Goal: Task Accomplishment & Management: Manage account settings

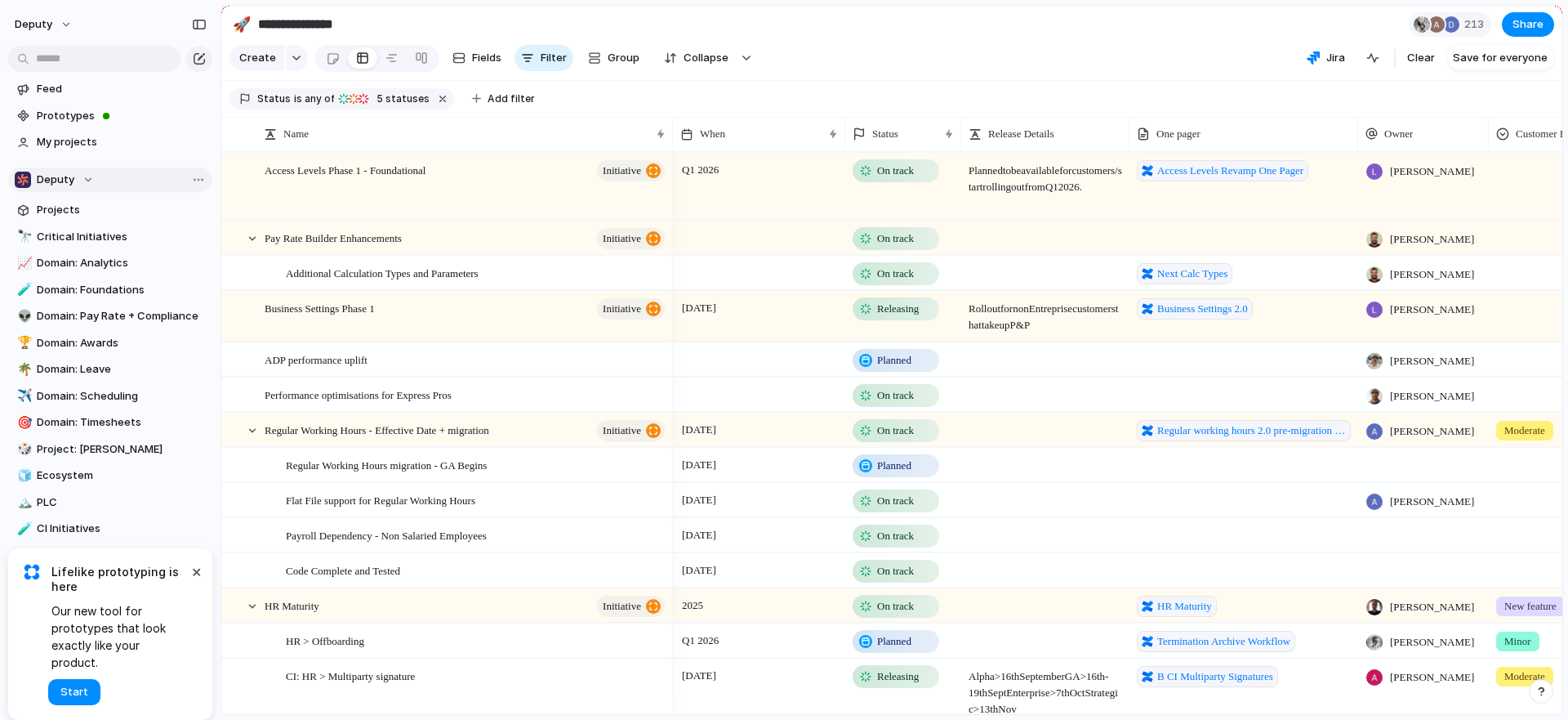
click at [79, 179] on div "Deputy" at bounding box center [54, 179] width 79 height 16
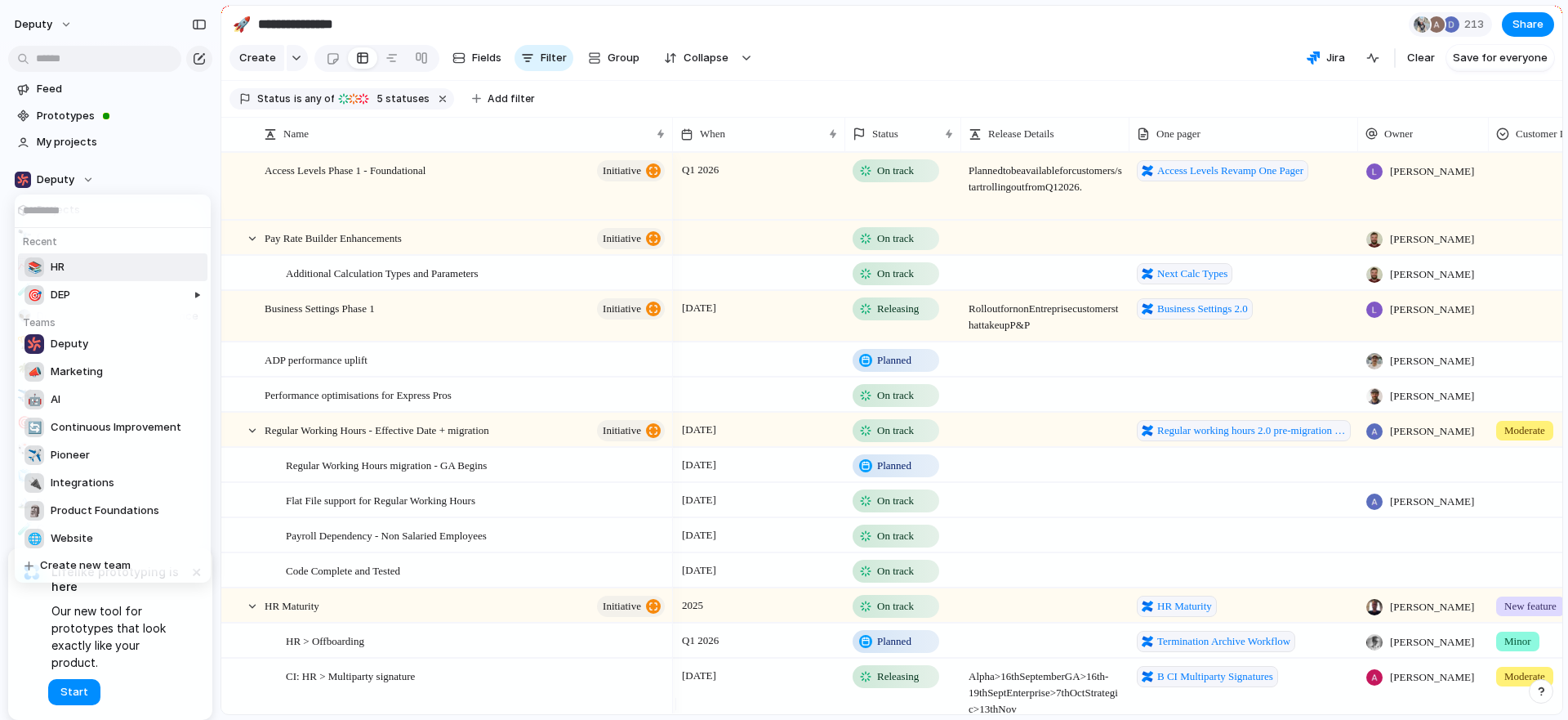
click at [161, 260] on li "📚 HR" at bounding box center [113, 267] width 189 height 28
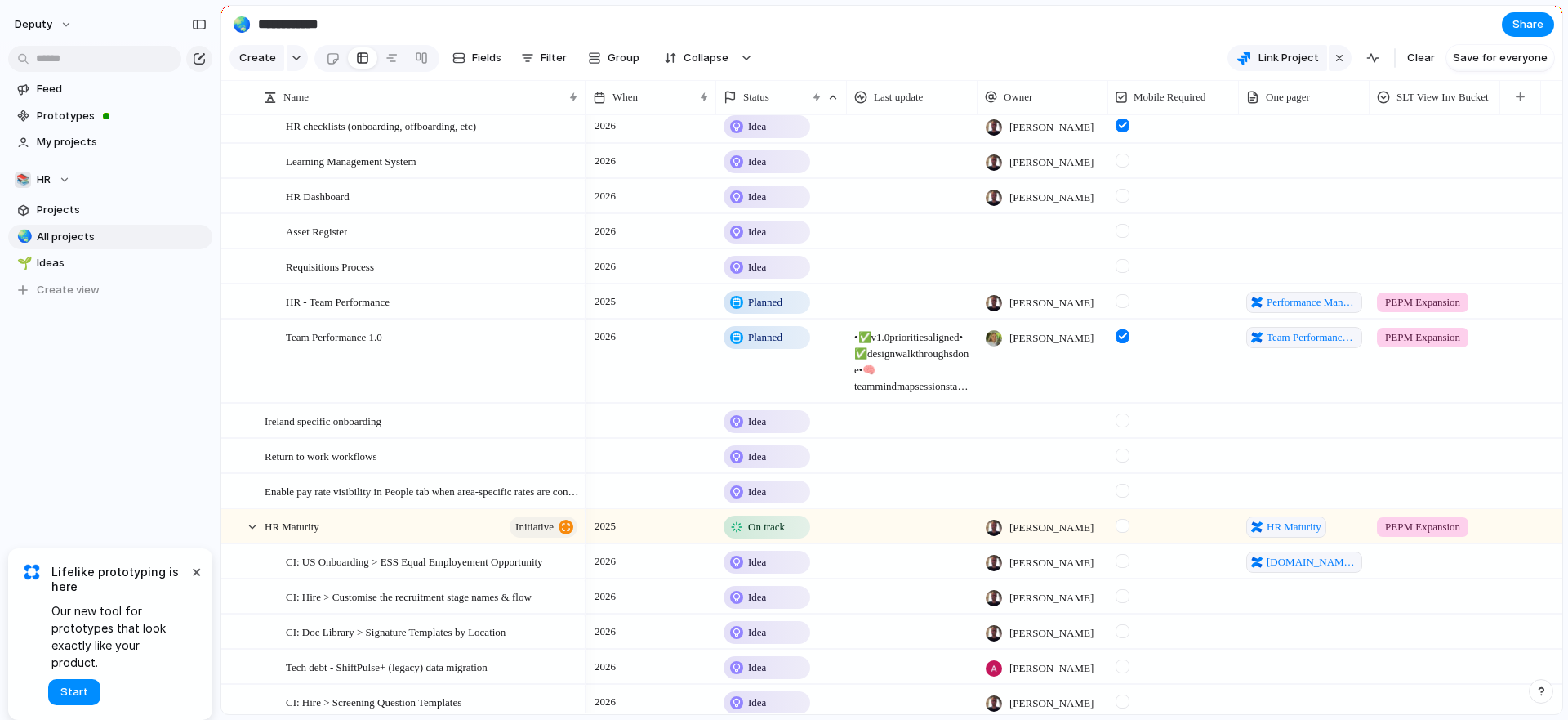
scroll to position [245, 0]
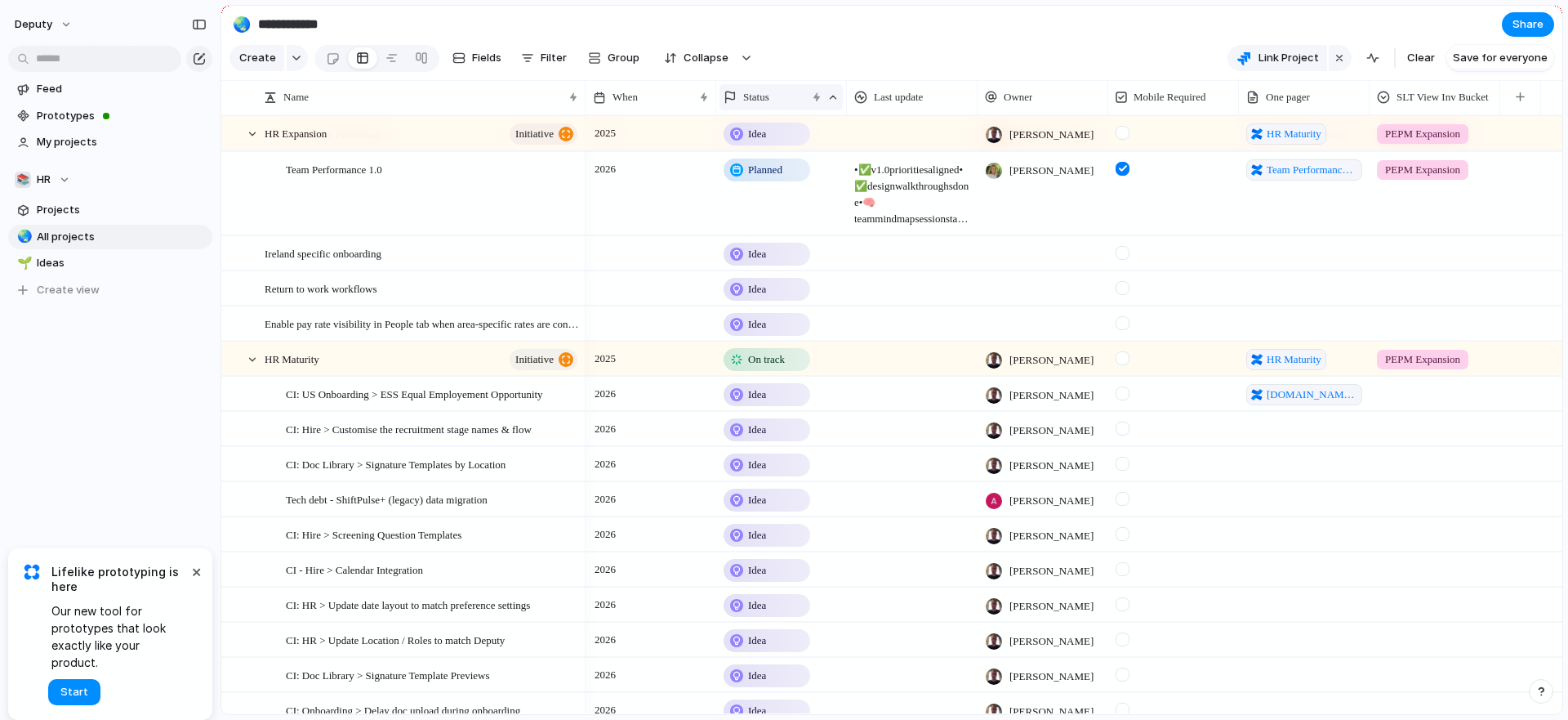
click at [782, 105] on div "Status" at bounding box center [765, 97] width 83 height 16
click at [924, 377] on div "Modify Hide Clear sort Sort descending" at bounding box center [784, 360] width 1568 height 720
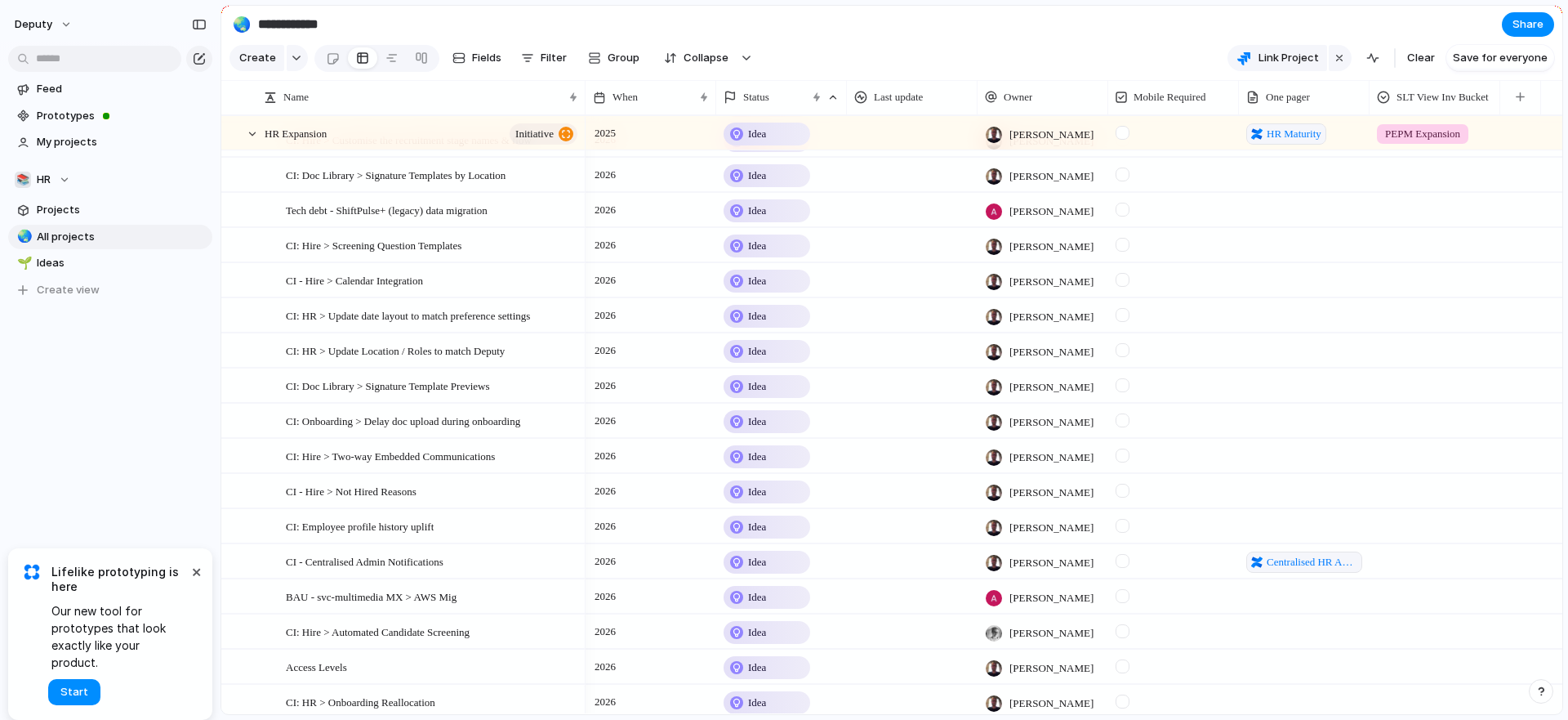
scroll to position [0, 0]
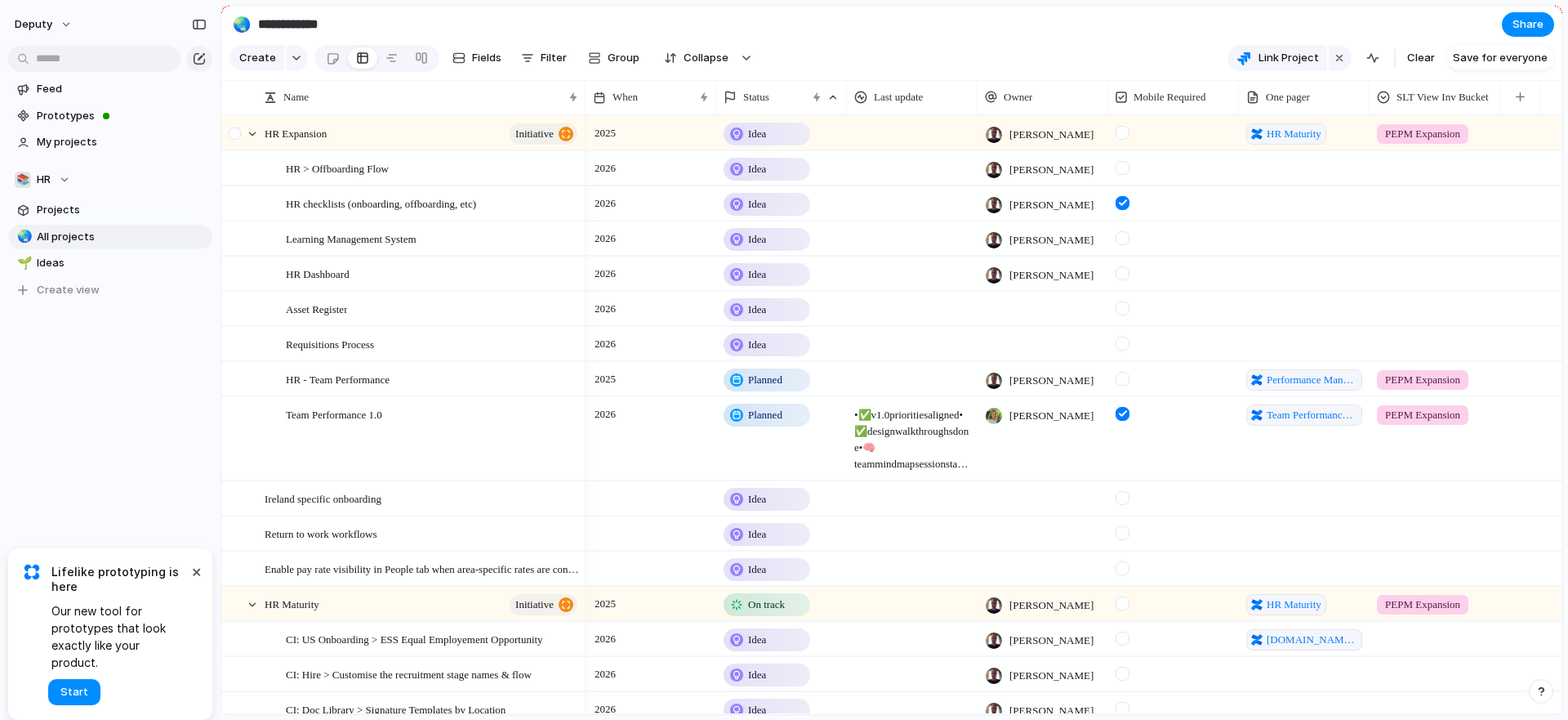
click at [259, 143] on div at bounding box center [244, 133] width 44 height 33
click at [257, 142] on div at bounding box center [252, 133] width 15 height 15
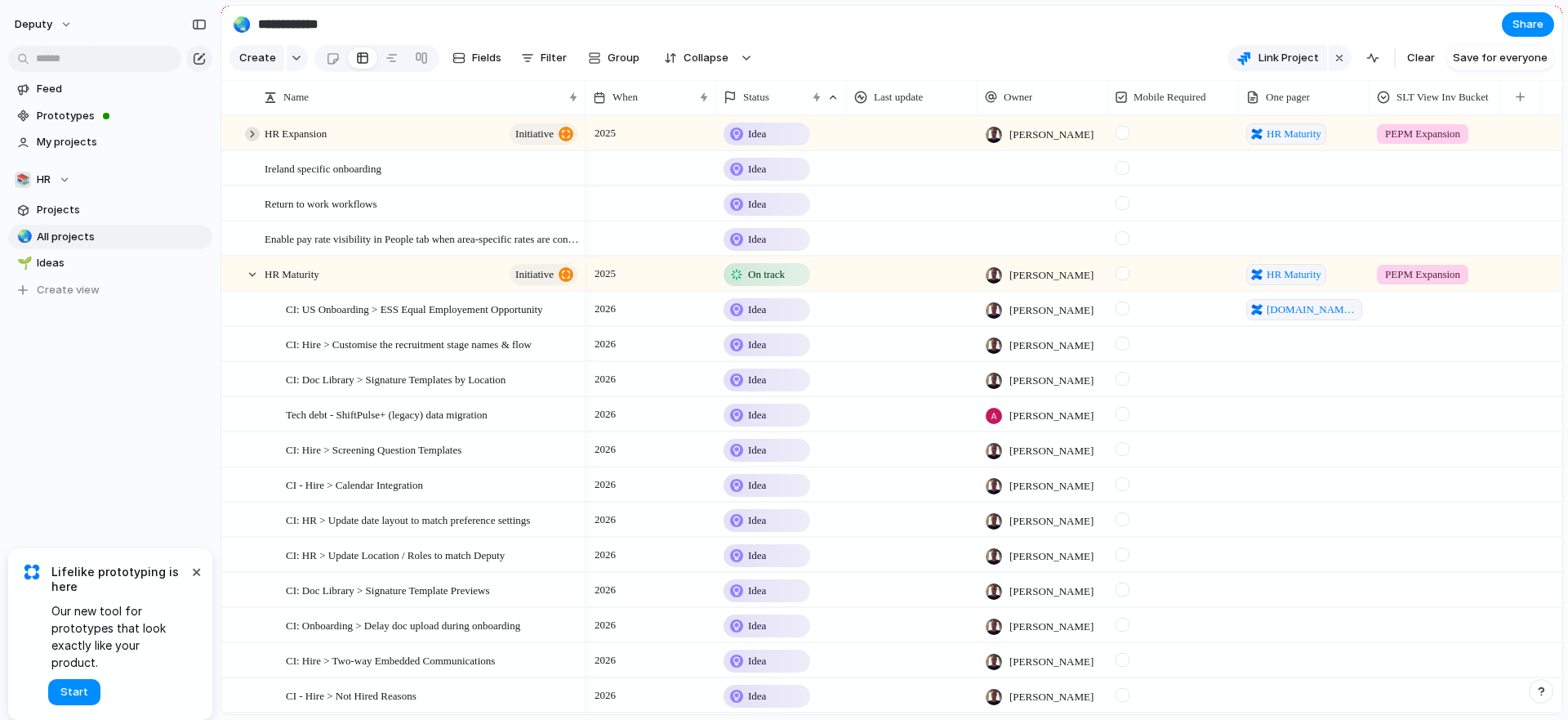
click at [253, 142] on div at bounding box center [252, 133] width 15 height 15
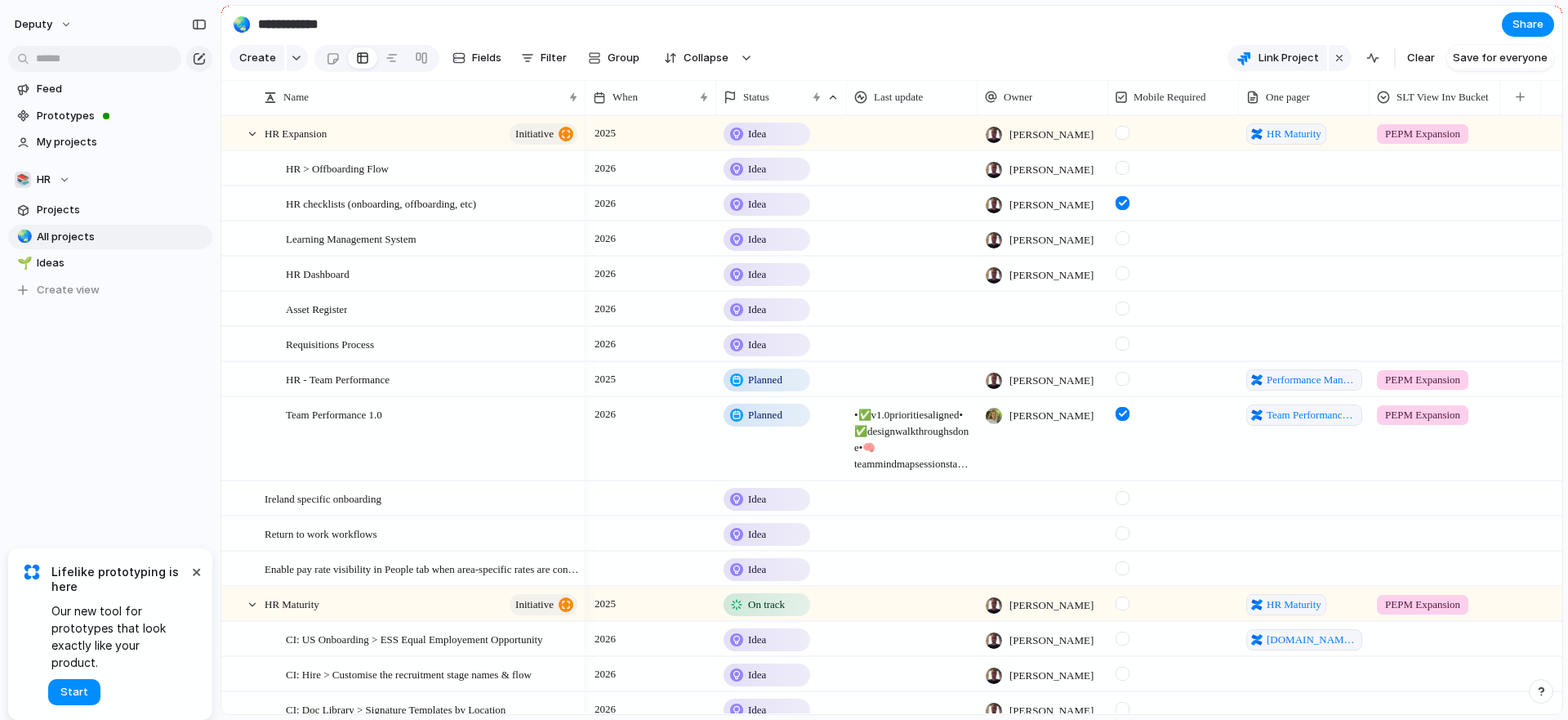
click at [531, 266] on div "HR Dashboard" at bounding box center [403, 272] width 364 height 35
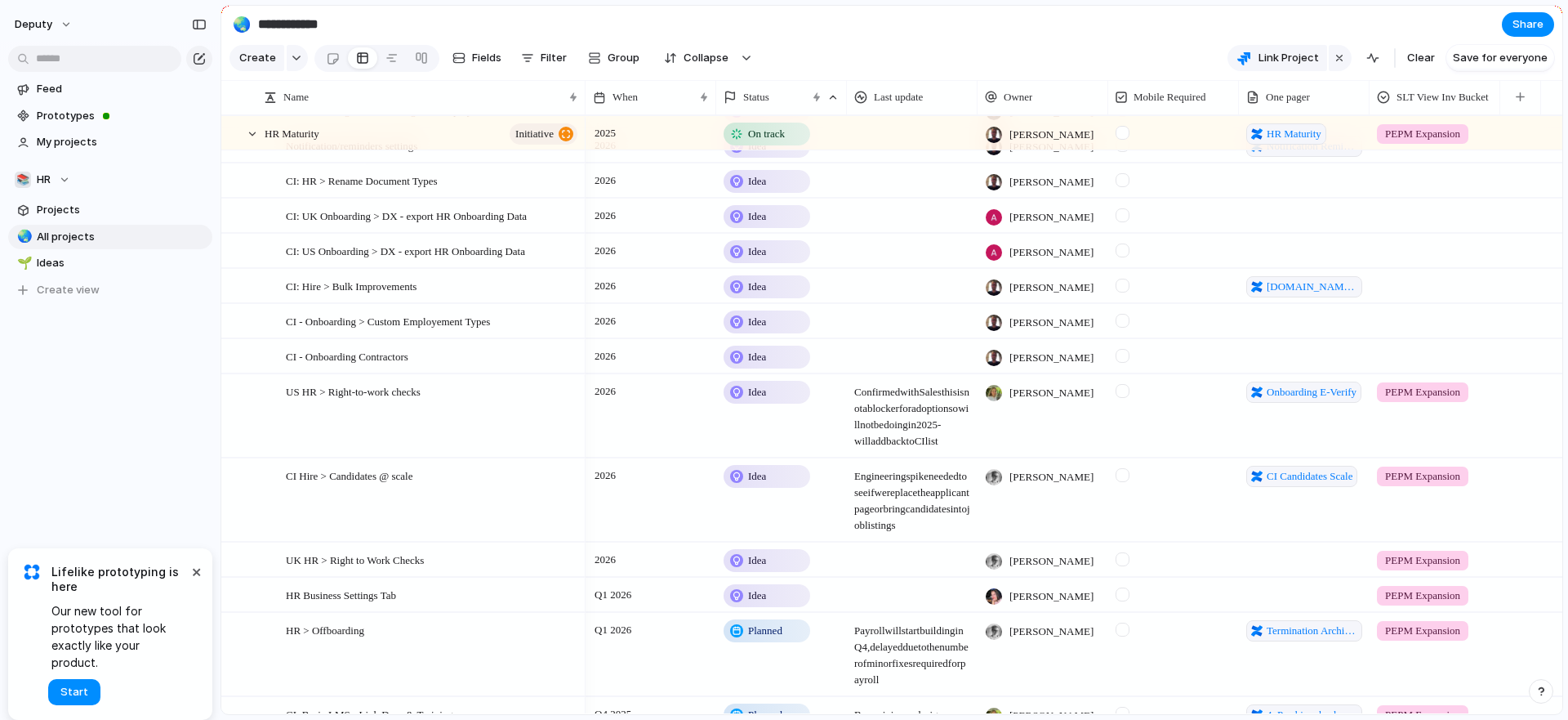
scroll to position [2081, 0]
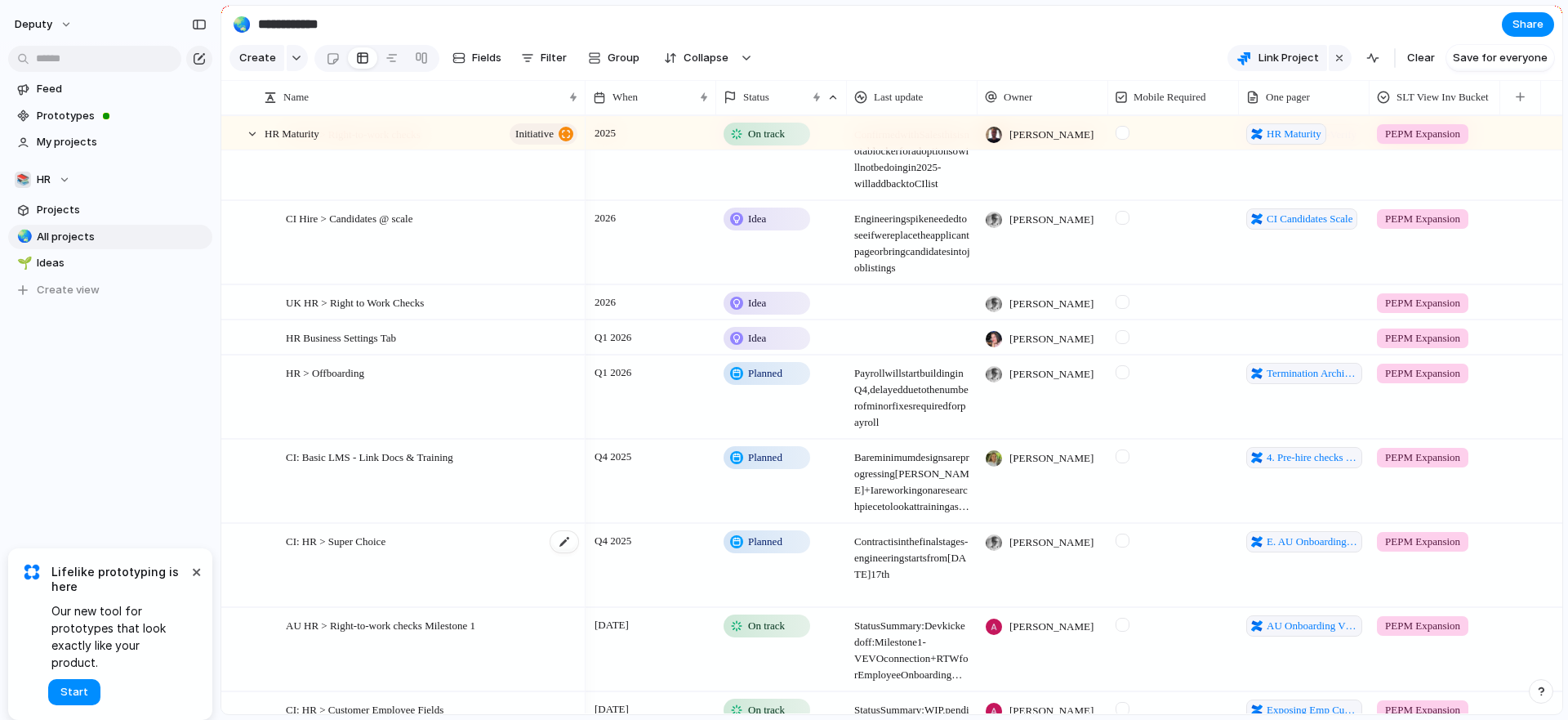
click at [453, 587] on div "CI: HR > Super Choice" at bounding box center [433, 565] width 294 height 83
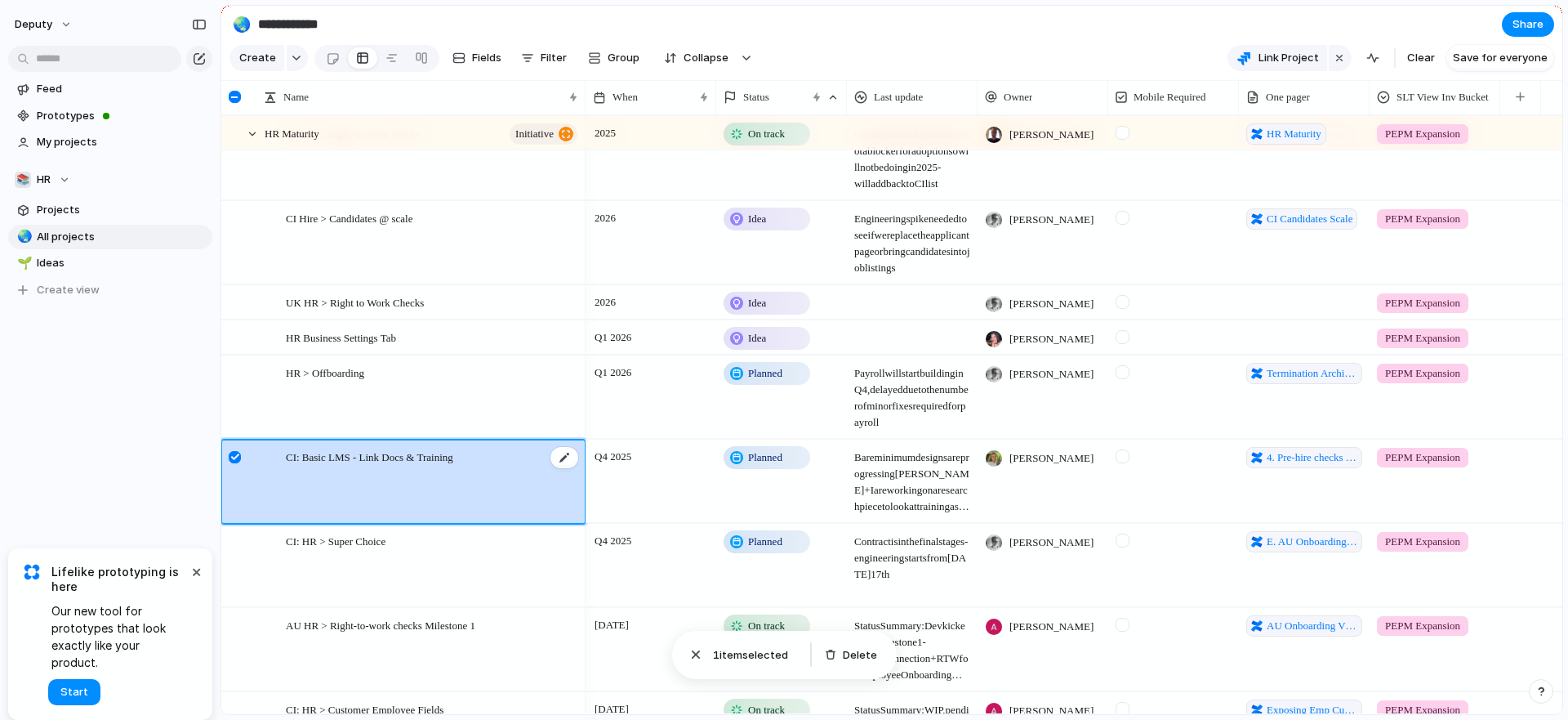
click at [434, 523] on div "CI: Basic LMS - Link Docs & Training" at bounding box center [433, 482] width 294 height 83
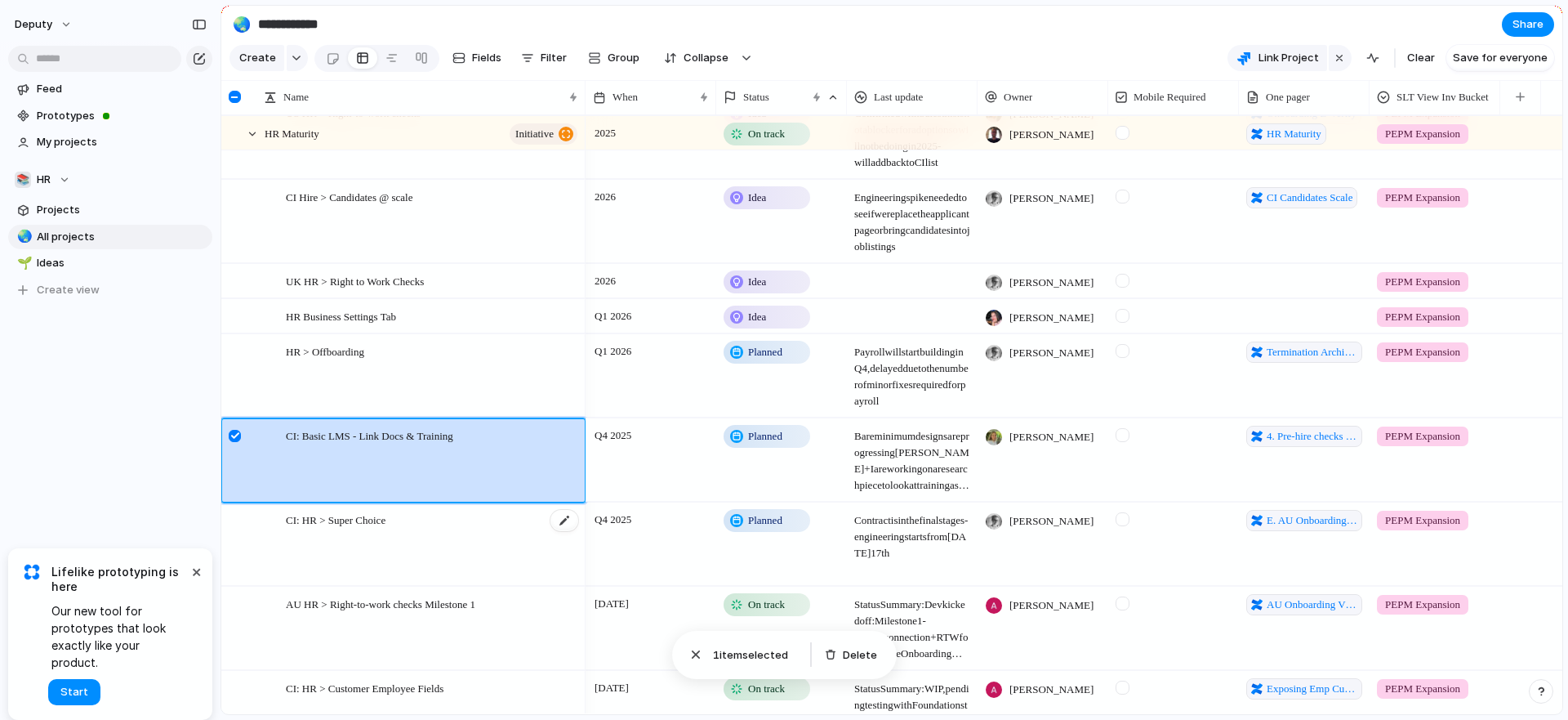
click at [391, 542] on div "CI: HR > Super Choice" at bounding box center [433, 544] width 294 height 83
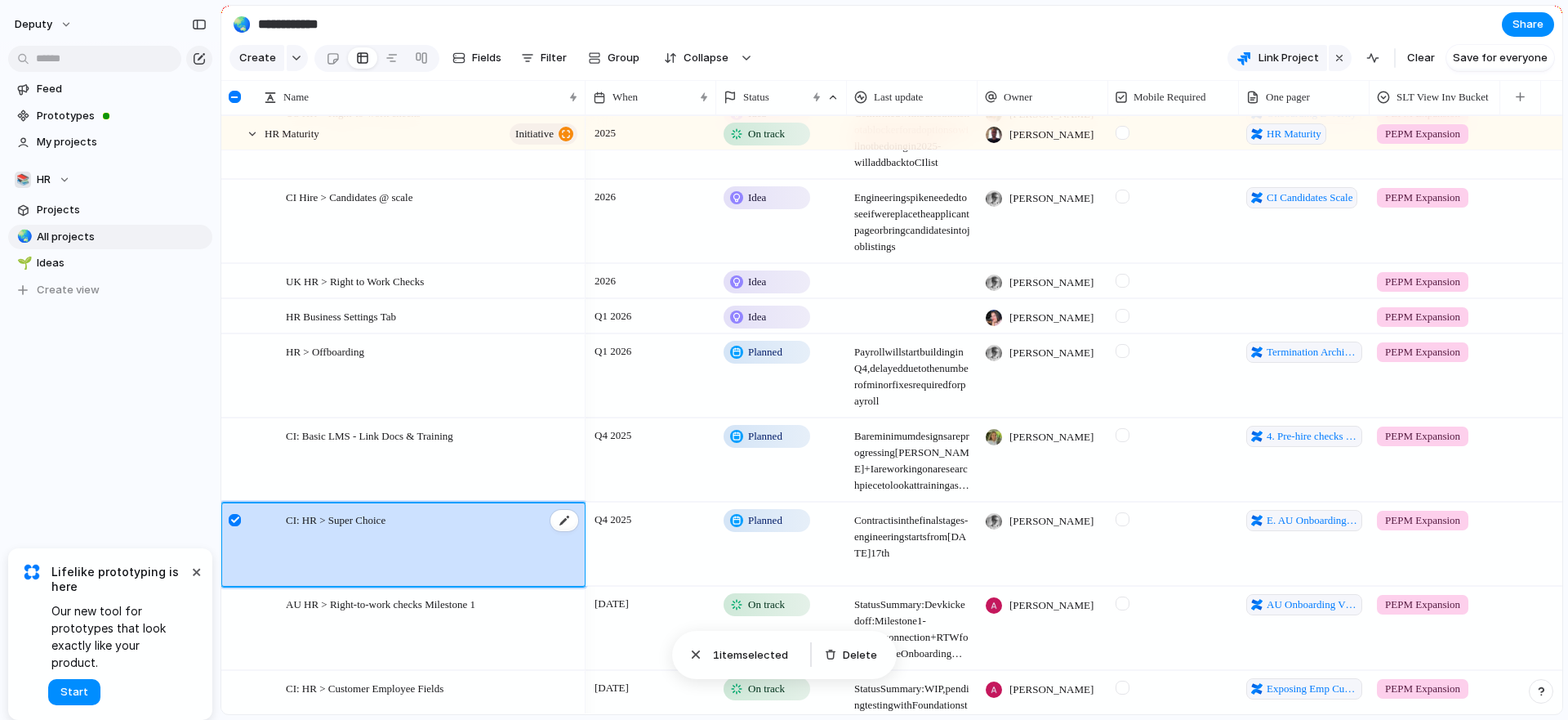
click at [462, 535] on div "CI: HR > Super Choice" at bounding box center [433, 544] width 294 height 83
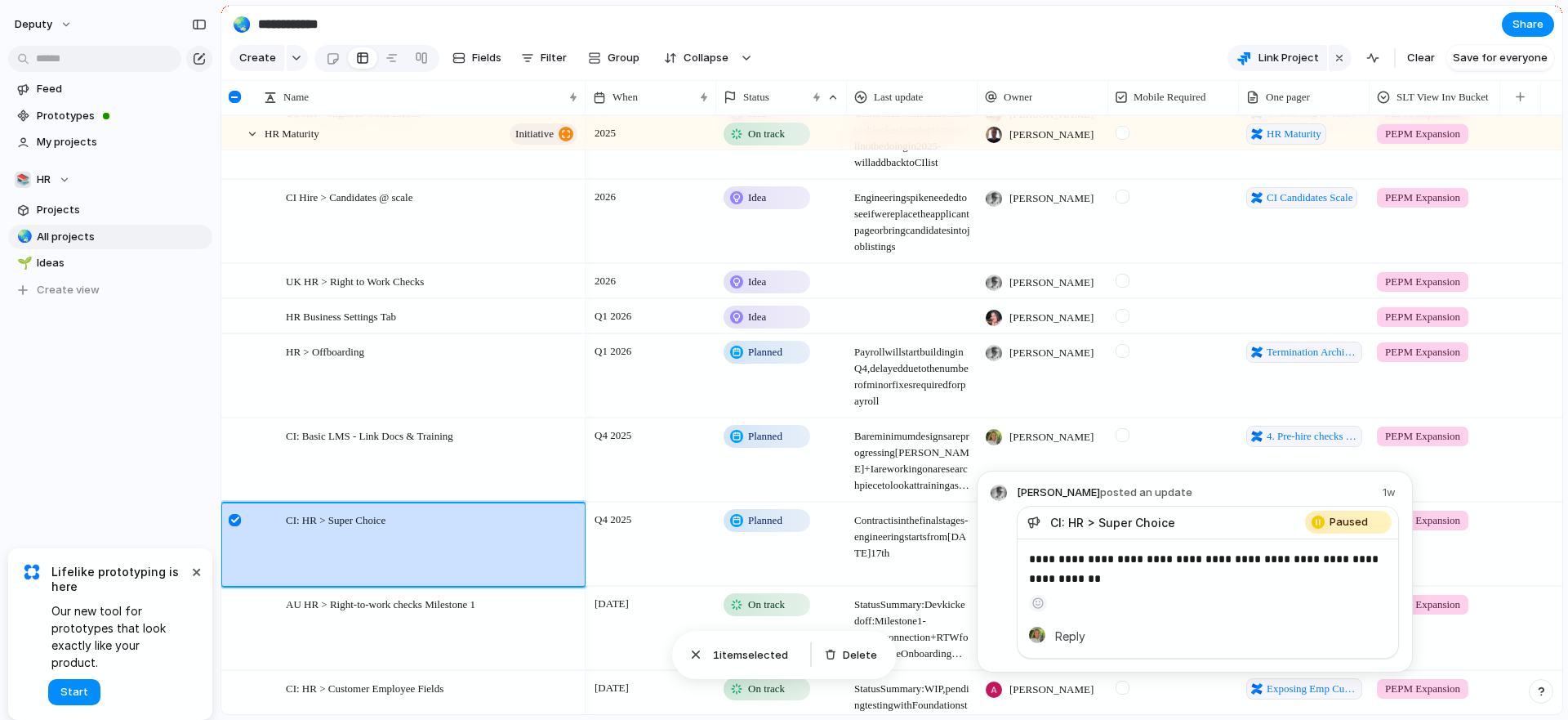
click at [801, 532] on div "Planned" at bounding box center [767, 520] width 86 height 23
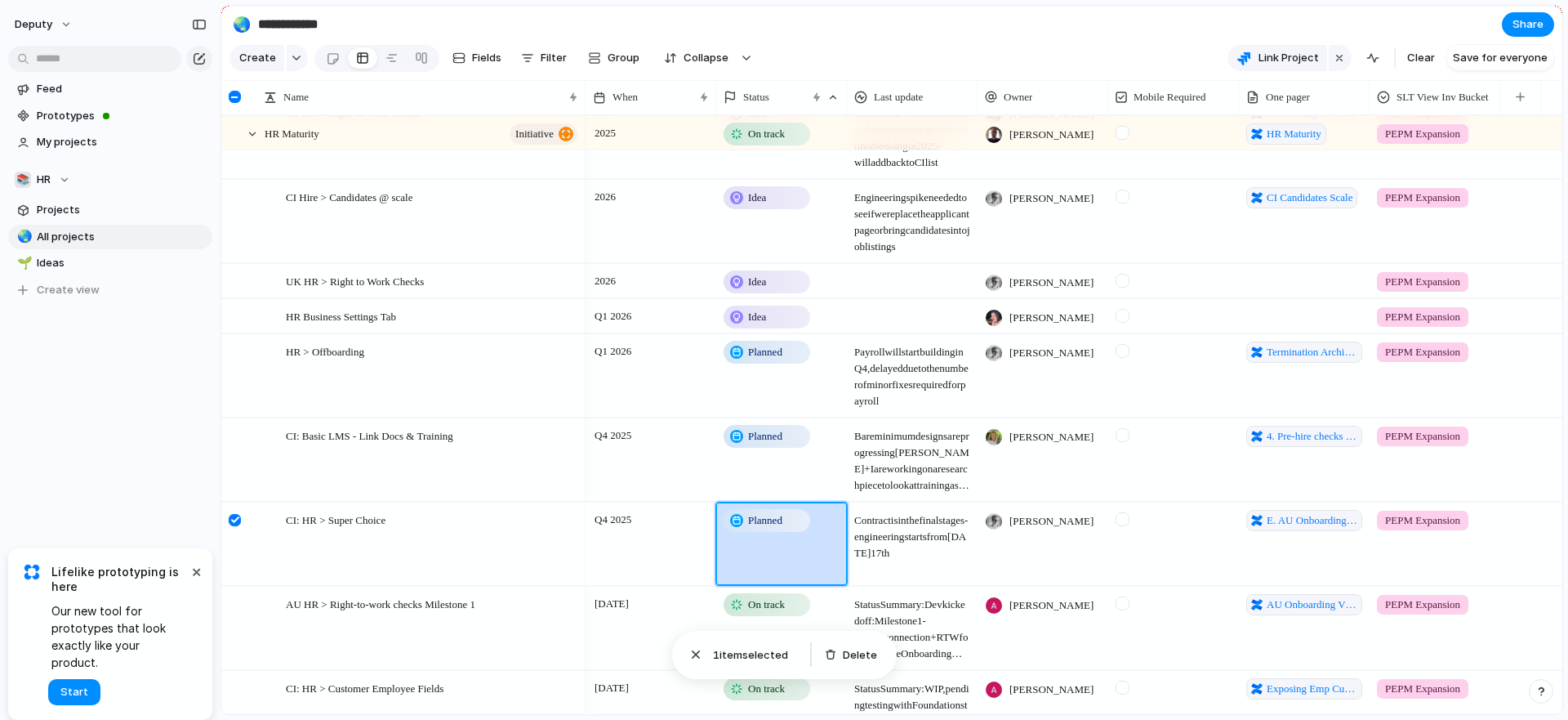
click at [469, 546] on div "Idea Planned On track Releasing At risk Off track Paused Canceled Done" at bounding box center [784, 360] width 1568 height 720
click at [231, 526] on div at bounding box center [235, 520] width 12 height 12
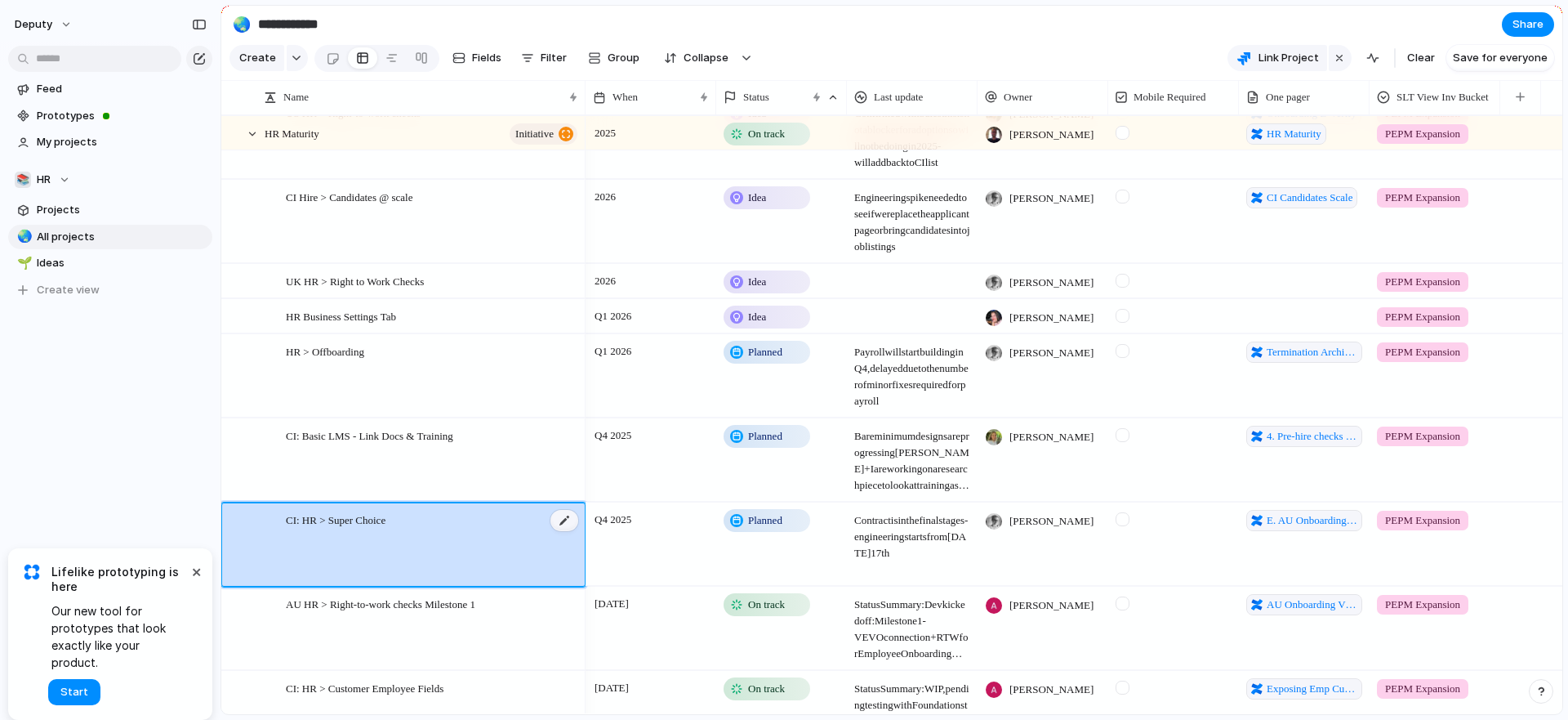
click at [568, 531] on div at bounding box center [564, 520] width 28 height 21
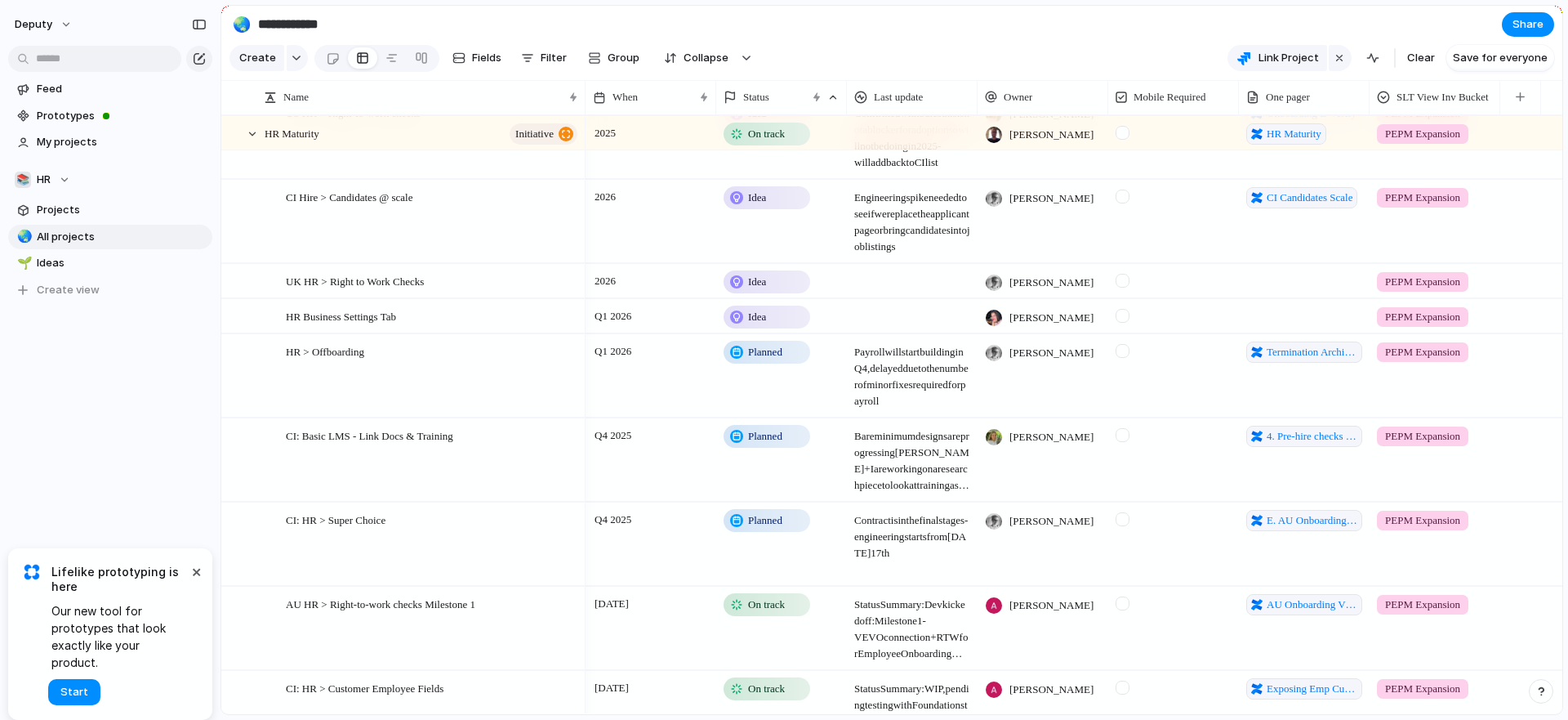
scroll to position [2338, 0]
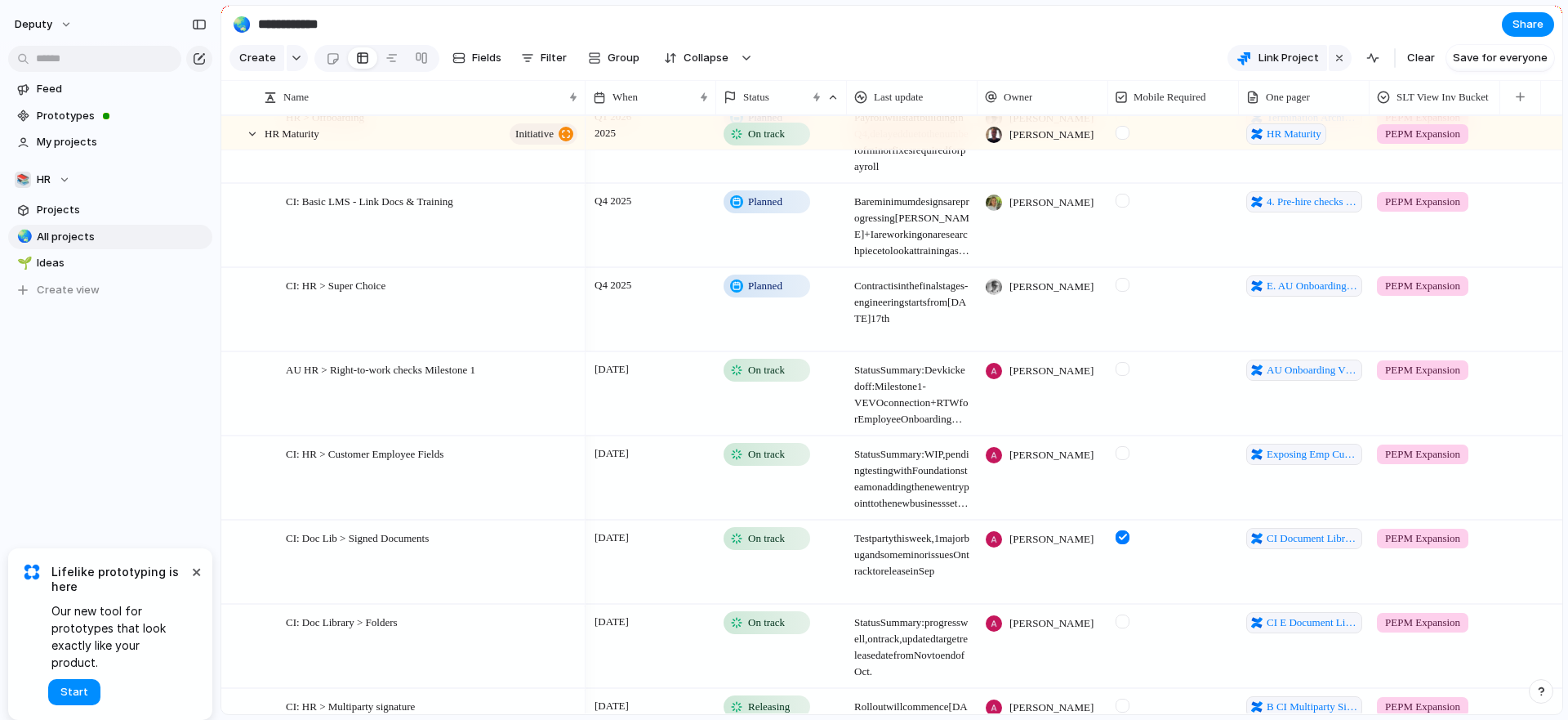
click at [1127, 391] on div at bounding box center [1173, 393] width 131 height 83
click at [653, 417] on div "[DATE]" at bounding box center [650, 393] width 131 height 83
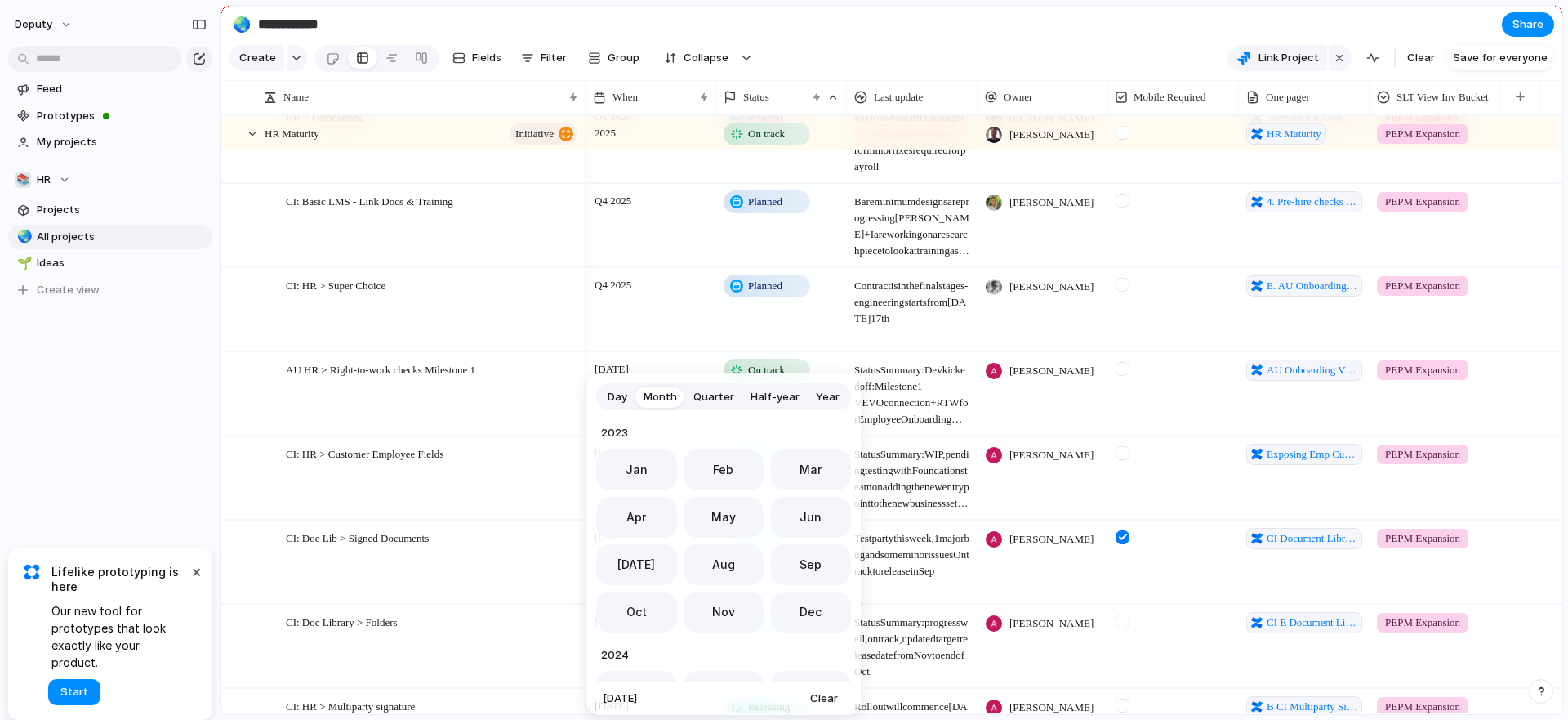
scroll to position [448, 0]
click at [346, 409] on div "Day Month Quarter Half-year Year 2023 Jan Feb Mar Apr May Jun Jul Aug Sep Oct N…" at bounding box center [784, 360] width 1568 height 720
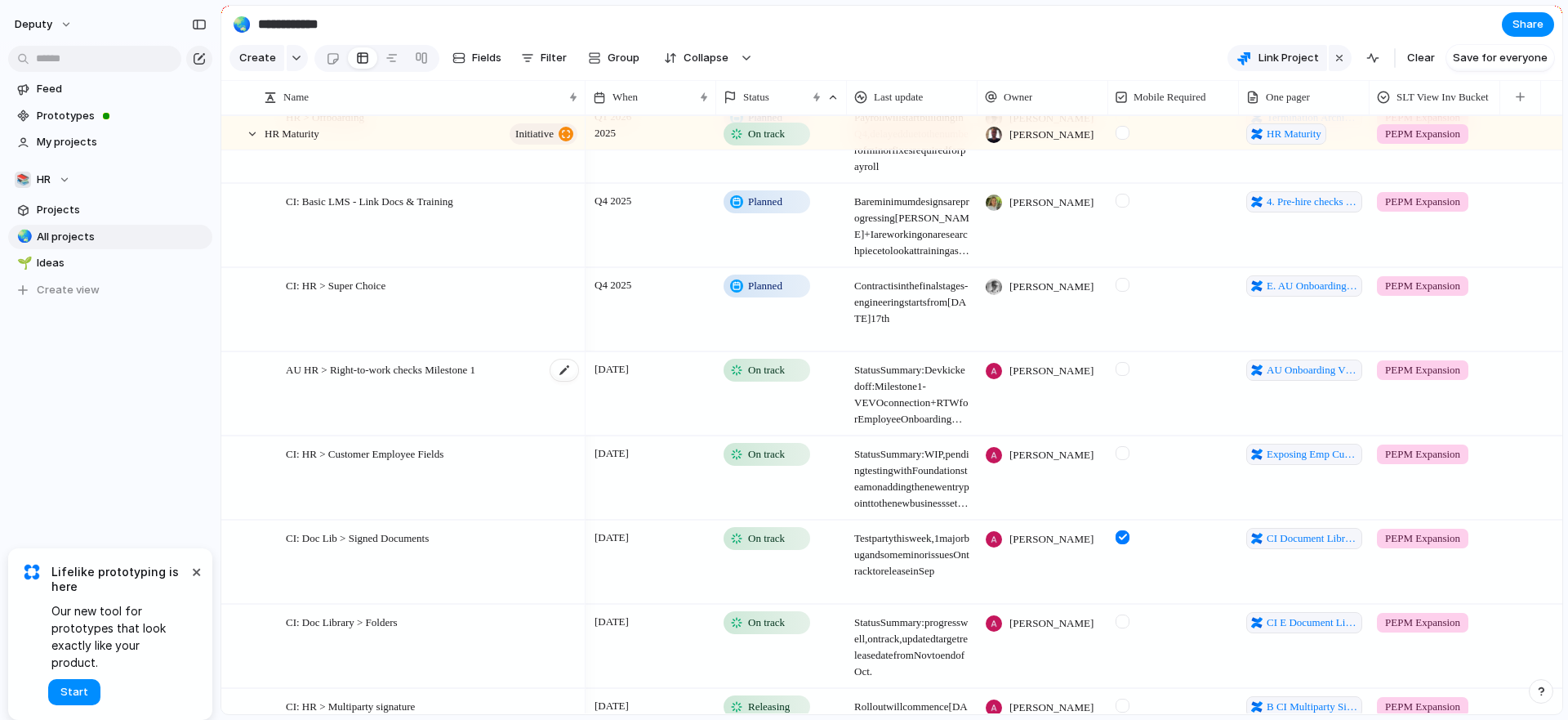
click at [340, 394] on div "AU HR > Right-to-work checks Milestone 1" at bounding box center [433, 394] width 294 height 83
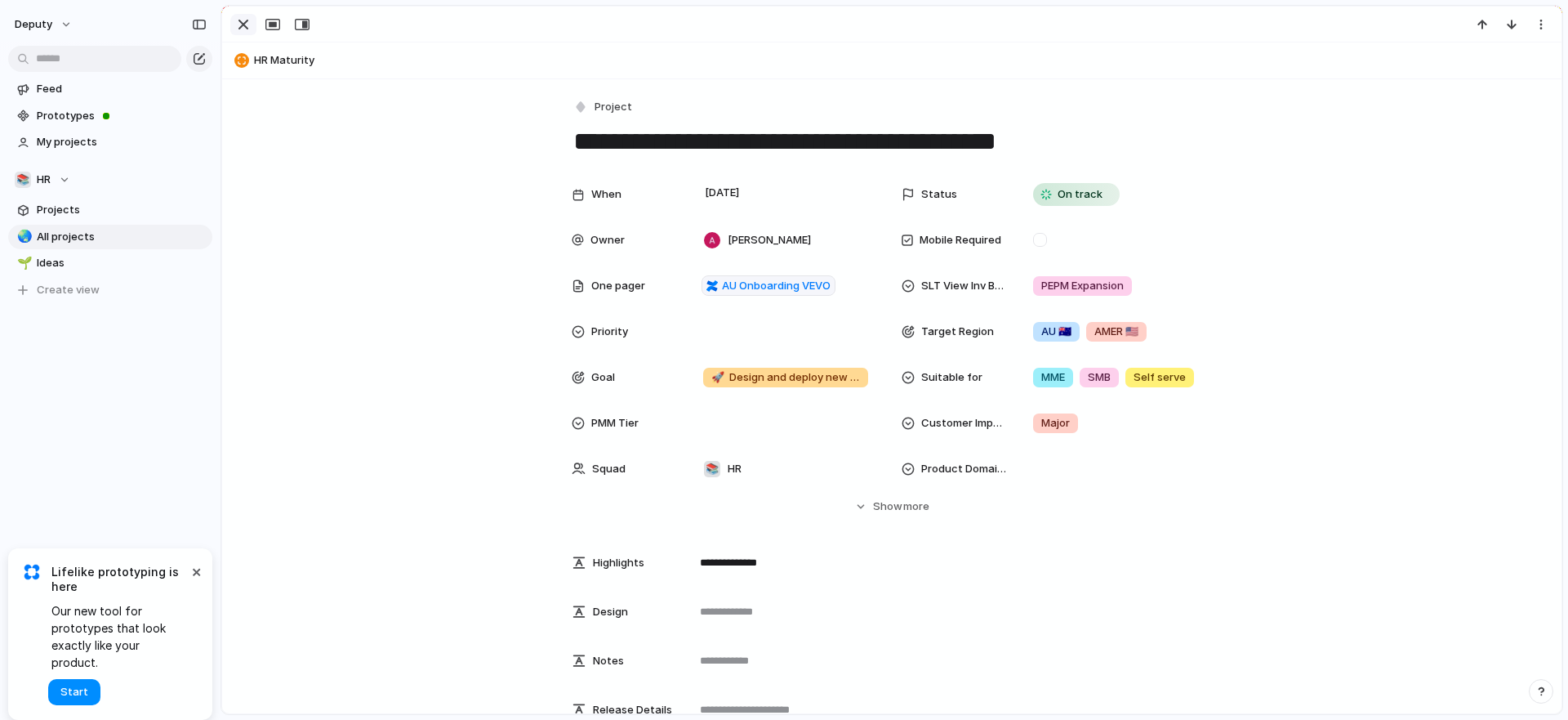
click at [247, 27] on div "button" at bounding box center [243, 24] width 20 height 20
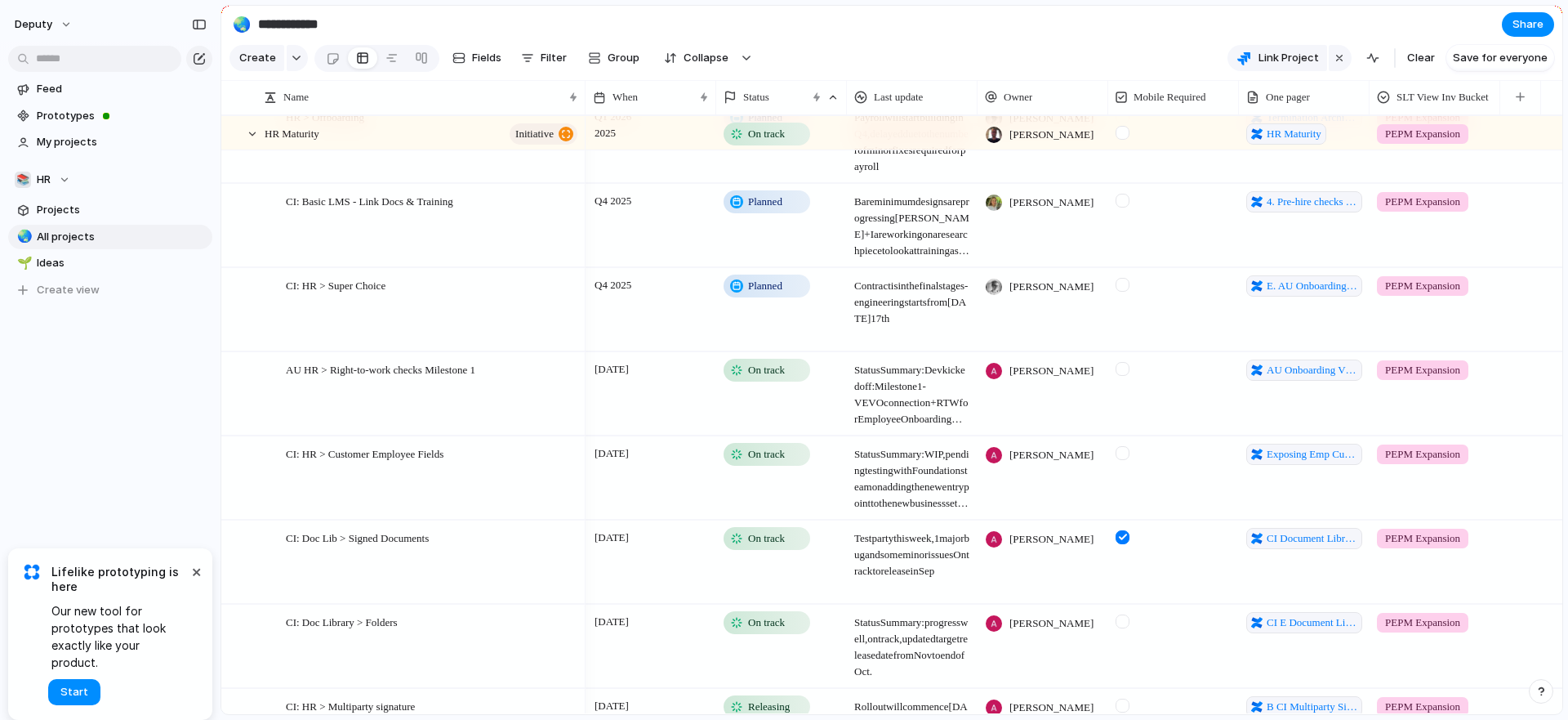
click at [920, 482] on span "Status Summary: WIP, pending testing with Foundations team on adding the new en…" at bounding box center [912, 474] width 129 height 74
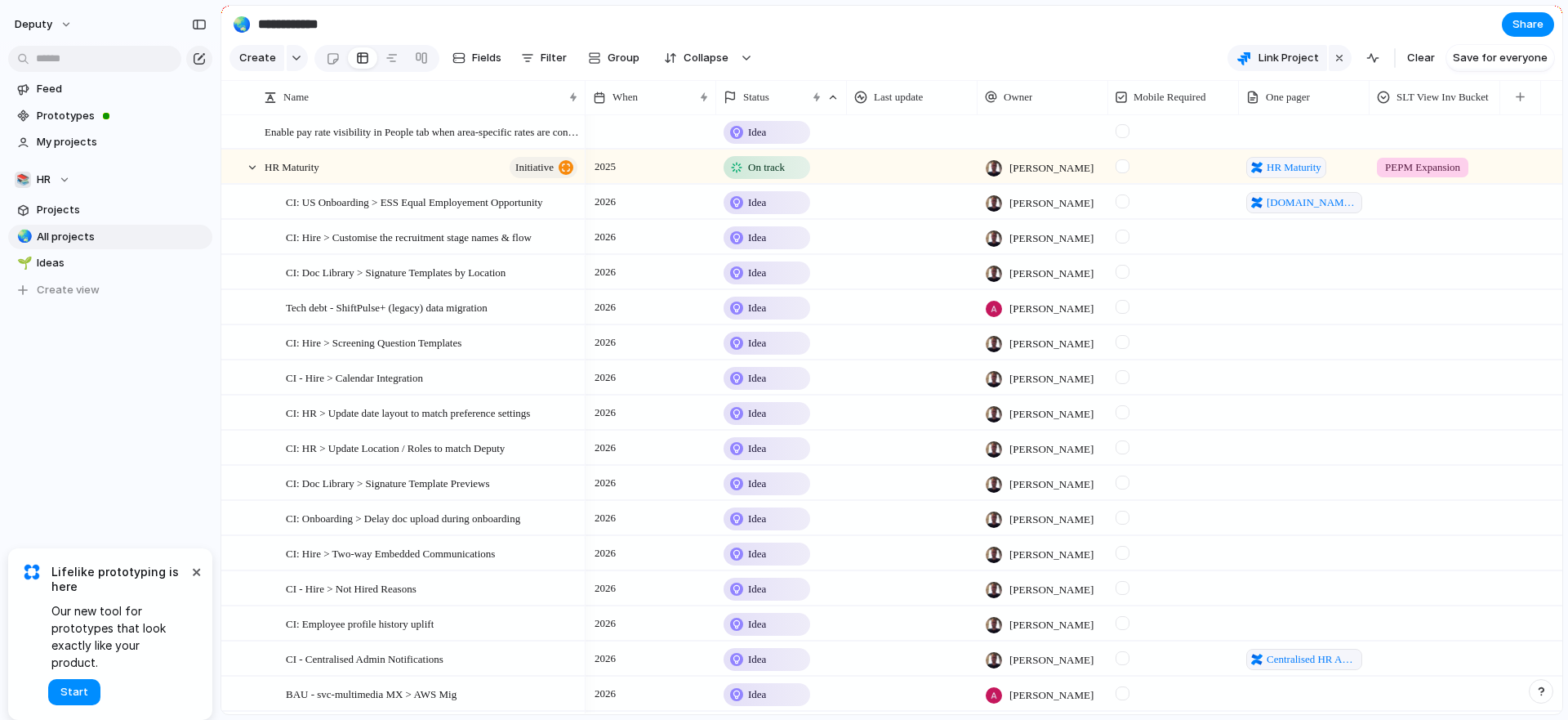
scroll to position [491, 0]
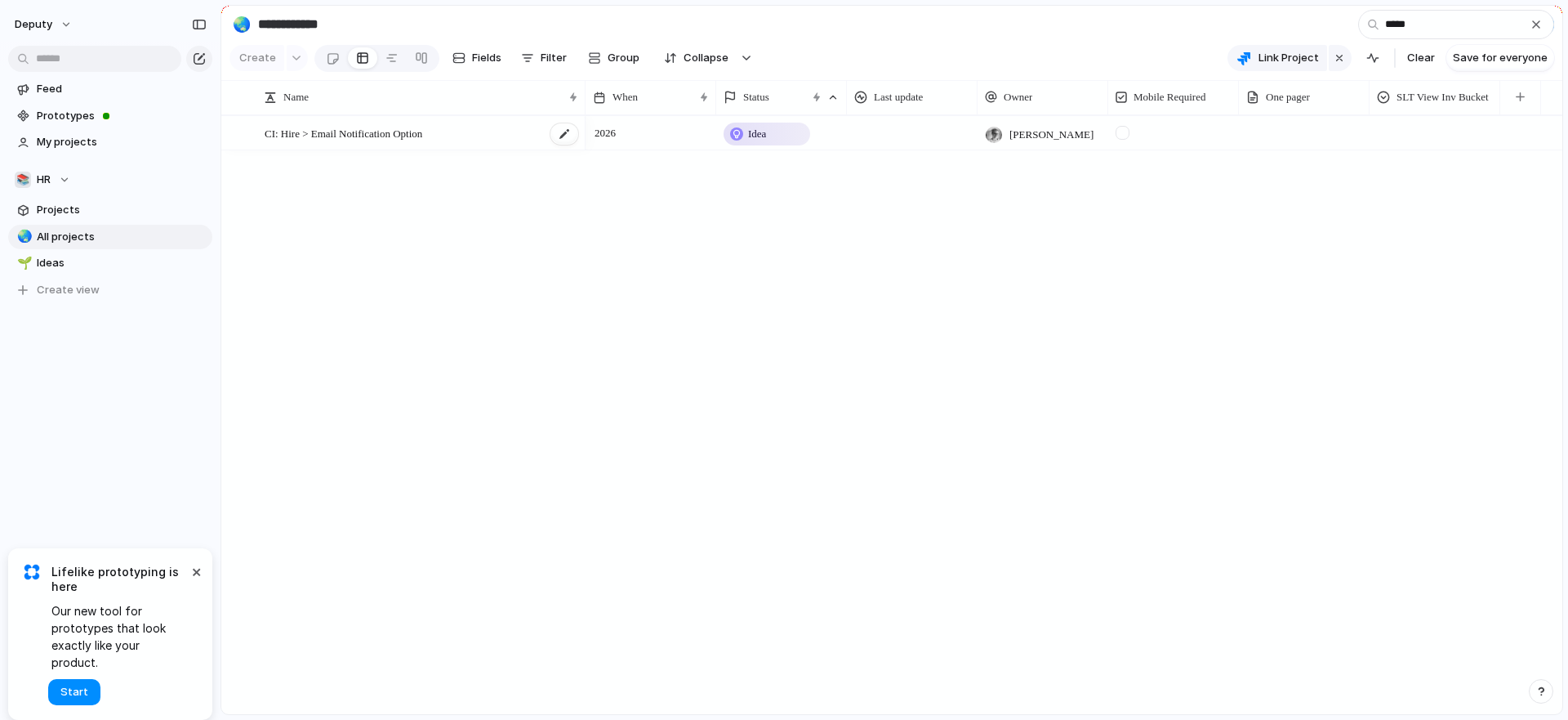
type input "*****"
click at [446, 139] on div "CI: Hire > Email Notification Option" at bounding box center [422, 133] width 315 height 33
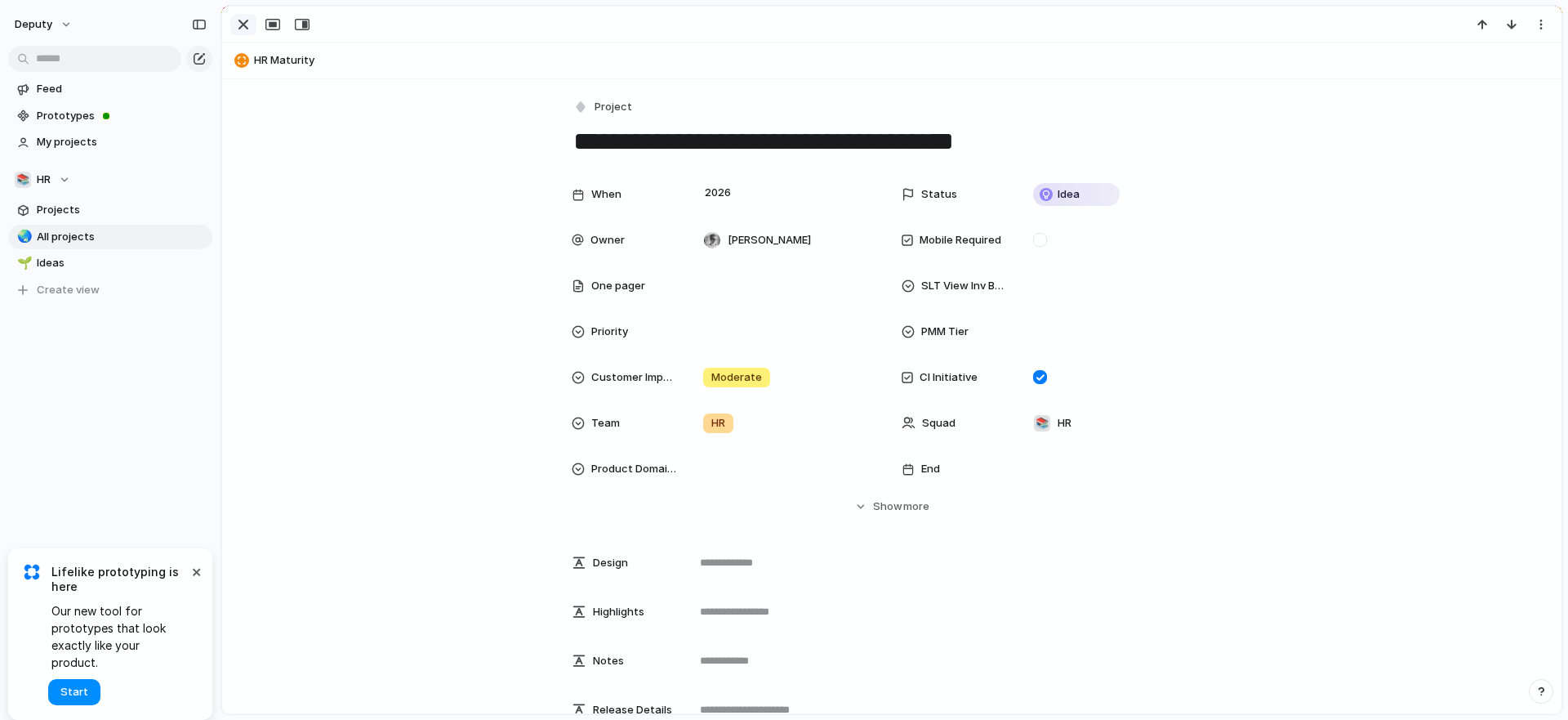
click at [236, 23] on div "button" at bounding box center [243, 24] width 20 height 20
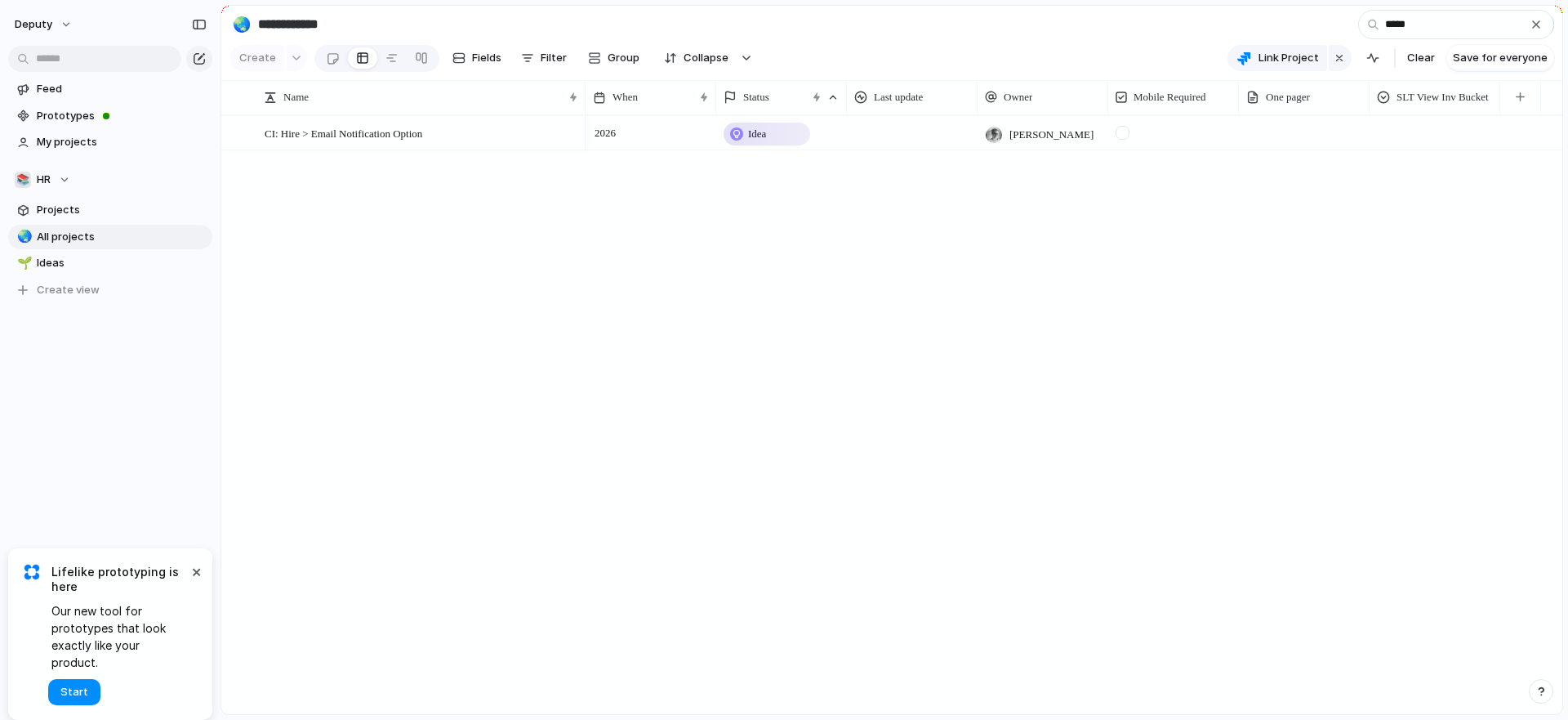
click at [807, 141] on div "Idea" at bounding box center [767, 133] width 84 height 20
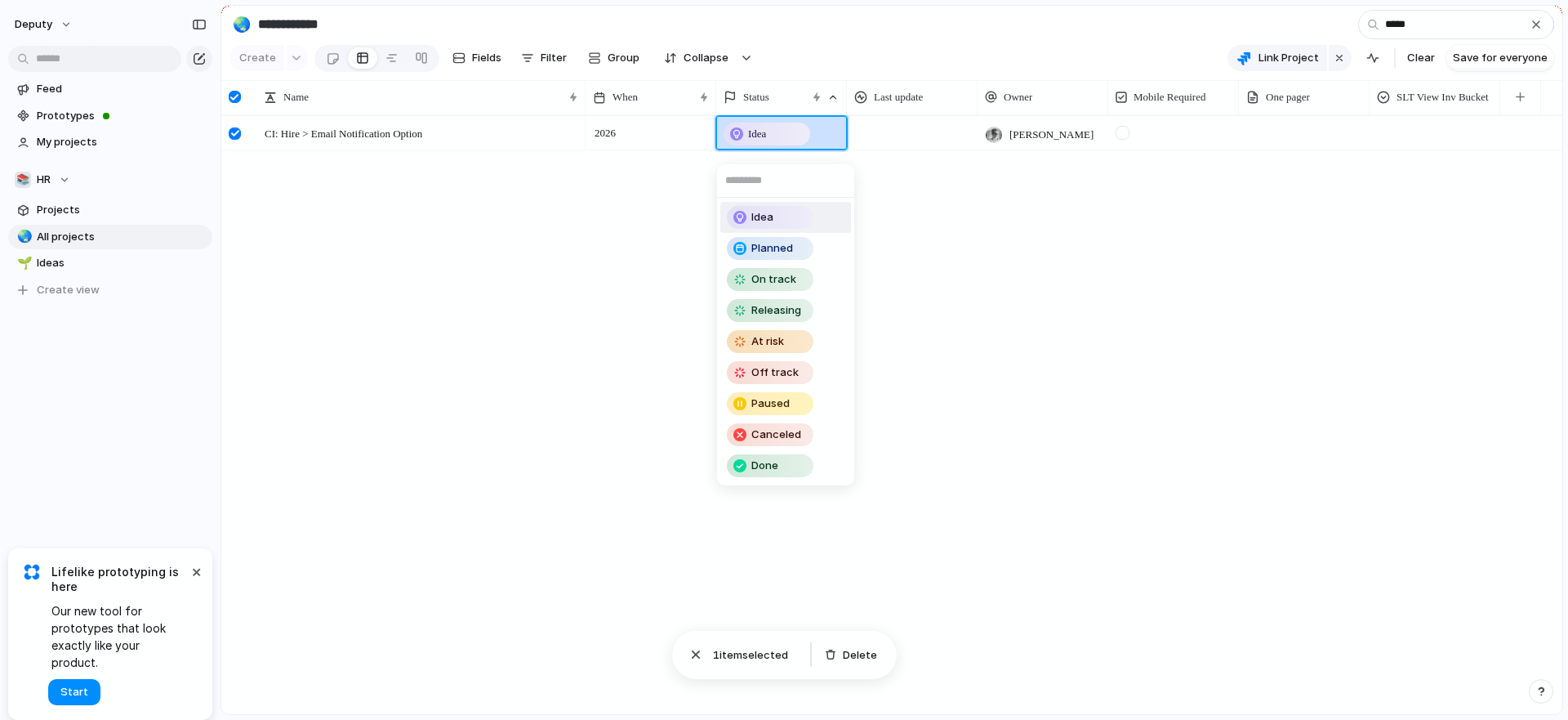
click at [782, 139] on div "Idea Planned On track Releasing At risk Off track Paused Canceled Done" at bounding box center [784, 360] width 1568 height 720
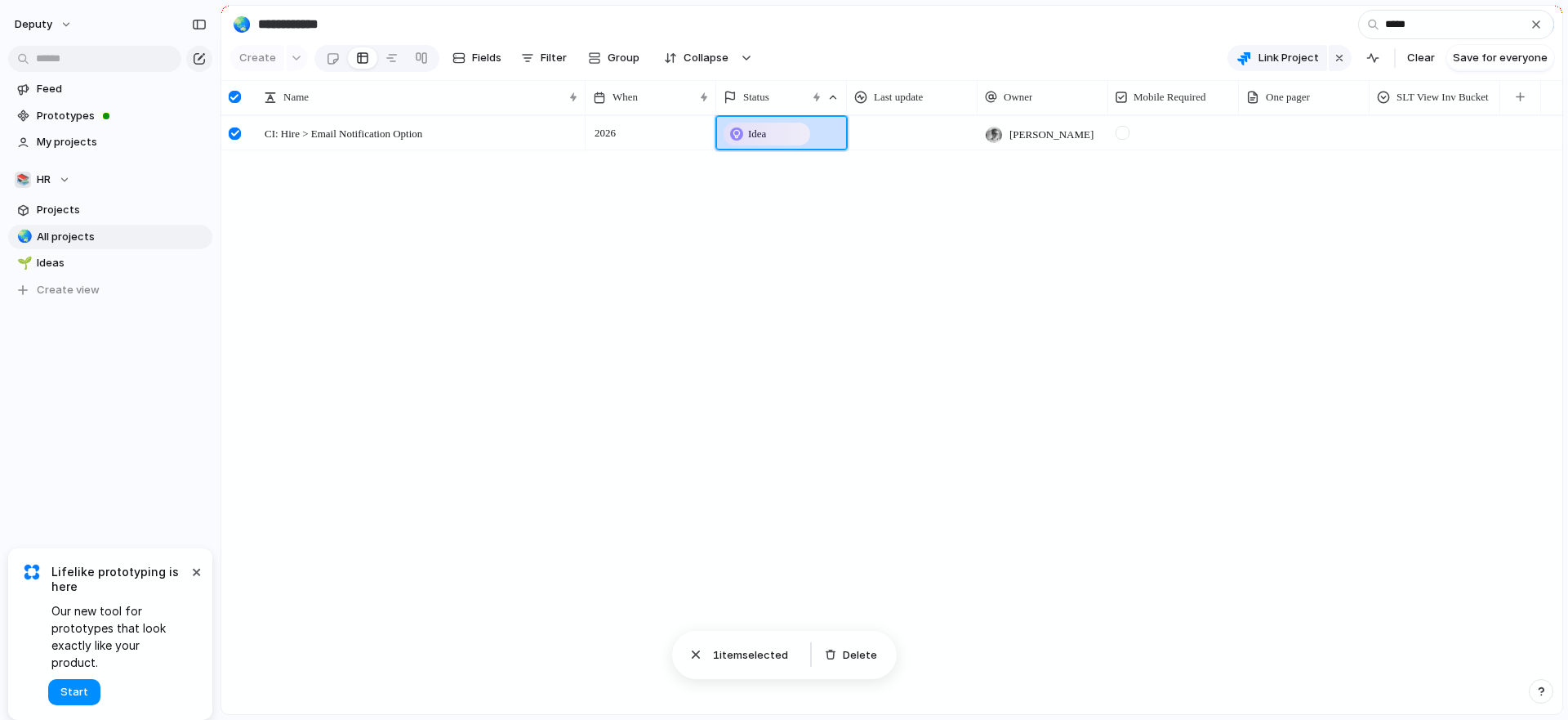
click at [782, 139] on div "Idea" at bounding box center [767, 133] width 84 height 20
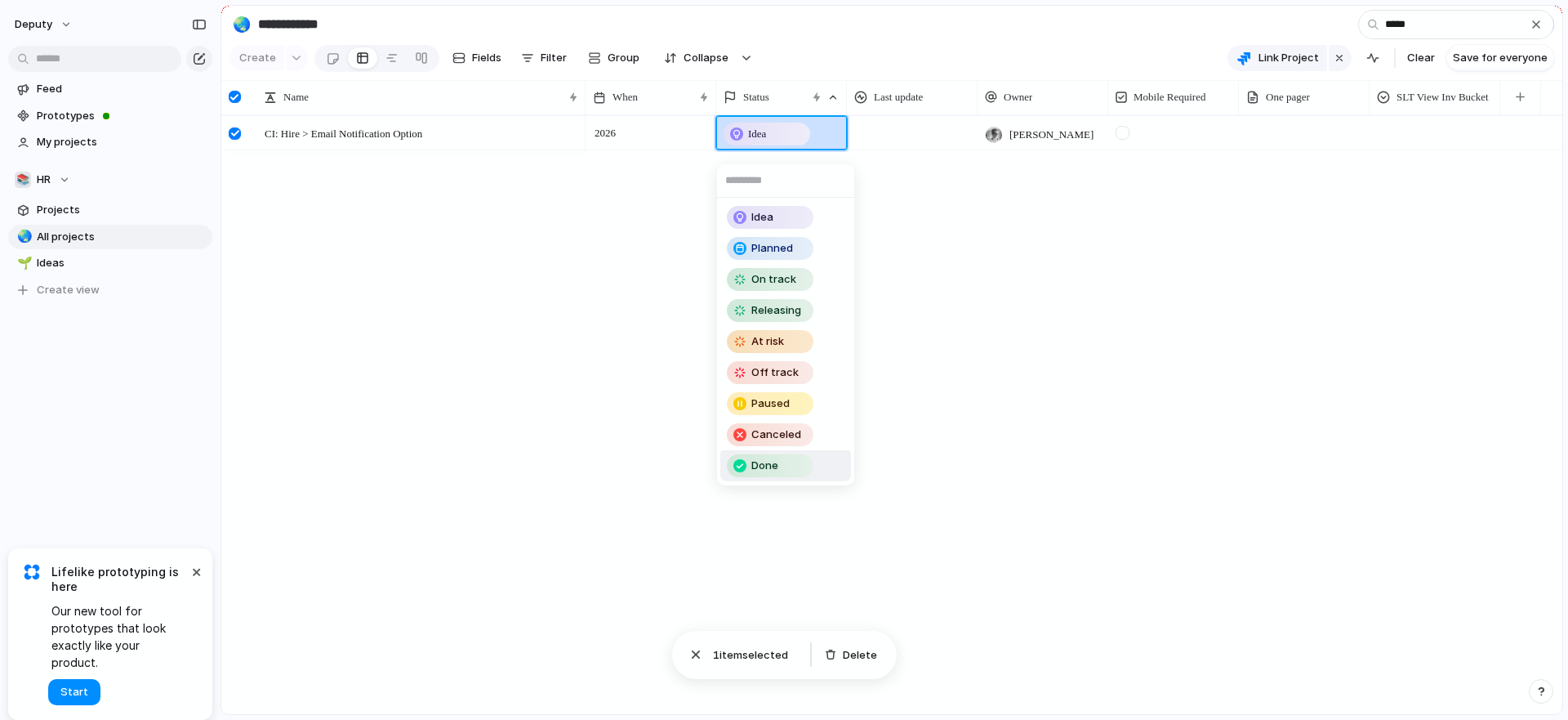
click at [784, 465] on div "Done" at bounding box center [771, 465] width 84 height 20
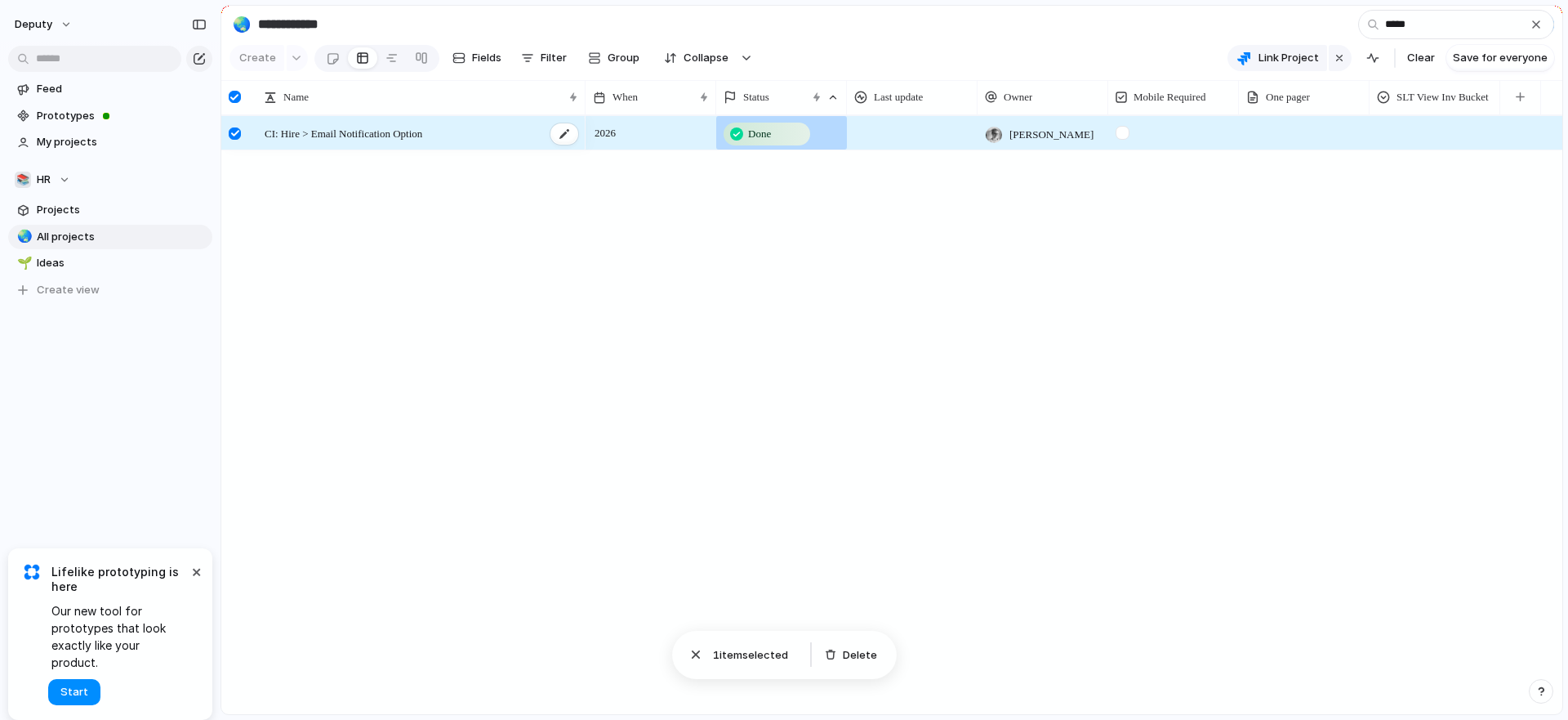
click at [350, 142] on span "CI: Hire > Email Notification Option" at bounding box center [343, 132] width 158 height 19
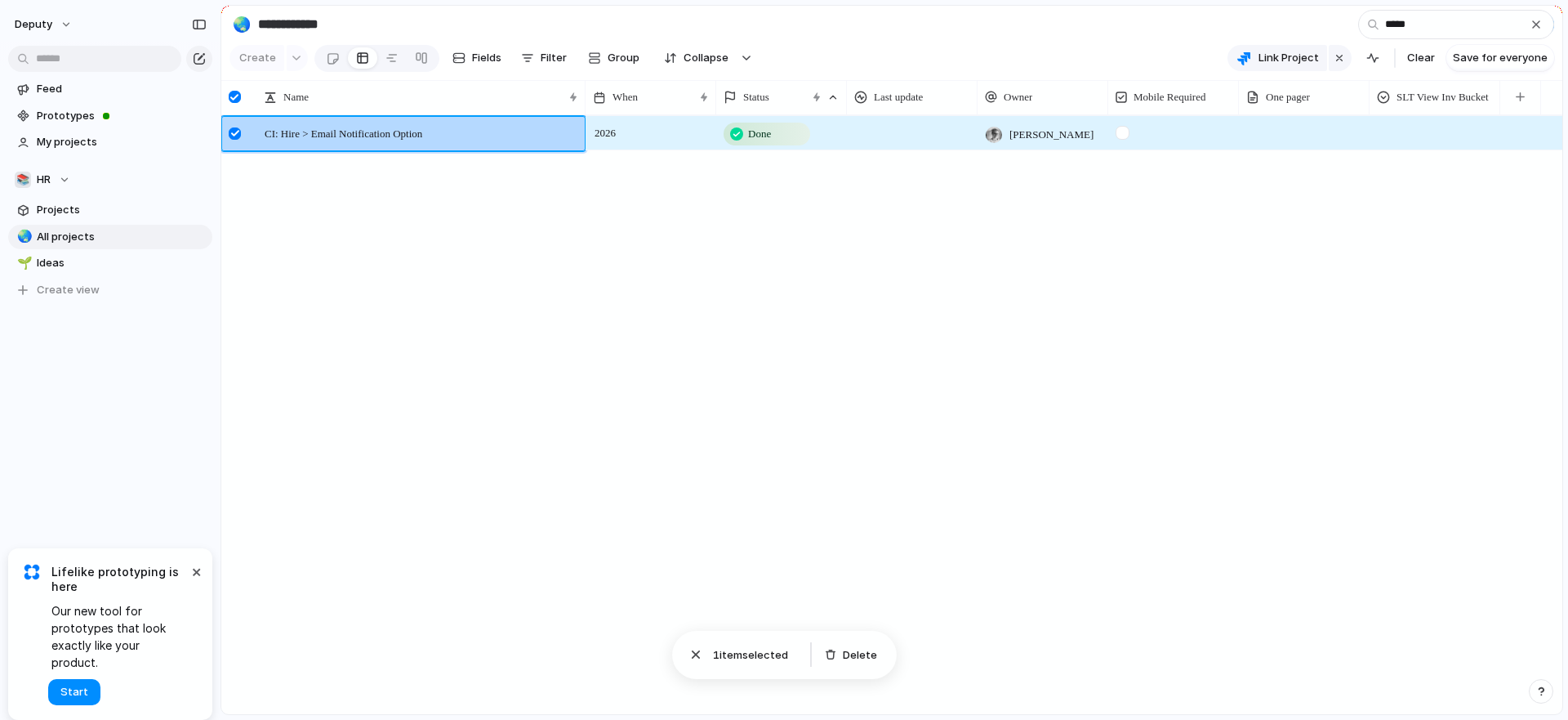
click at [889, 209] on div "2026 Done Freya Hunter" at bounding box center [1074, 414] width 976 height 599
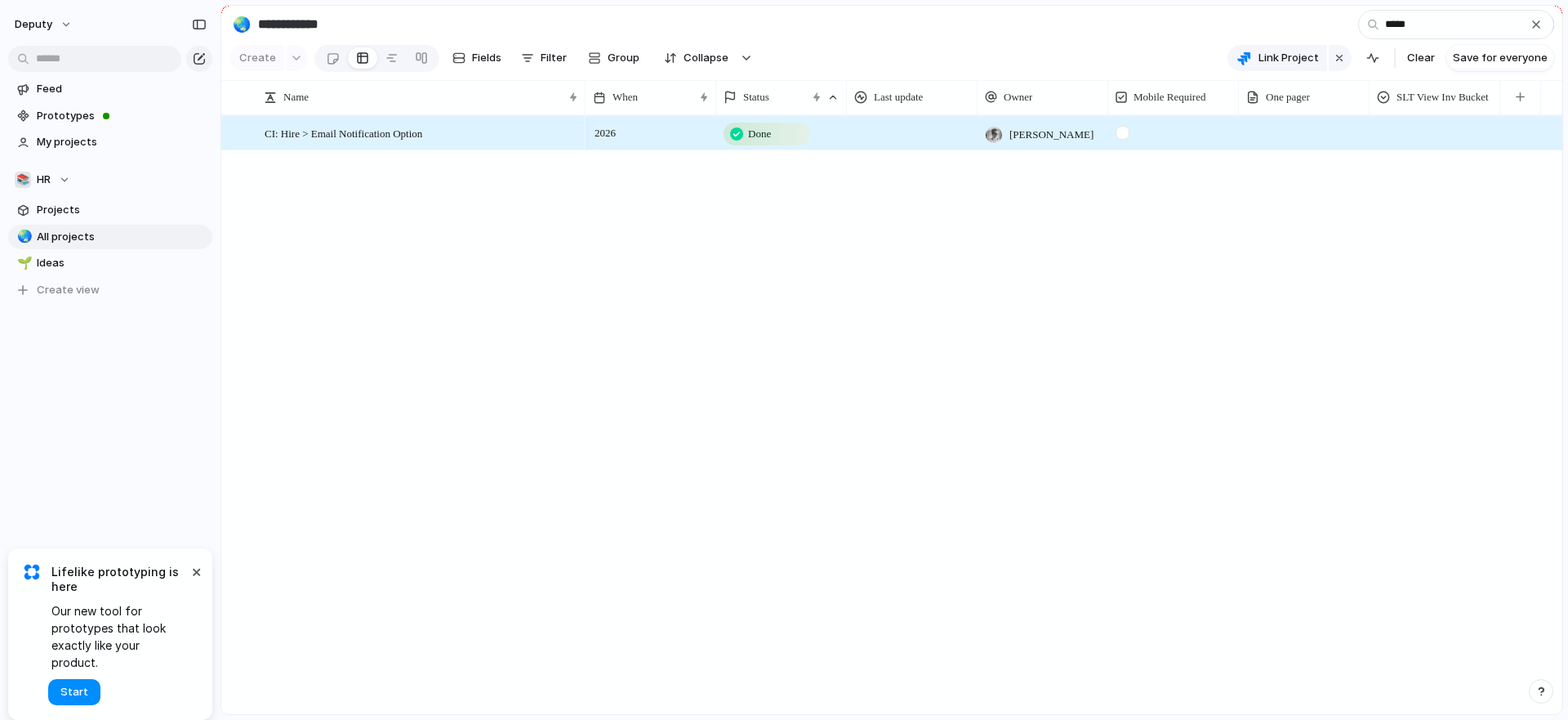
click at [678, 135] on div "2026" at bounding box center [650, 130] width 129 height 26
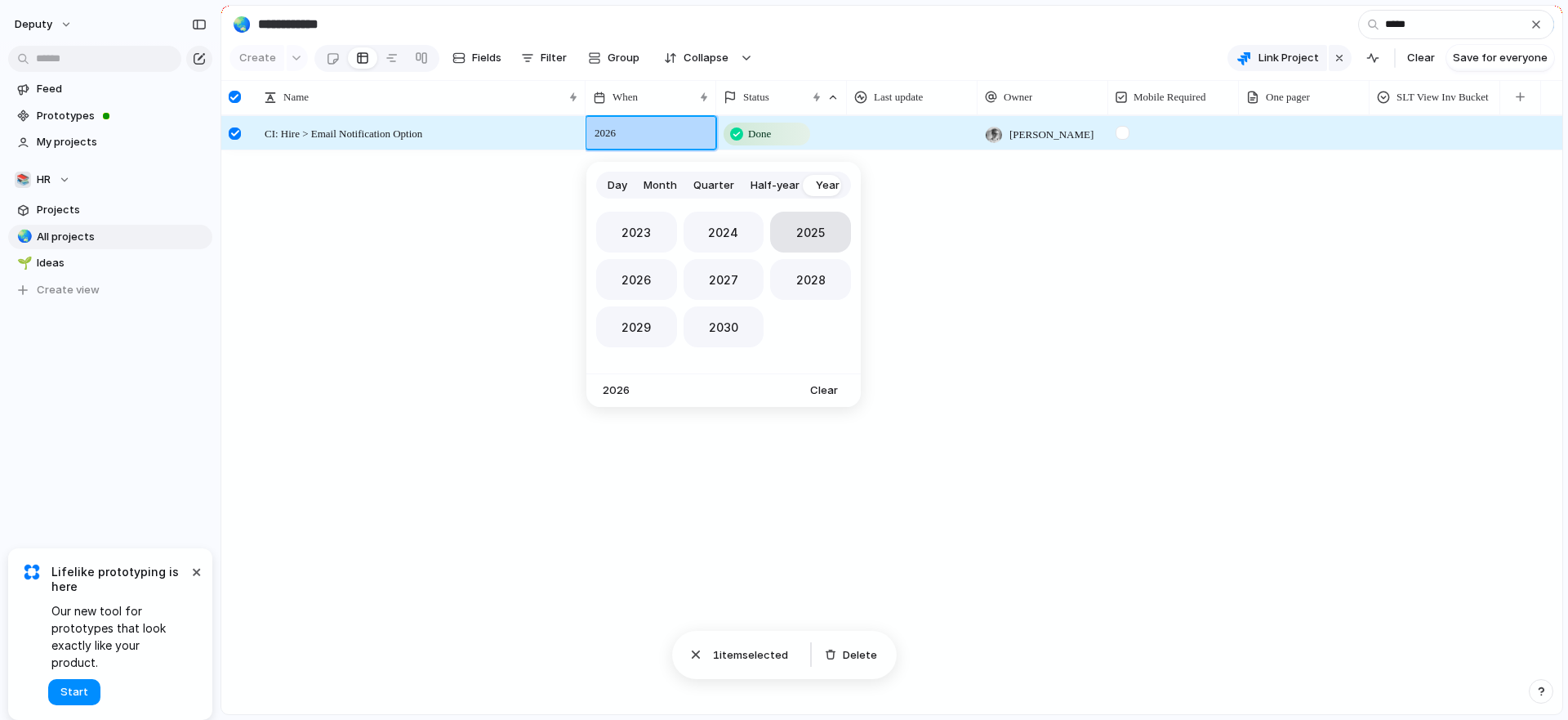
click at [778, 240] on button "2025" at bounding box center [810, 232] width 81 height 41
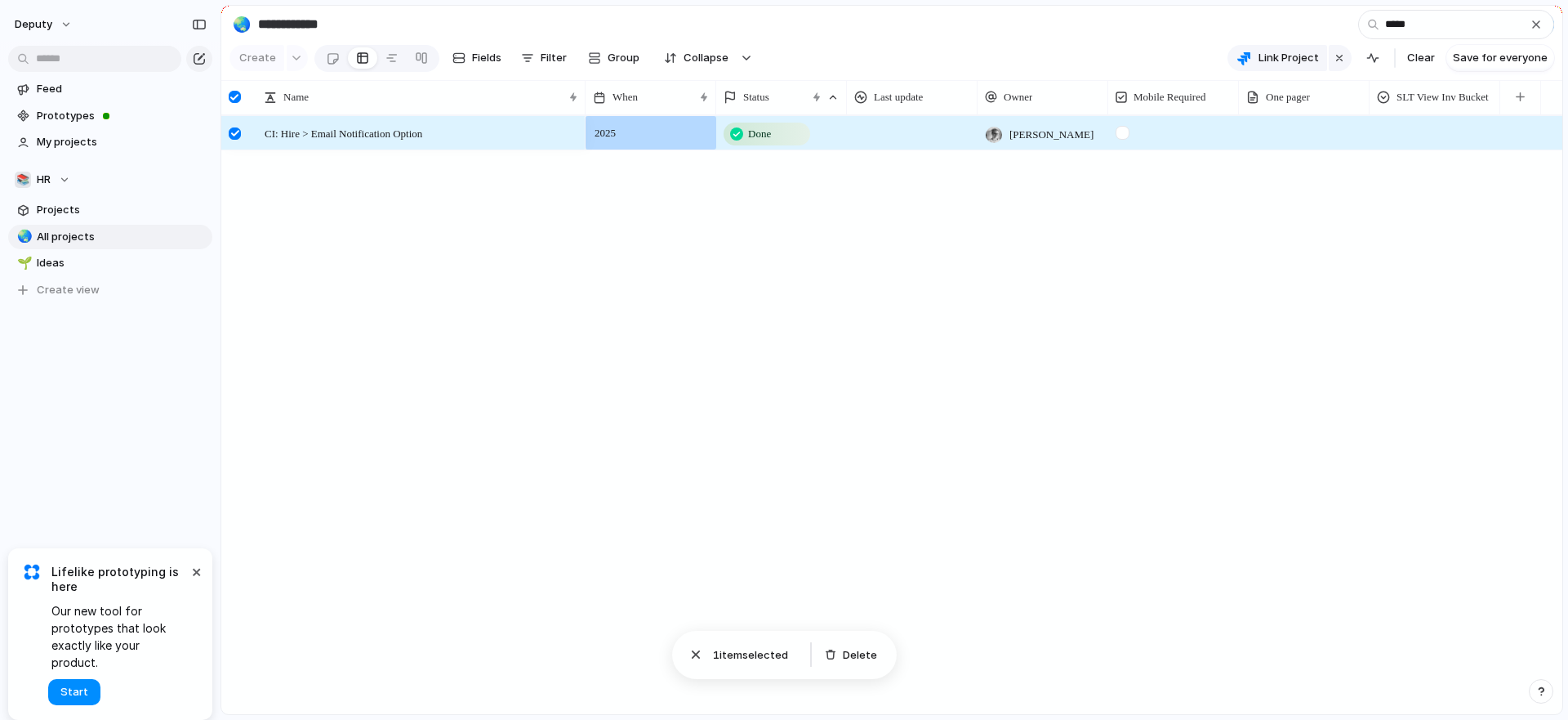
click at [1274, 284] on div "2025 Done Freya Hunter" at bounding box center [1074, 414] width 976 height 599
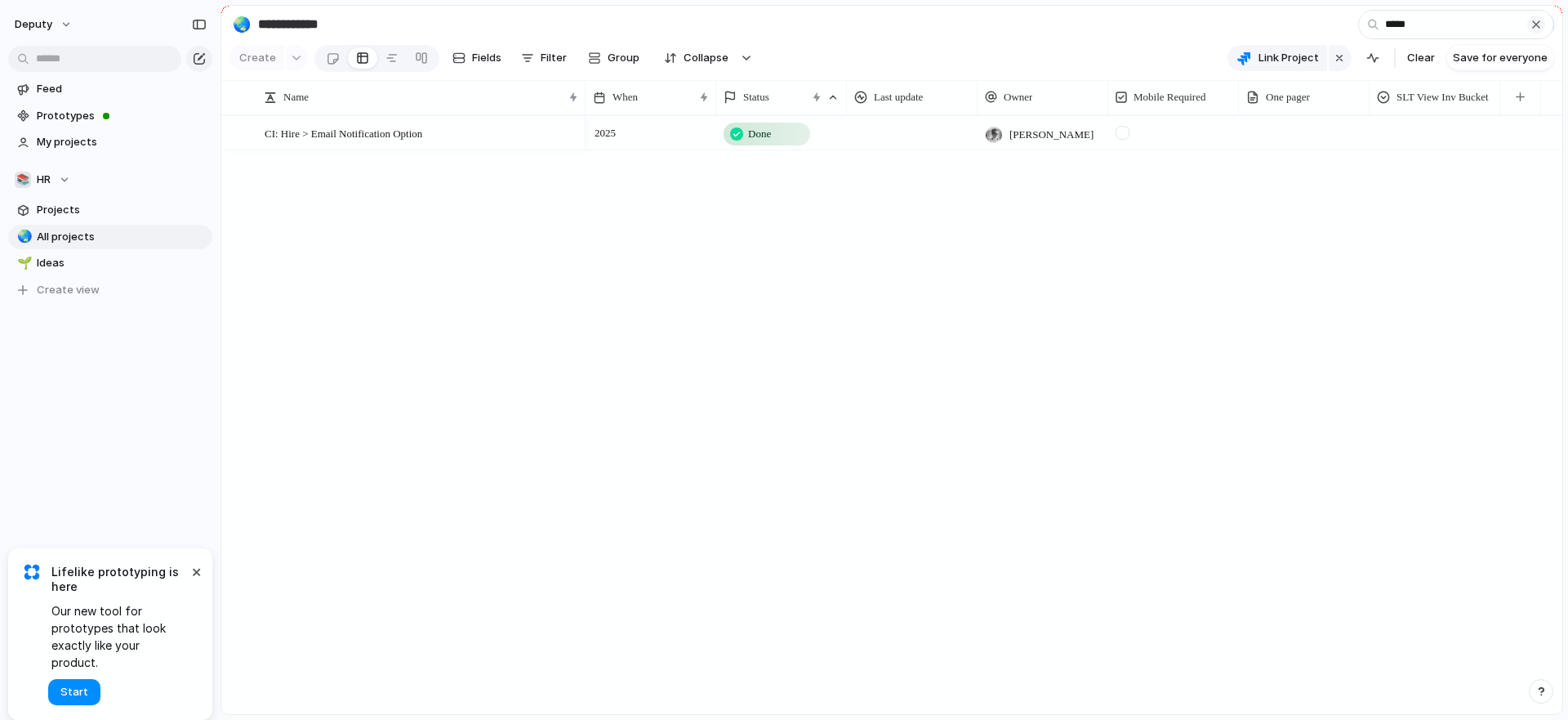
click at [1394, 29] on div "button" at bounding box center [1536, 24] width 13 height 13
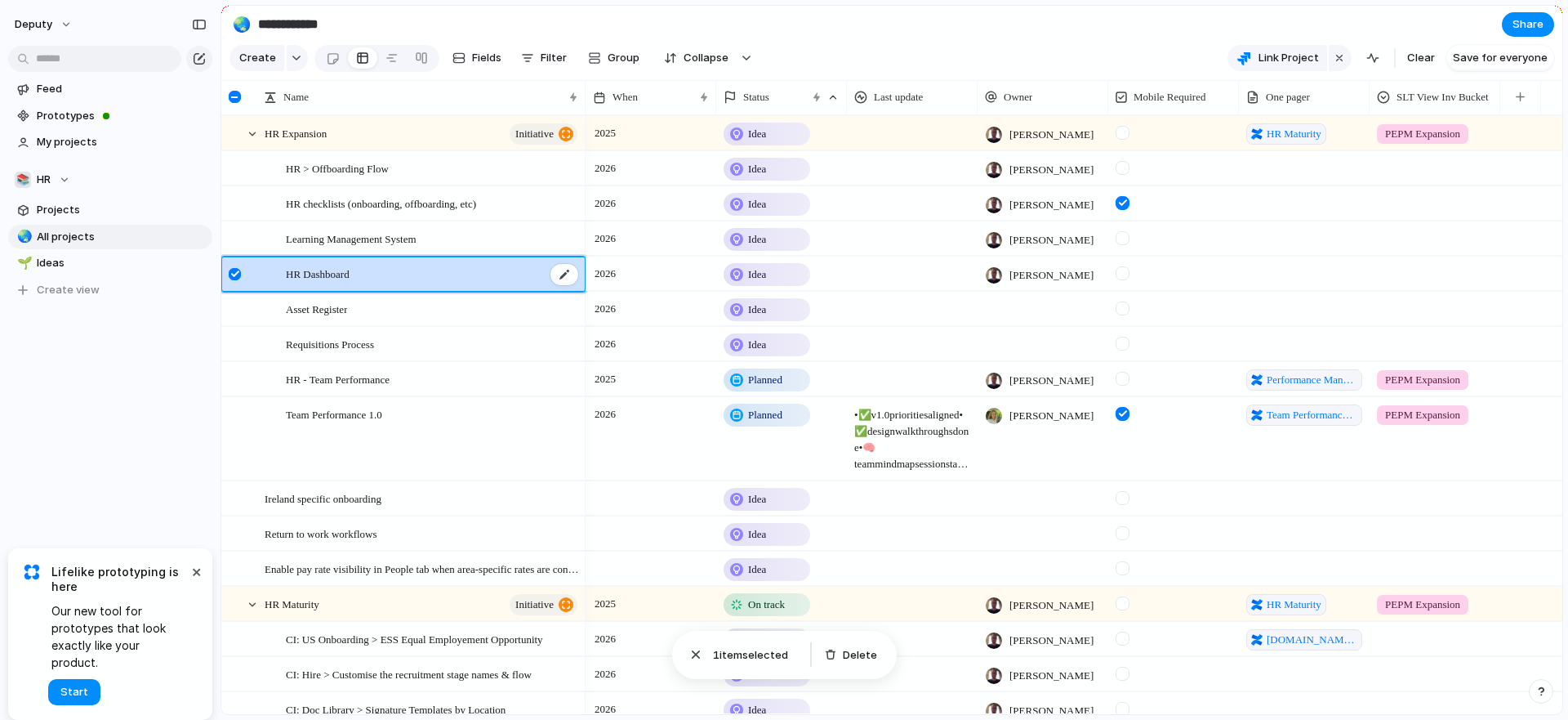
click at [444, 287] on div "HR Dashboard" at bounding box center [433, 273] width 294 height 33
click at [382, 290] on div "HR Dashboard" at bounding box center [433, 273] width 294 height 33
click at [282, 304] on div "Asset Register" at bounding box center [424, 309] width 320 height 33
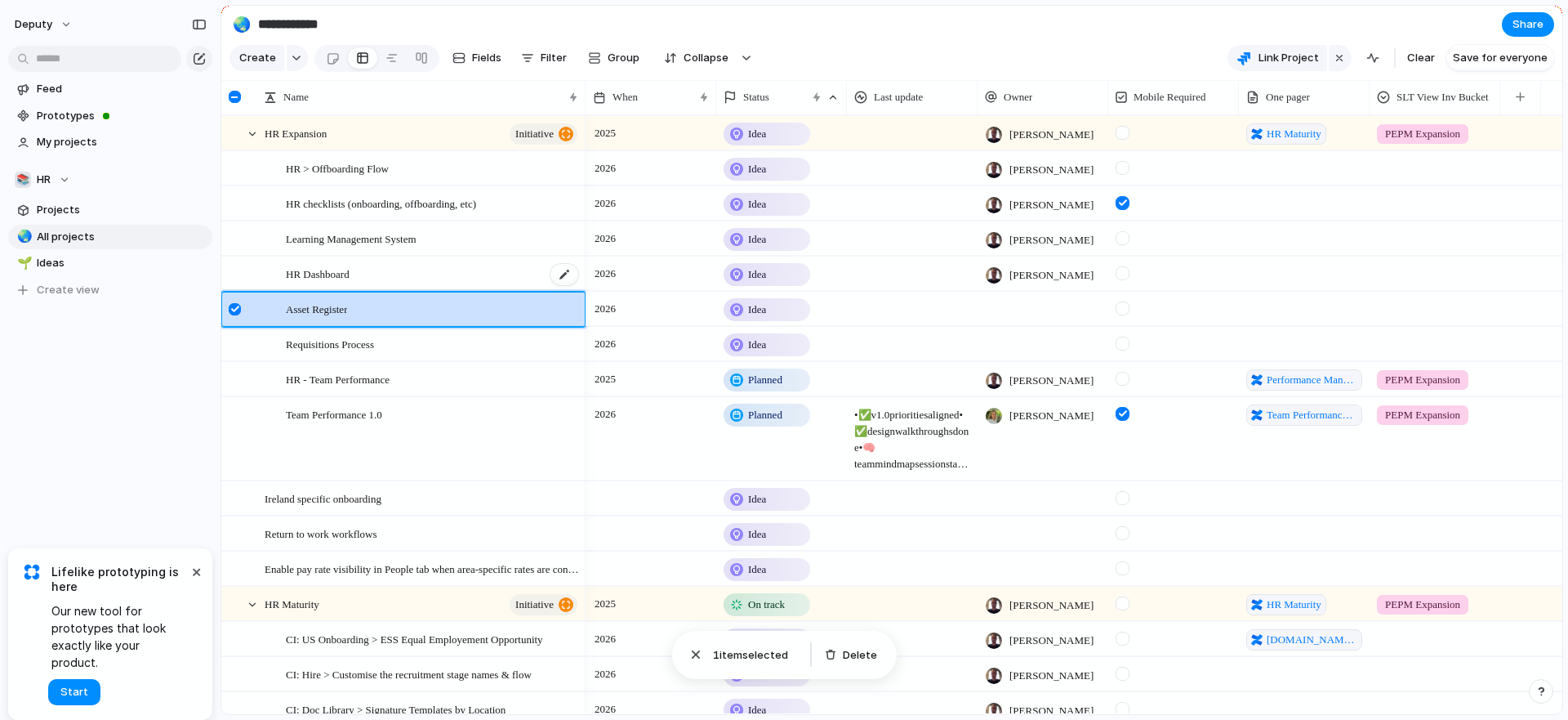
click at [478, 291] on div "HR Dashboard" at bounding box center [433, 273] width 294 height 33
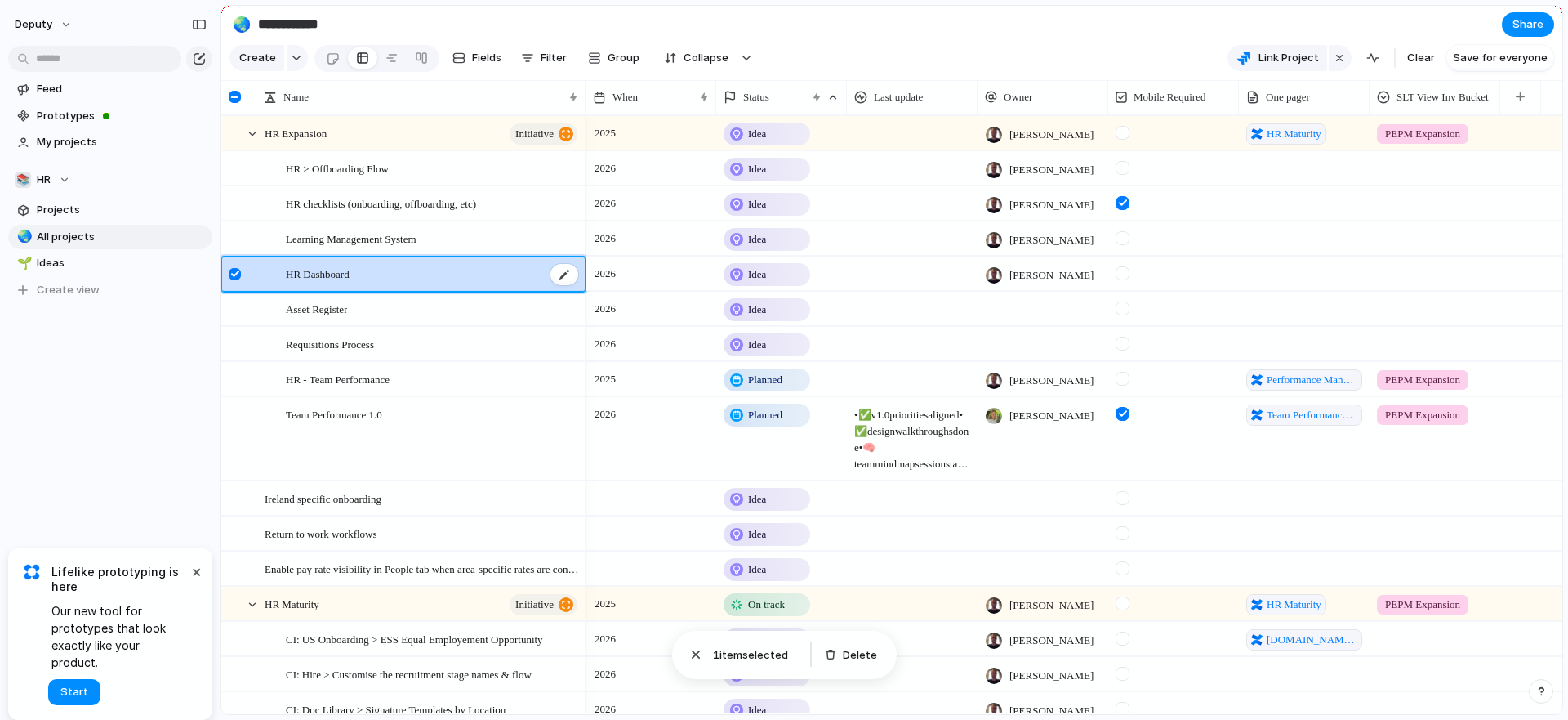
click at [478, 291] on div "HR Dashboard" at bounding box center [433, 273] width 294 height 33
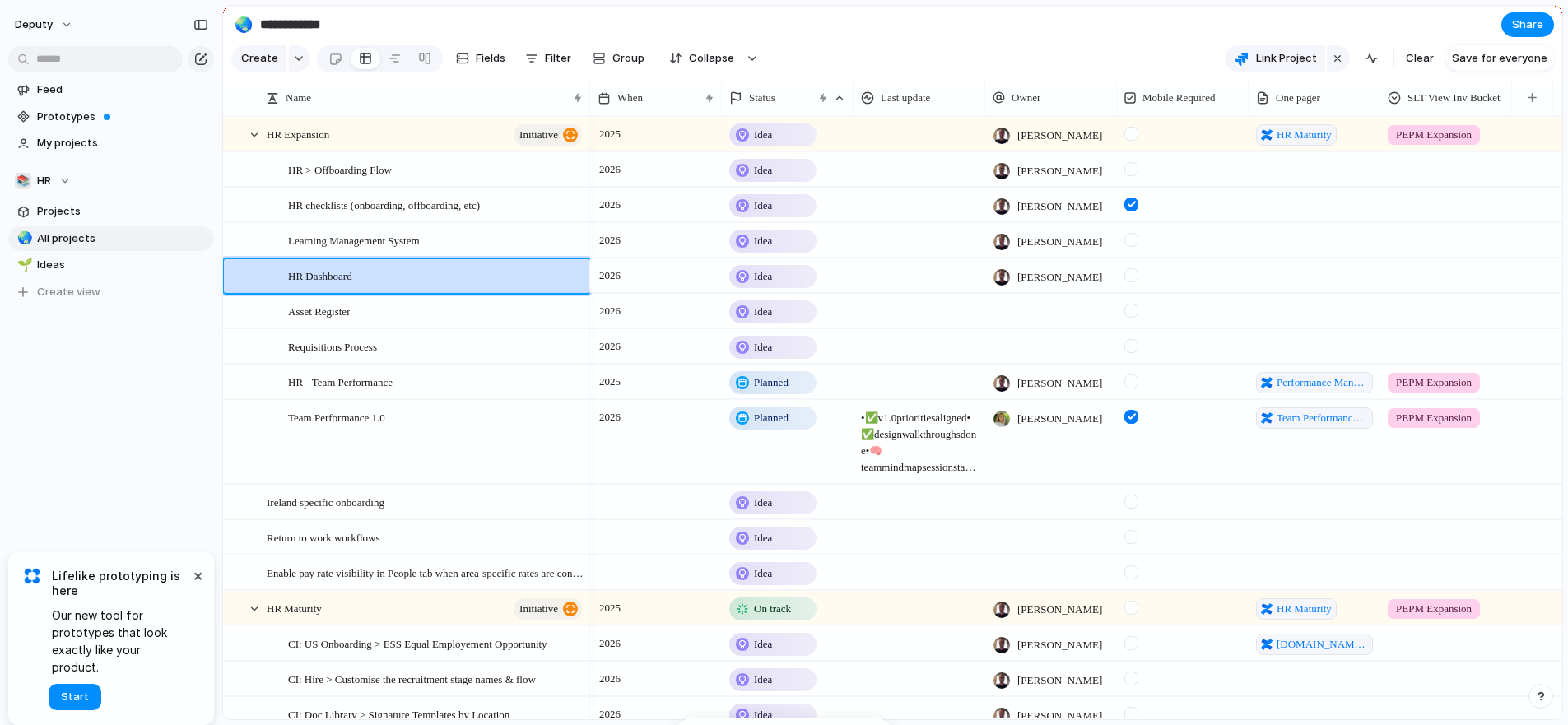
click at [582, 324] on div "Asset Register" at bounding box center [436, 311] width 296 height 34
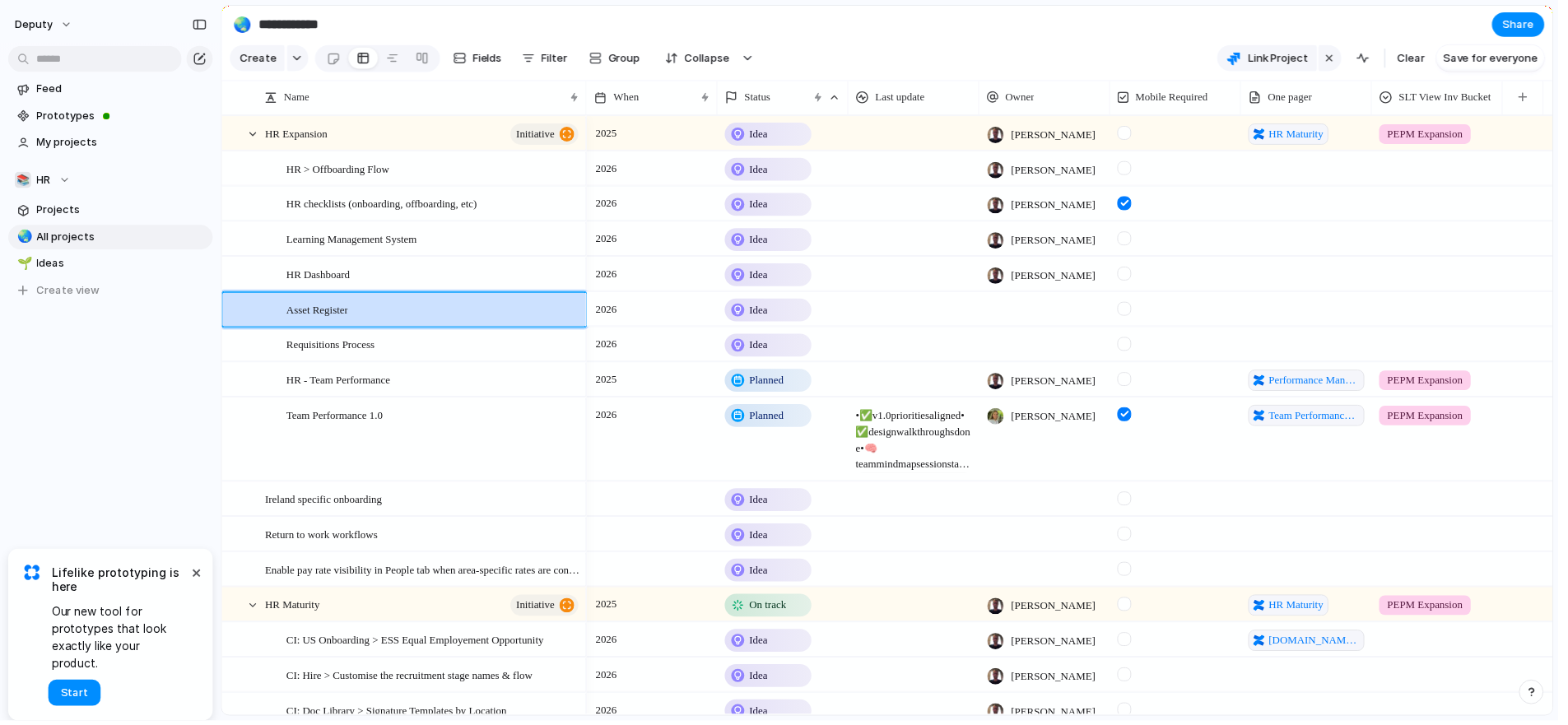
click at [658, 321] on div "2026" at bounding box center [655, 308] width 130 height 27
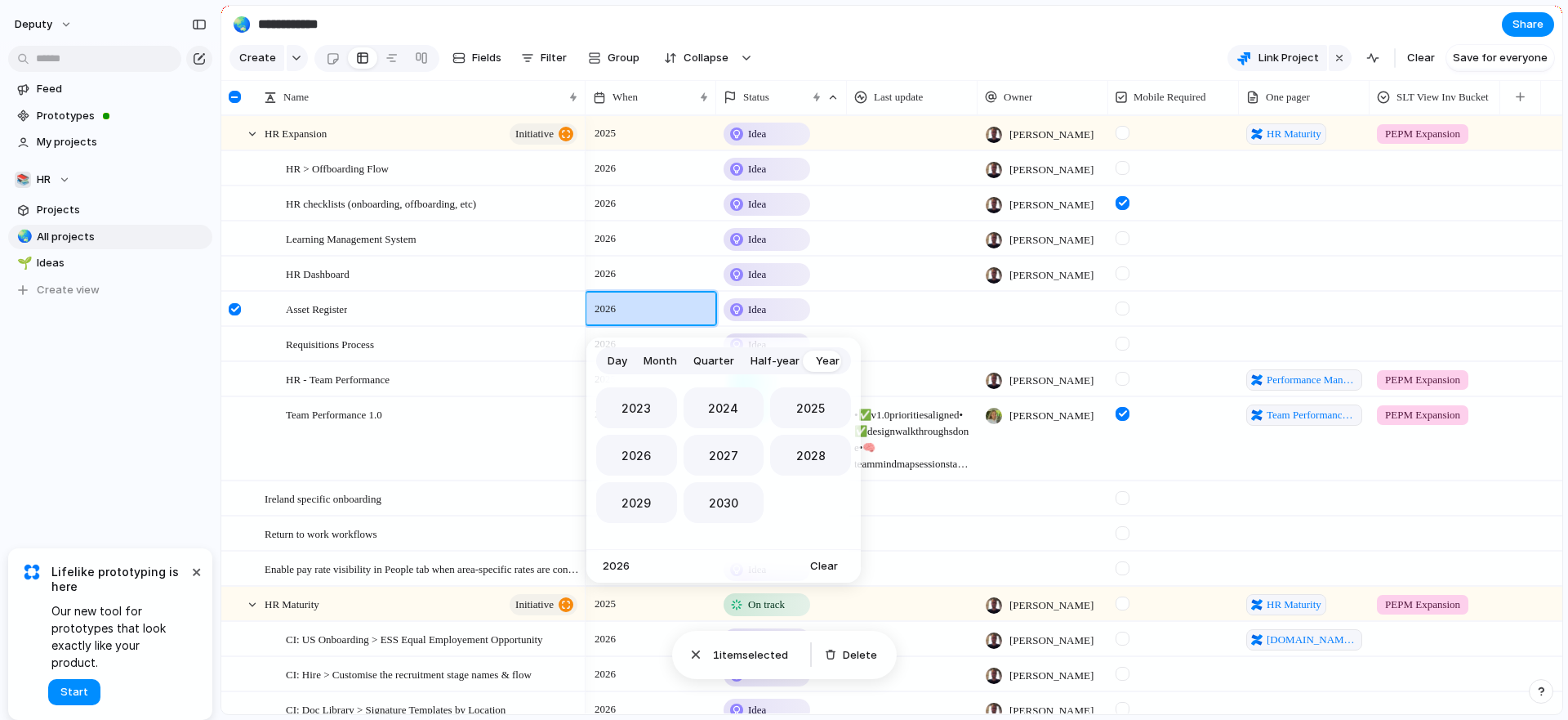
click at [511, 314] on div "Day Month Quarter Half-year Year 2023 2024 2025 2026 2027 2028 2029 2030 2026 C…" at bounding box center [784, 360] width 1568 height 720
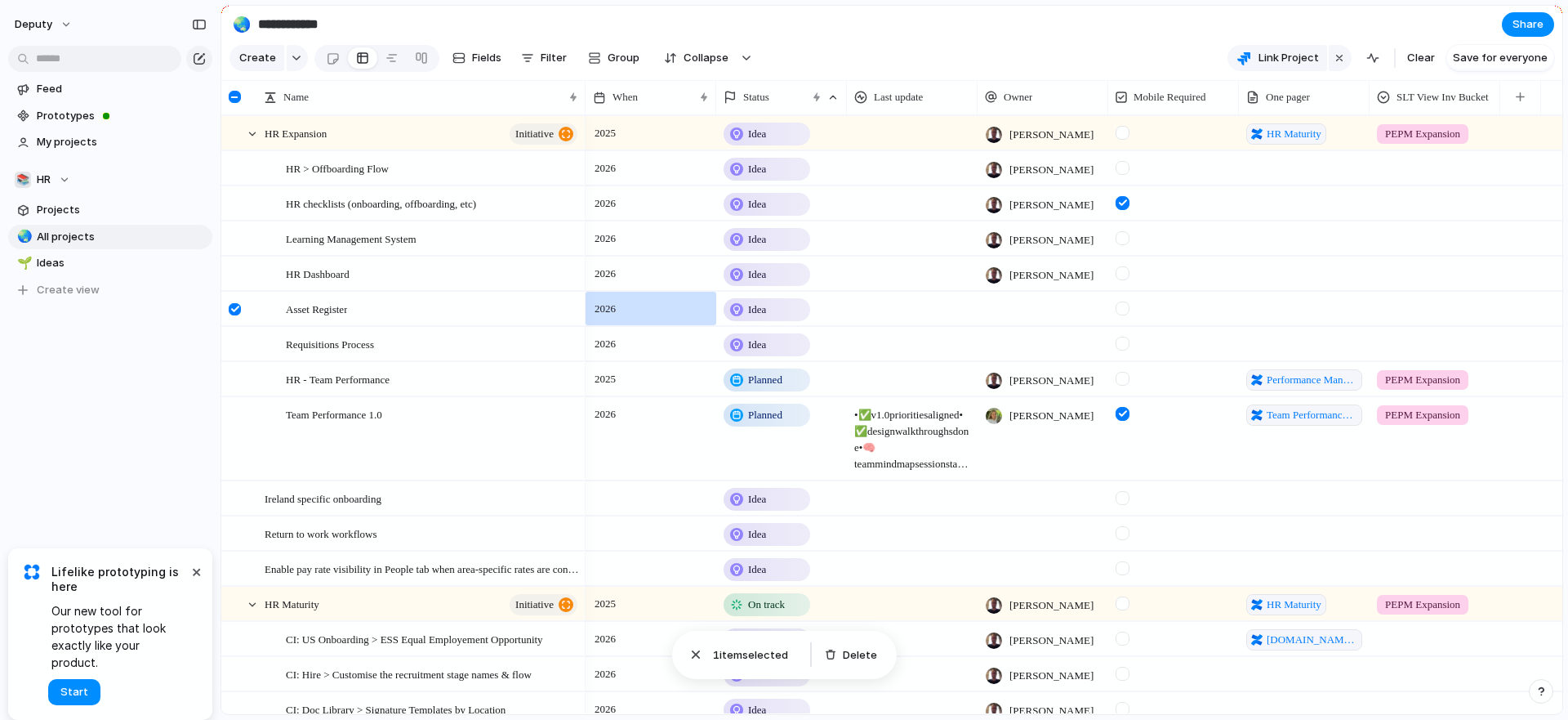
click at [1272, 334] on span at bounding box center [1304, 331] width 129 height 7
click at [1394, 283] on div "**********" at bounding box center [894, 360] width 1348 height 720
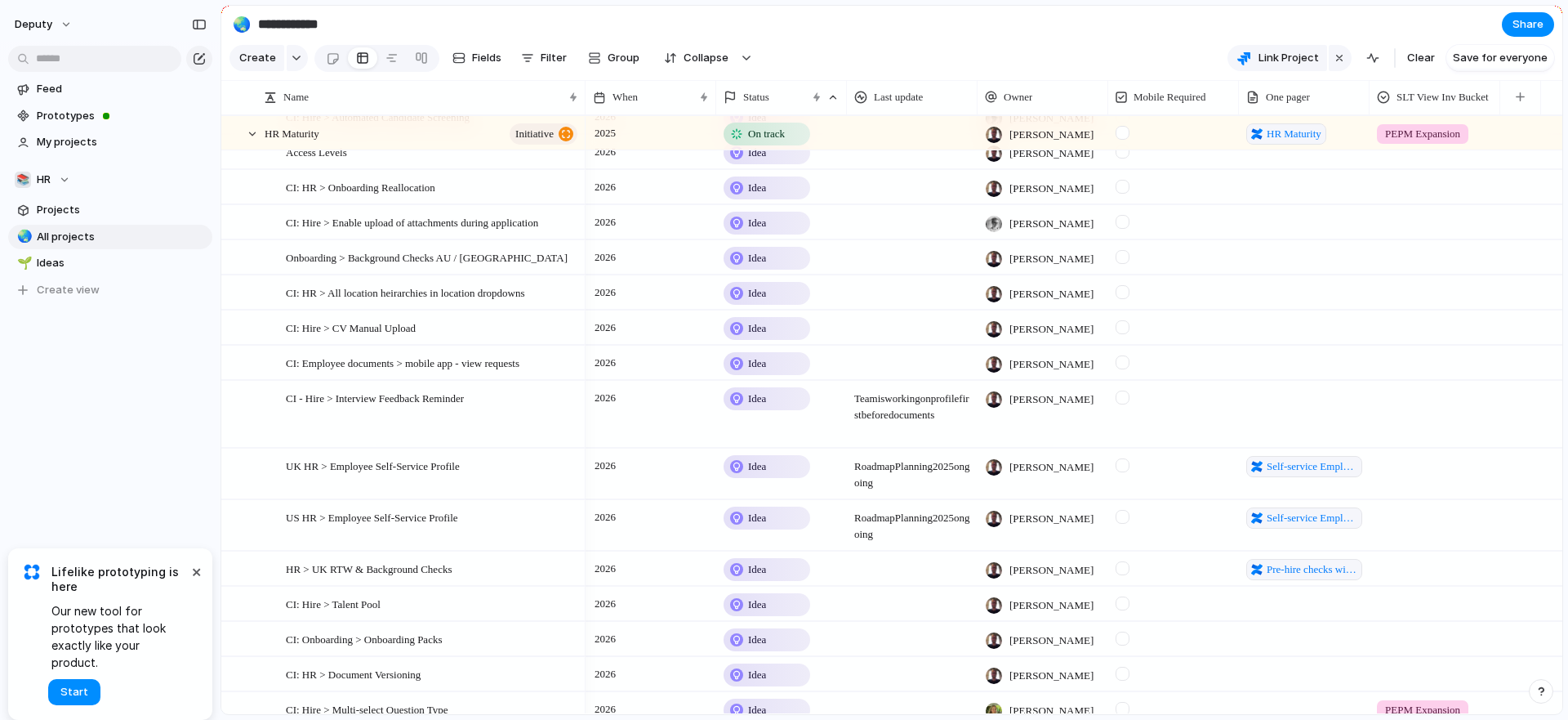
scroll to position [1065, 0]
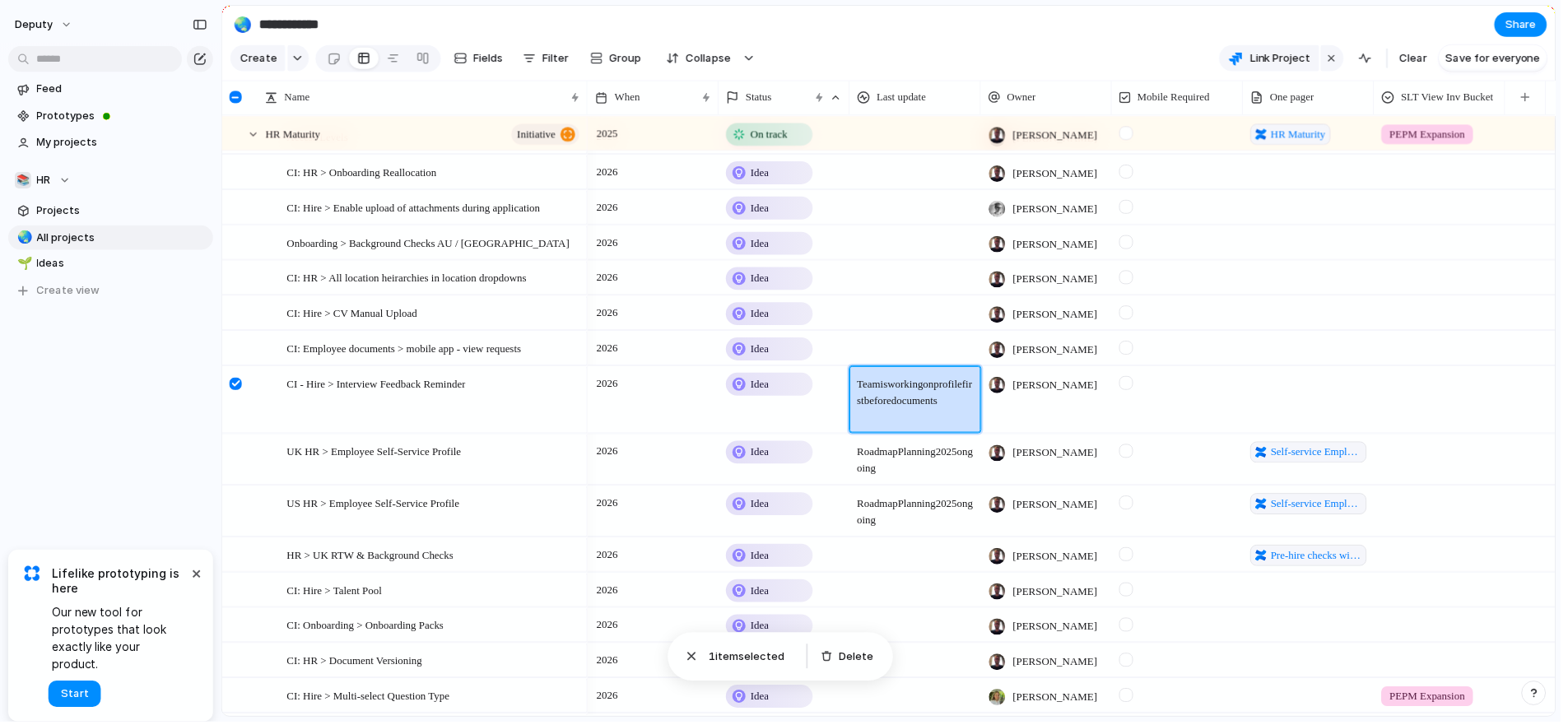
click at [858, 383] on span "Team is working on profile first before documents" at bounding box center [919, 390] width 130 height 42
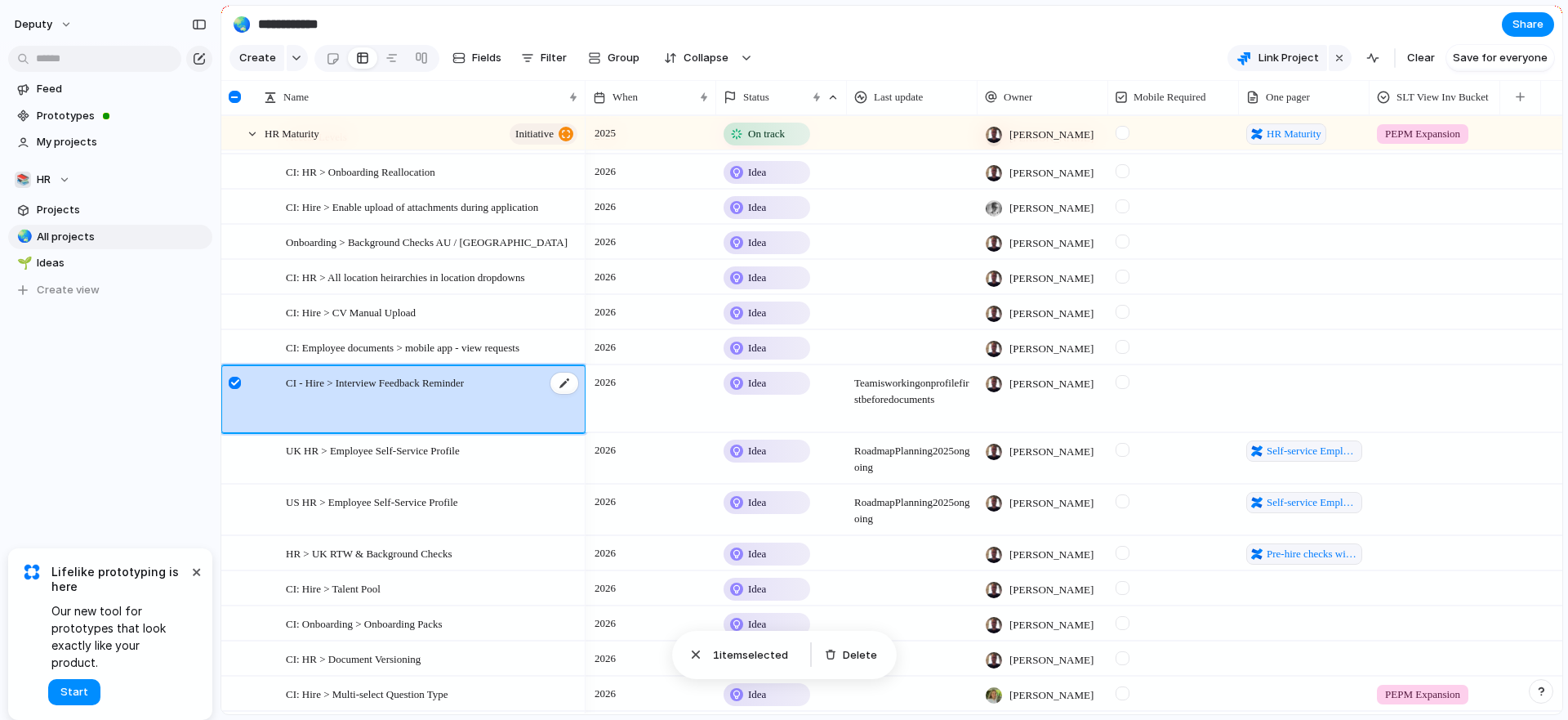
click at [463, 391] on span "CI - Hire > Interview Feedback Reminder" at bounding box center [375, 382] width 178 height 19
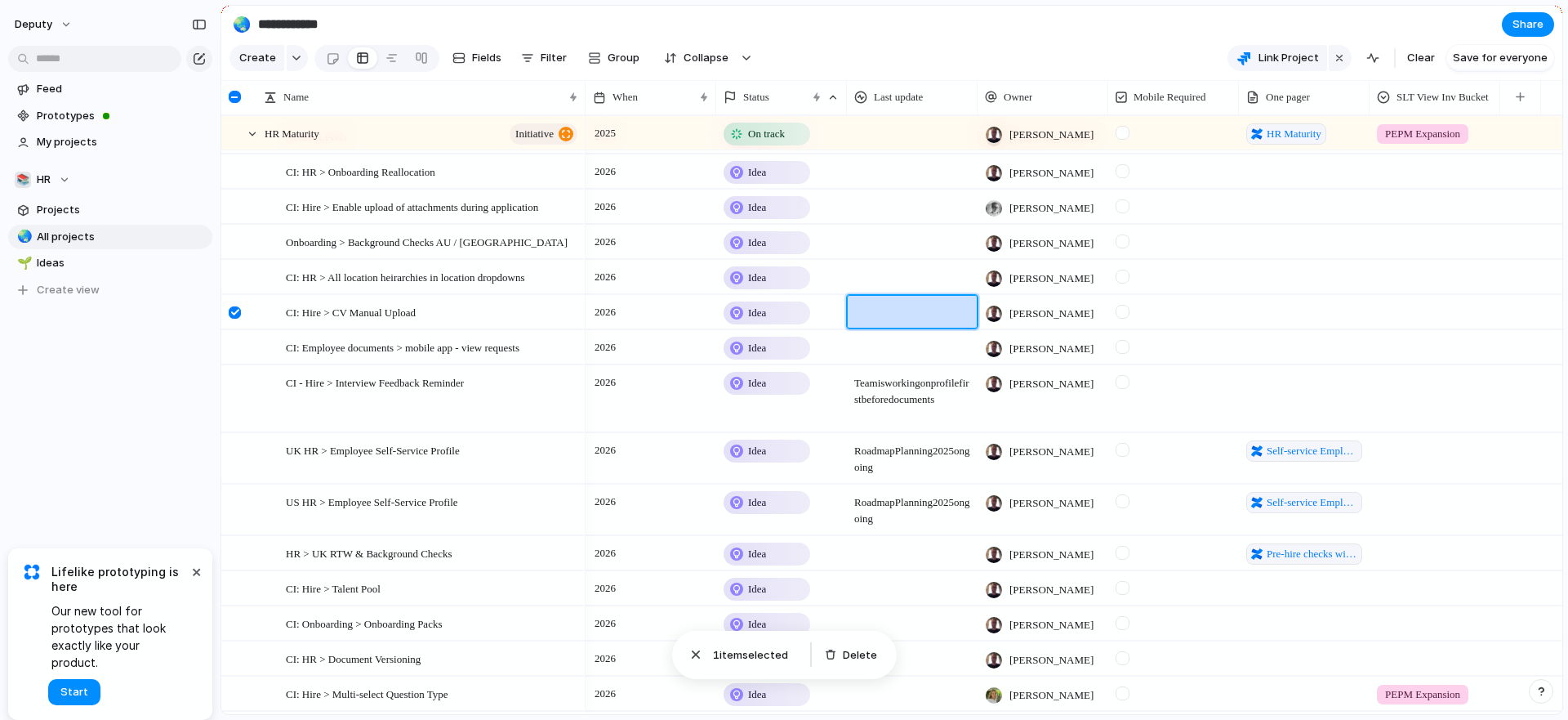
click at [970, 329] on div at bounding box center [912, 311] width 131 height 33
click at [460, 483] on div "UK HR > Employee Self-Service Profile" at bounding box center [433, 459] width 294 height 50
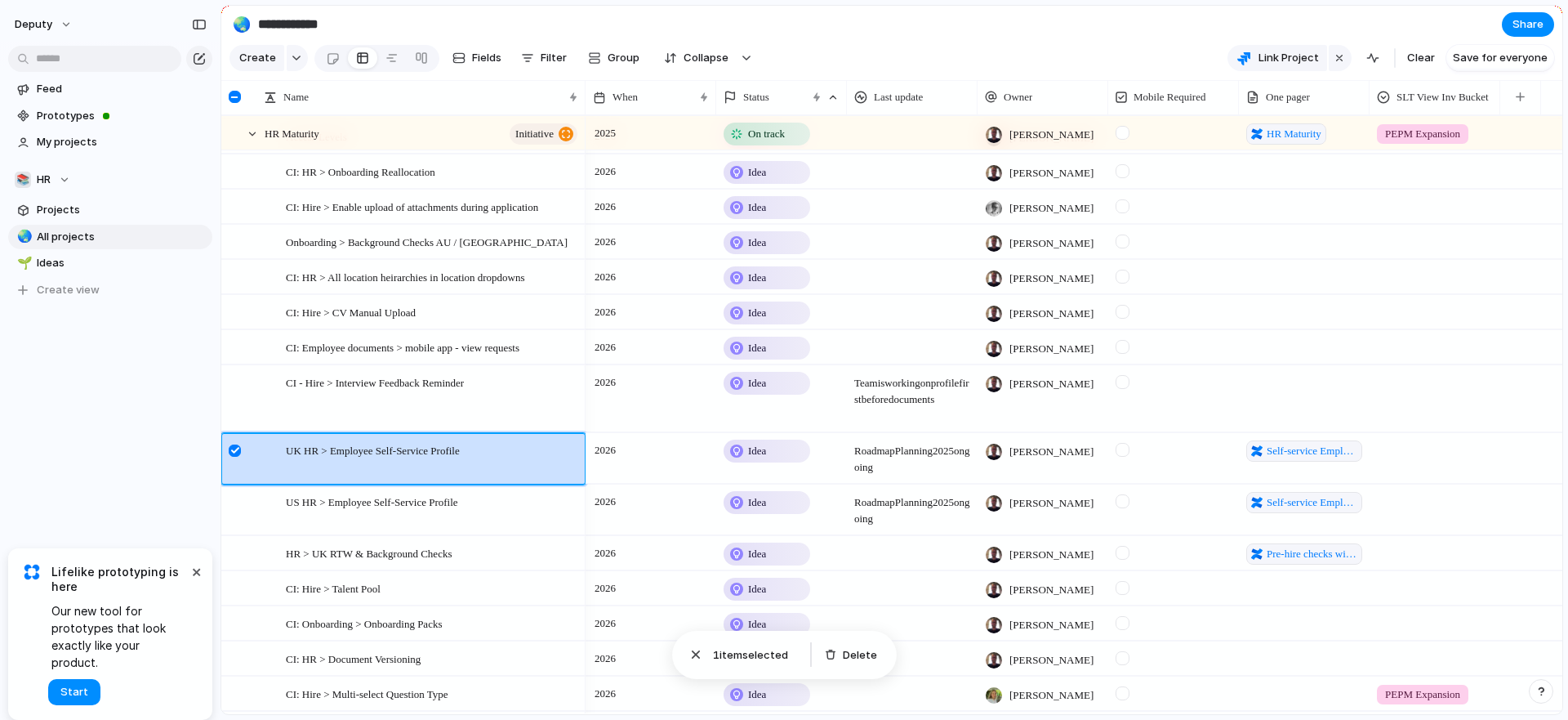
click at [878, 483] on div "Roadmap Planning 2025 ongoing" at bounding box center [912, 459] width 129 height 50
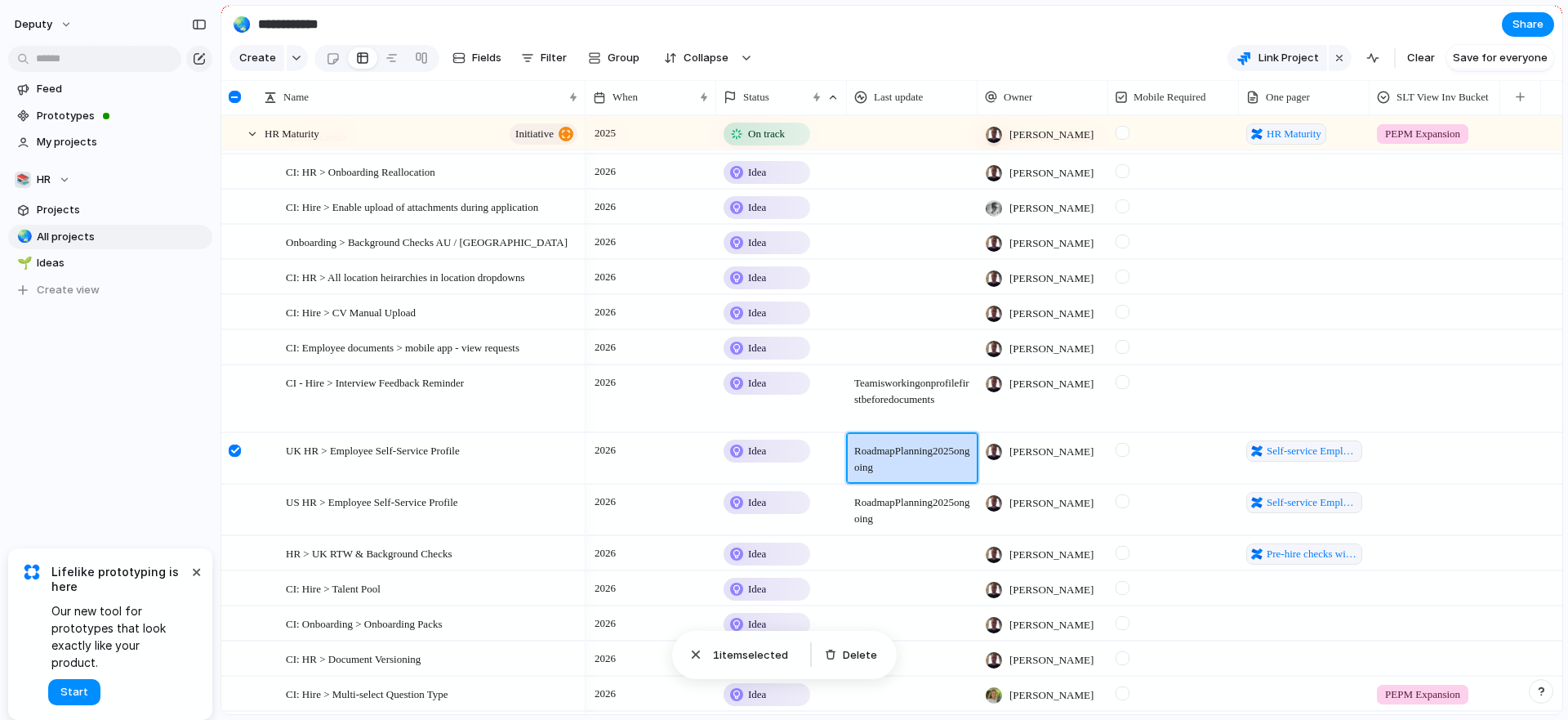
click at [900, 467] on span "Roadmap Planning 2025 ongoing" at bounding box center [912, 454] width 129 height 42
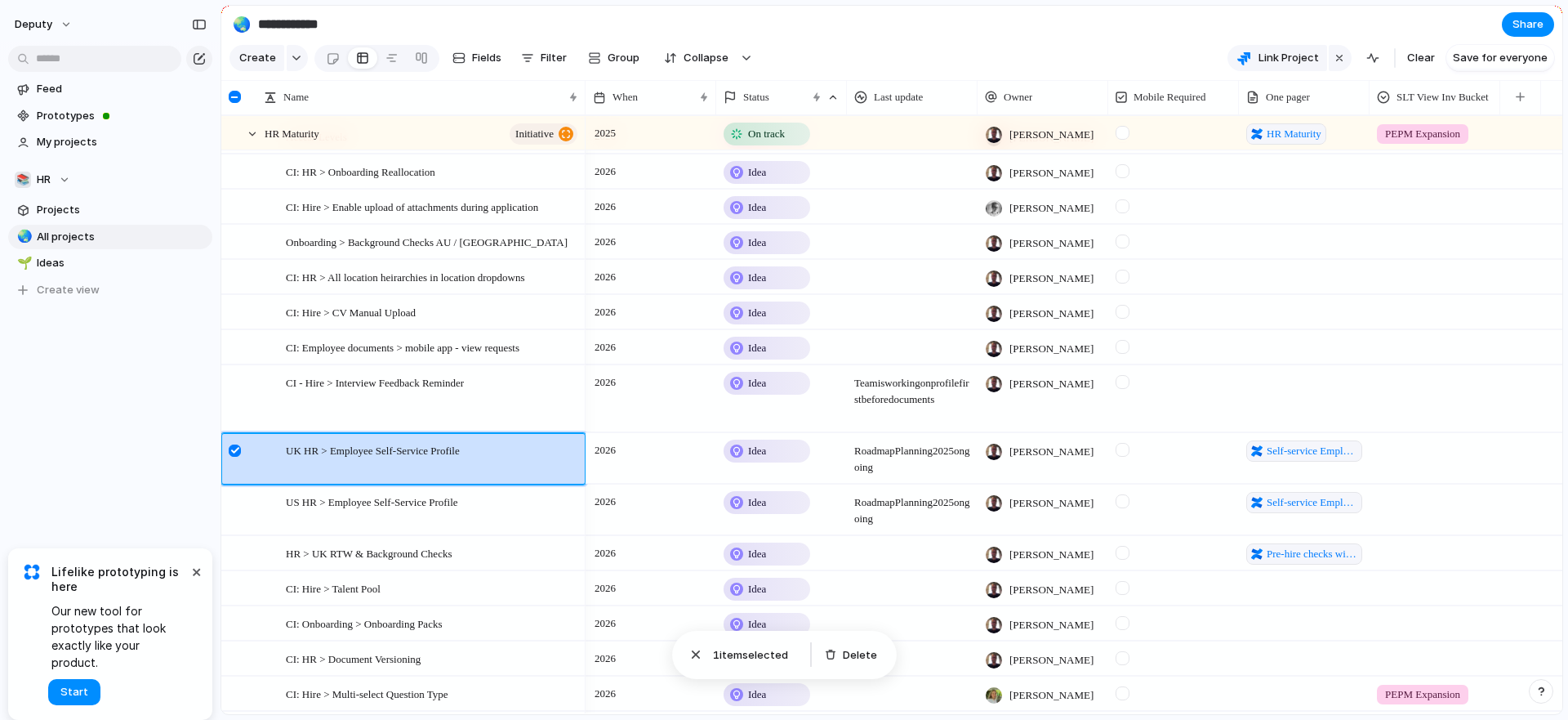
click at [236, 457] on div at bounding box center [235, 451] width 12 height 12
click at [1394, 376] on div "2026 Idea Team is working on profile first before documents Jordan Lewis" at bounding box center [1074, 398] width 976 height 67
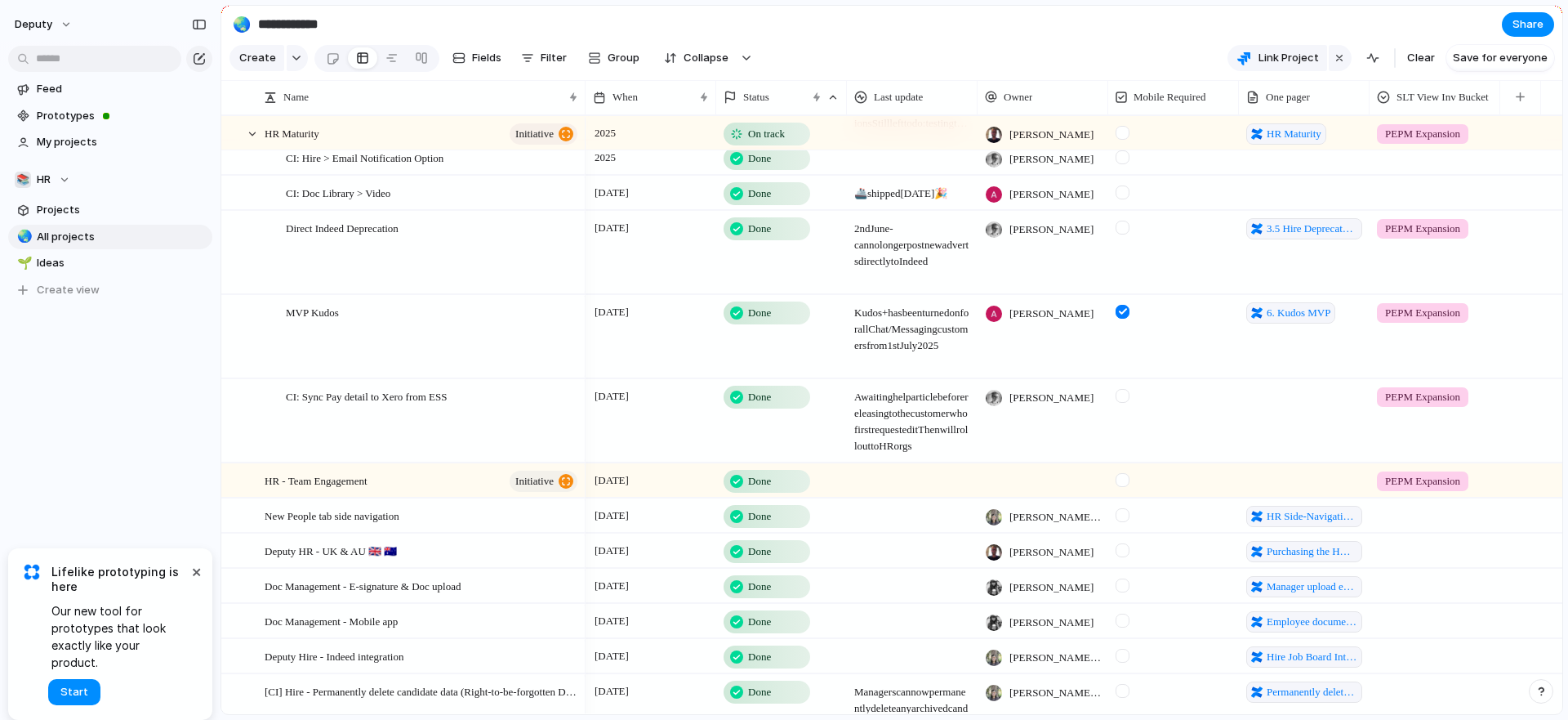
scroll to position [3983, 0]
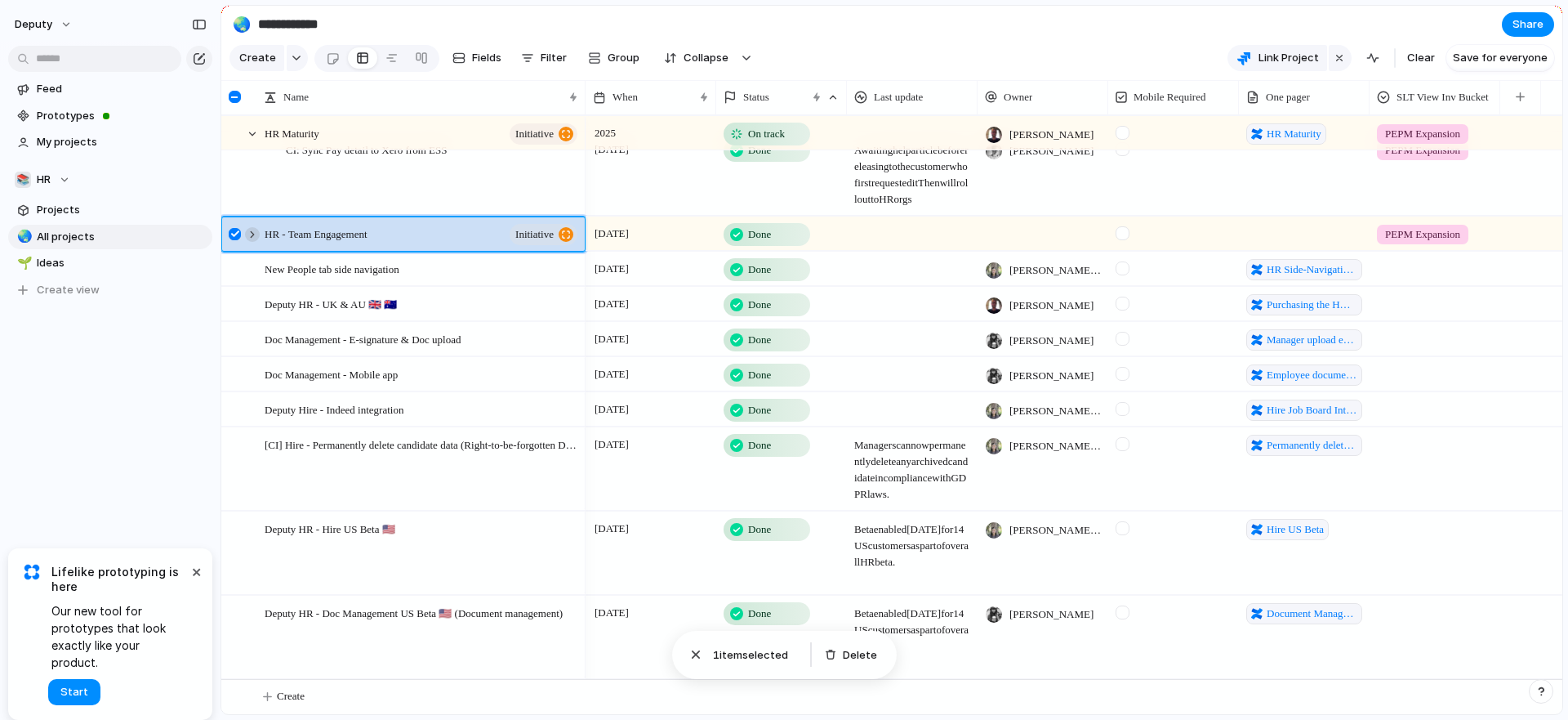
click at [248, 233] on div at bounding box center [252, 234] width 15 height 15
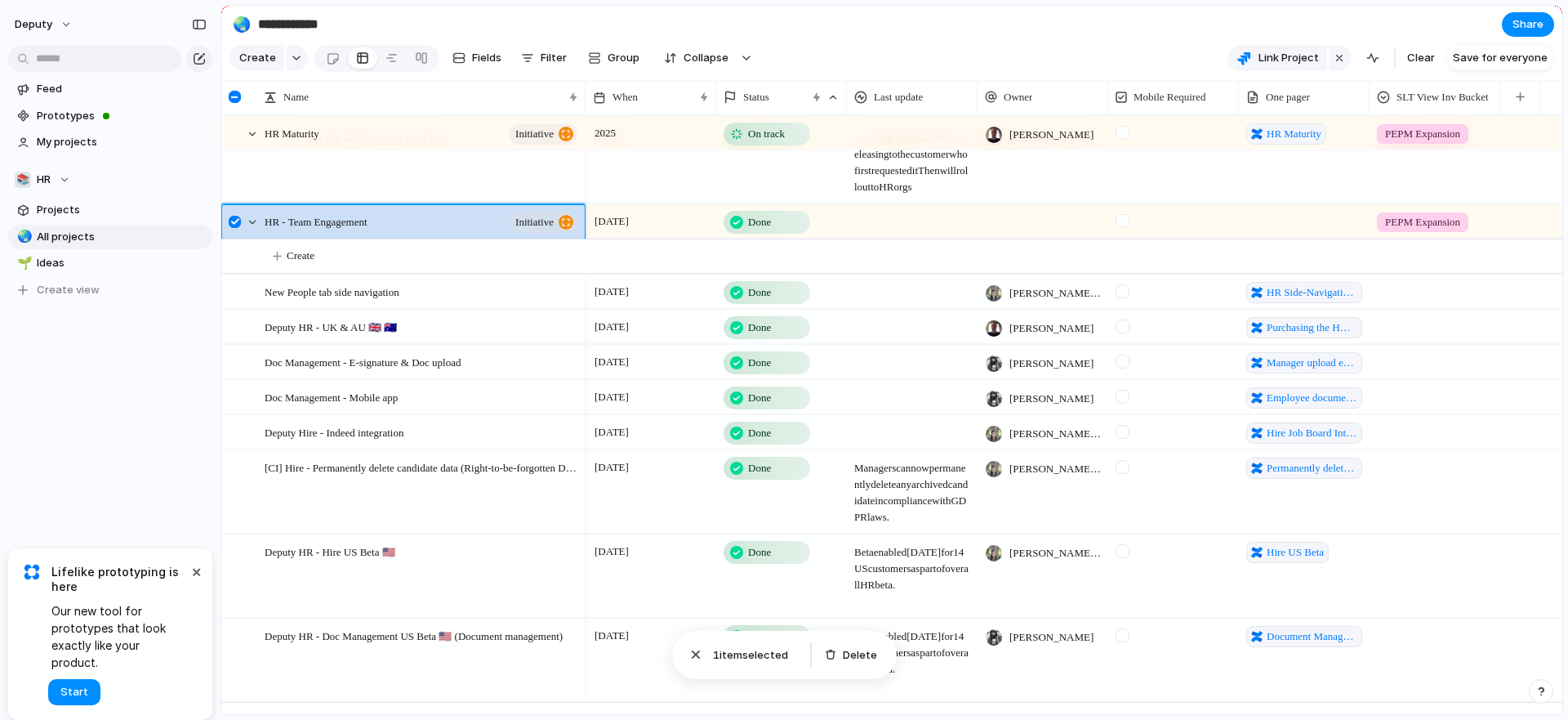
click at [235, 228] on div at bounding box center [235, 222] width 12 height 12
click at [243, 231] on div at bounding box center [236, 227] width 29 height 44
click at [249, 230] on div at bounding box center [252, 222] width 15 height 15
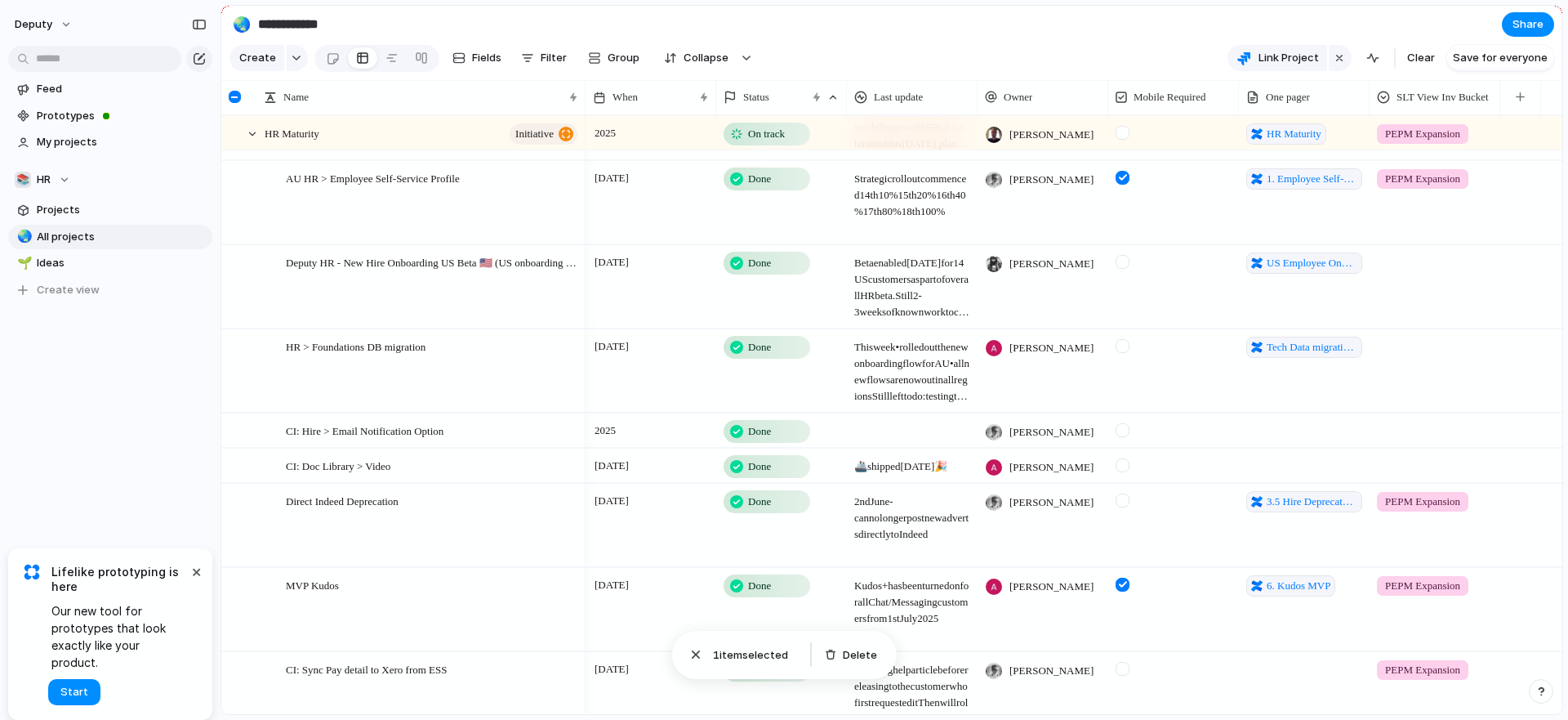
drag, startPoint x: 1560, startPoint y: 600, endPoint x: 1506, endPoint y: 286, distance: 318.6
click at [1394, 152] on div "Name When Status Last update Owner Mobile Required One pager SLT View Inv Bucke…" at bounding box center [891, 397] width 1341 height 635
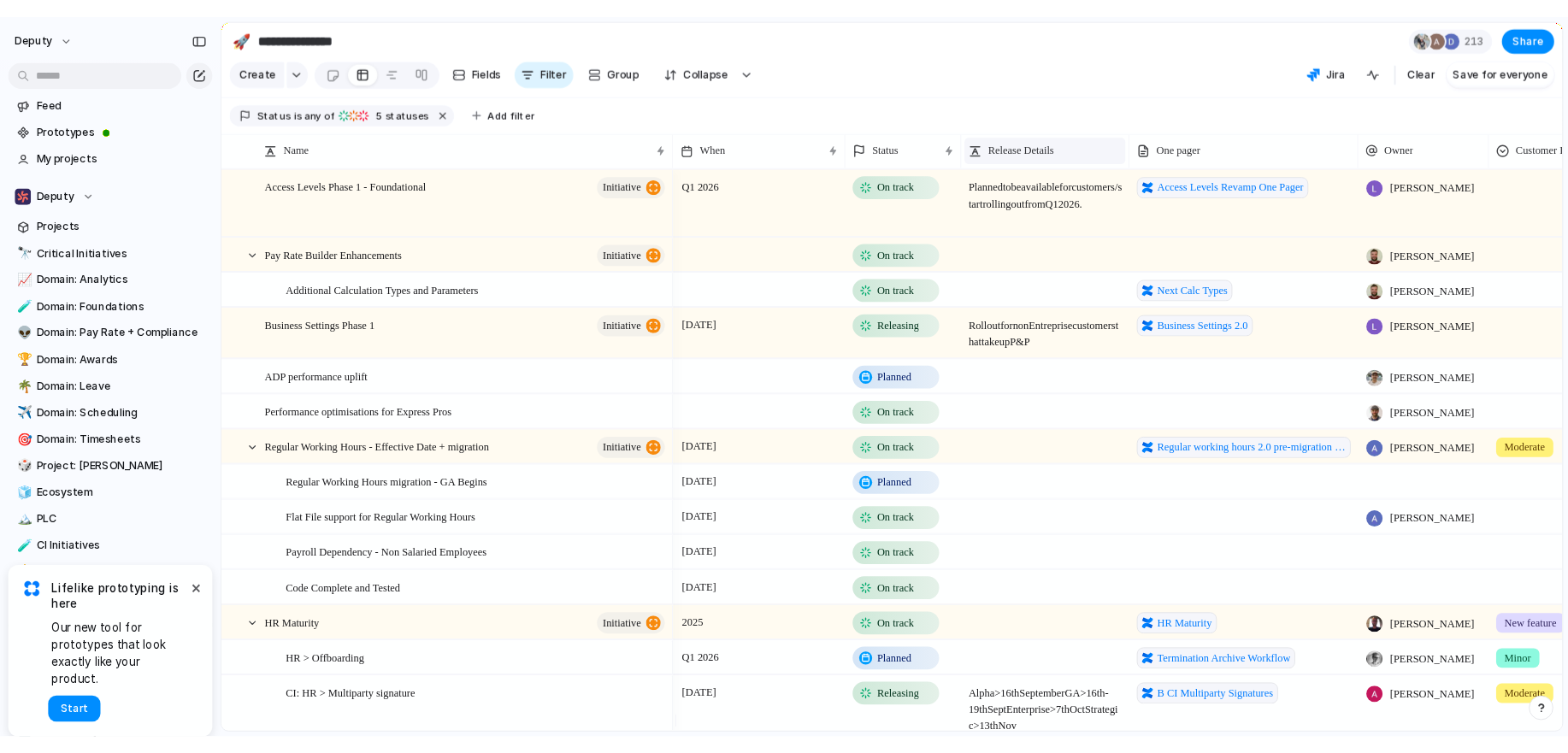
scroll to position [411, 0]
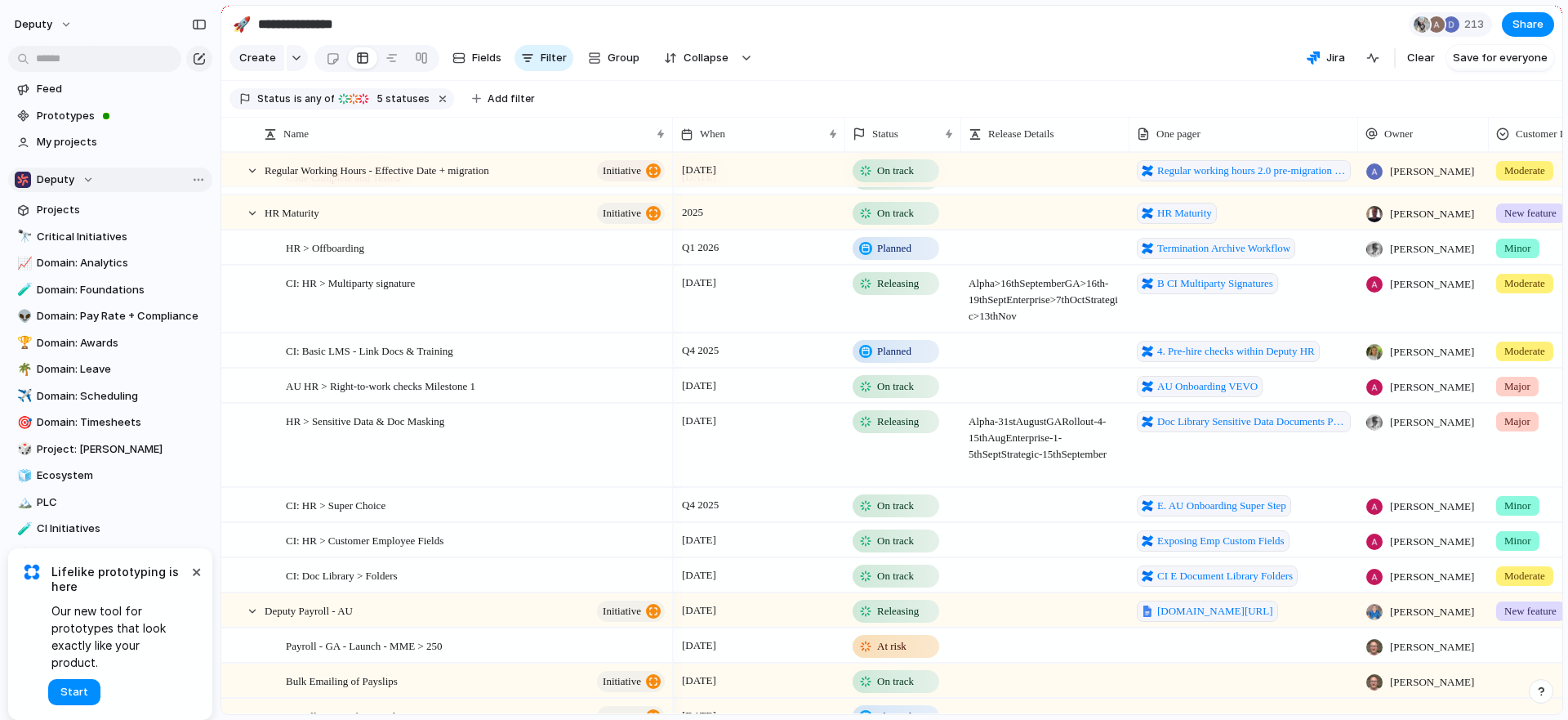
click at [80, 178] on div "Deputy" at bounding box center [54, 179] width 79 height 16
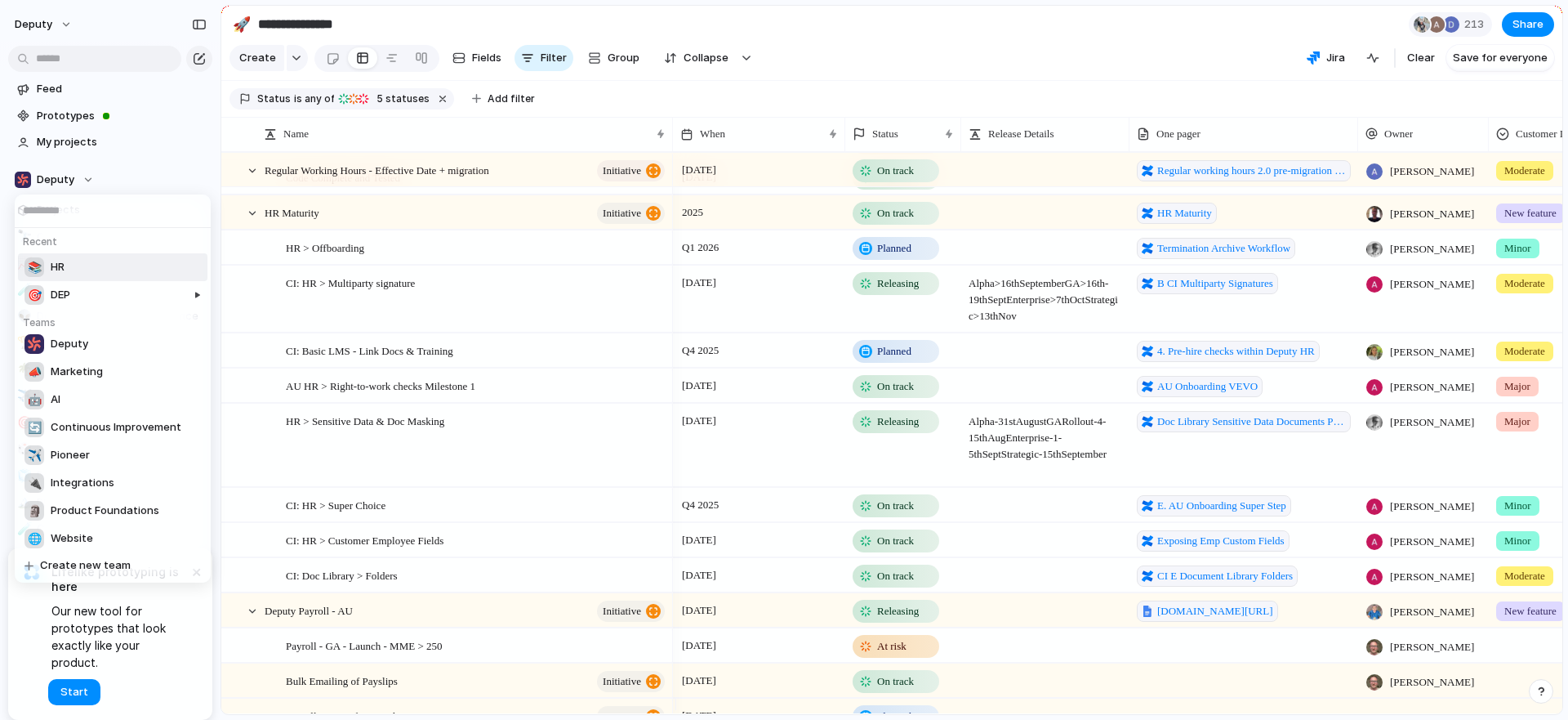
click at [65, 262] on span "HR" at bounding box center [57, 266] width 14 height 16
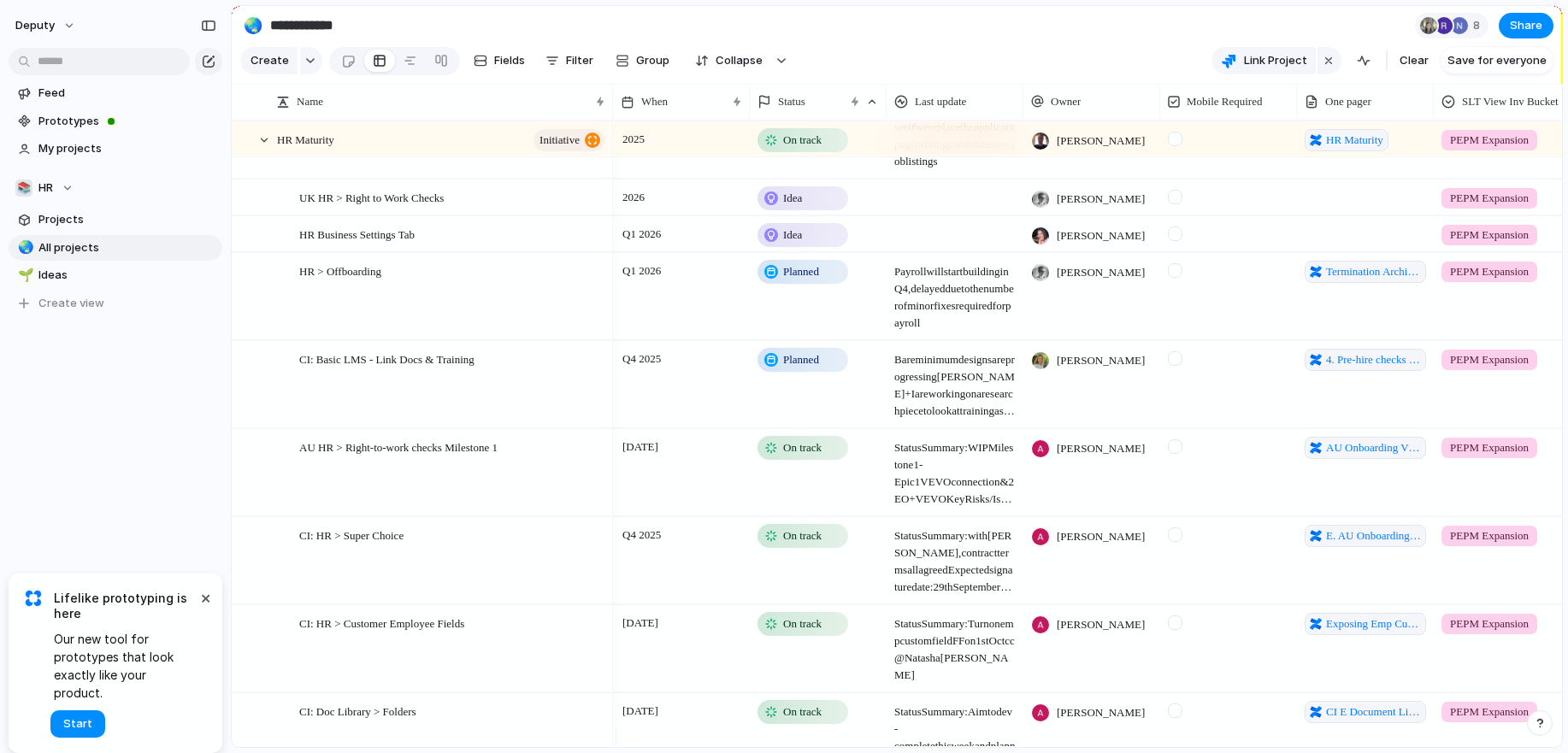
scroll to position [2435, 0]
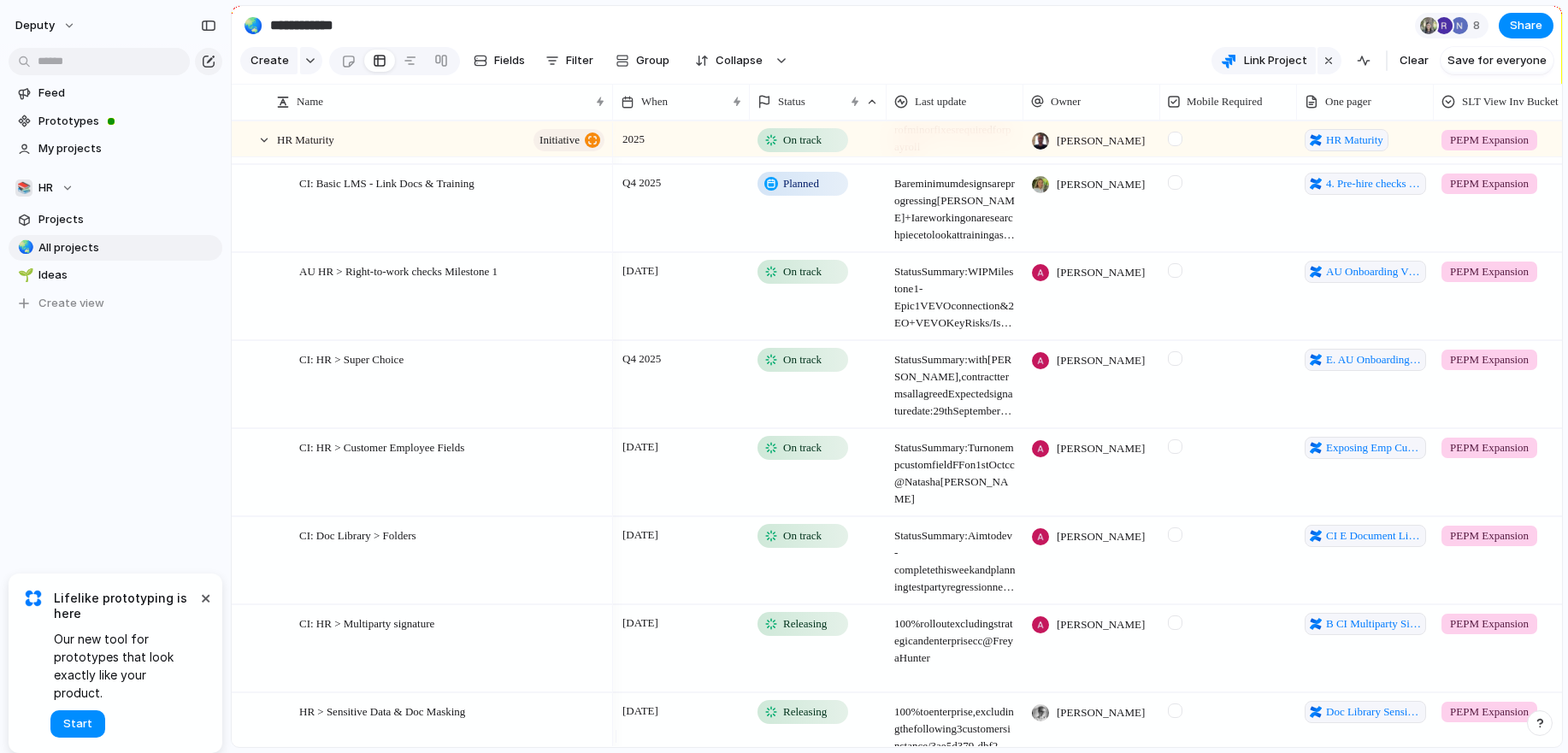
click at [934, 207] on span "Bare minimum designs are progressing [PERSON_NAME] + I are working on a researc…" at bounding box center [954, 205] width 135 height 78
click at [850, 232] on div "Planned" at bounding box center [818, 208] width 137 height 87
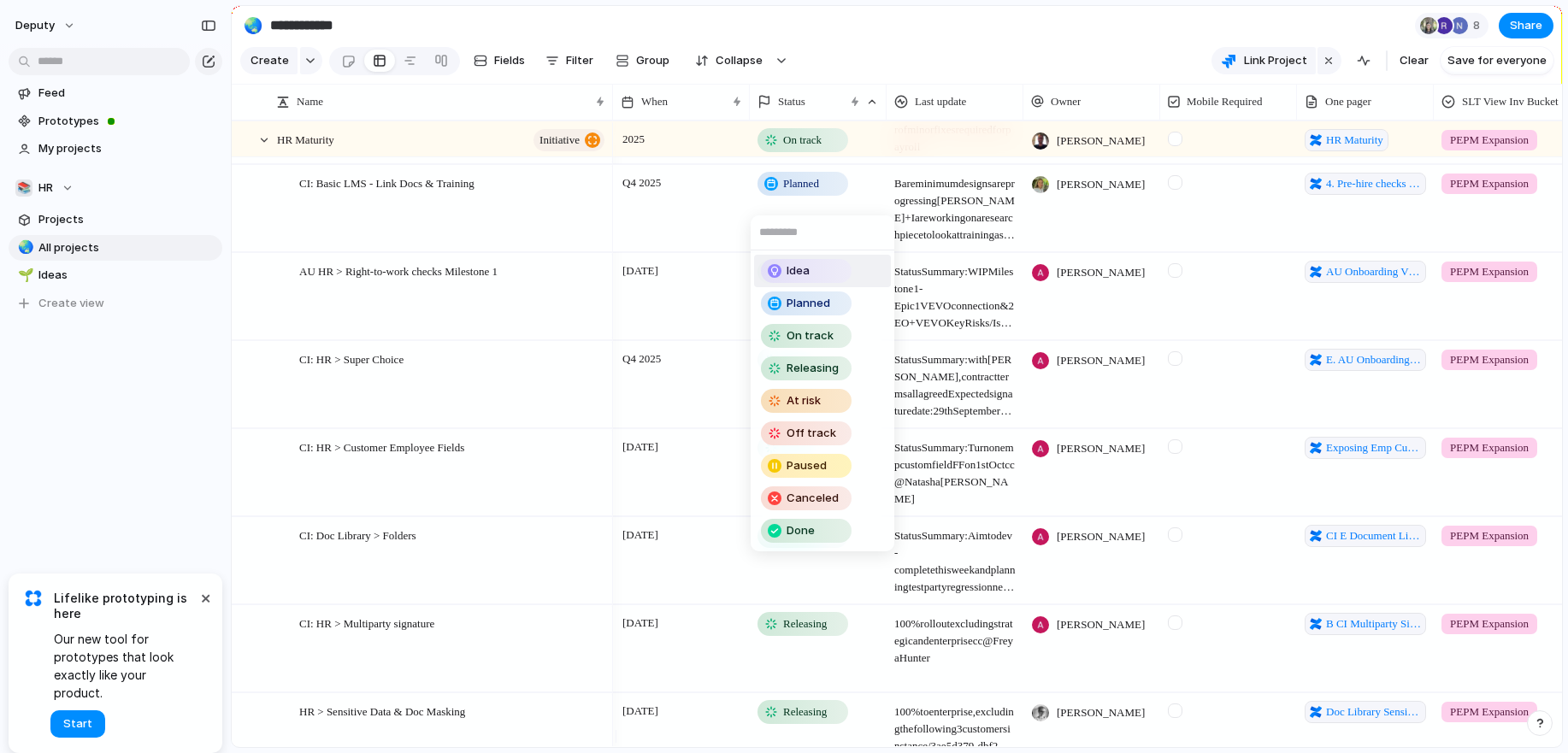
click at [928, 204] on div "Idea Planned On track Releasing At risk Off track Paused Canceled Done" at bounding box center [784, 376] width 1568 height 753
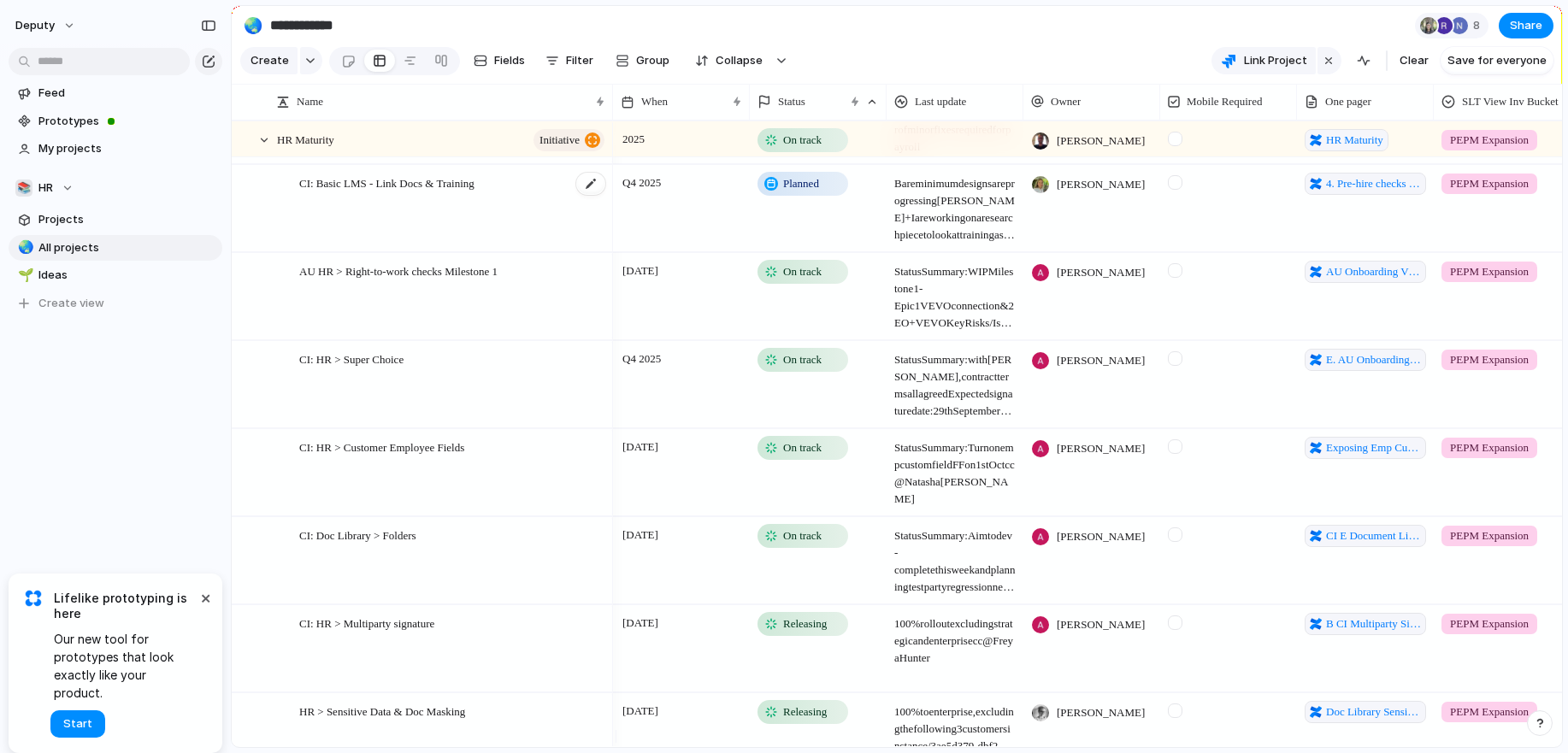
click at [373, 220] on div "CI: Basic LMS - Link Docs & Training" at bounding box center [453, 209] width 307 height 87
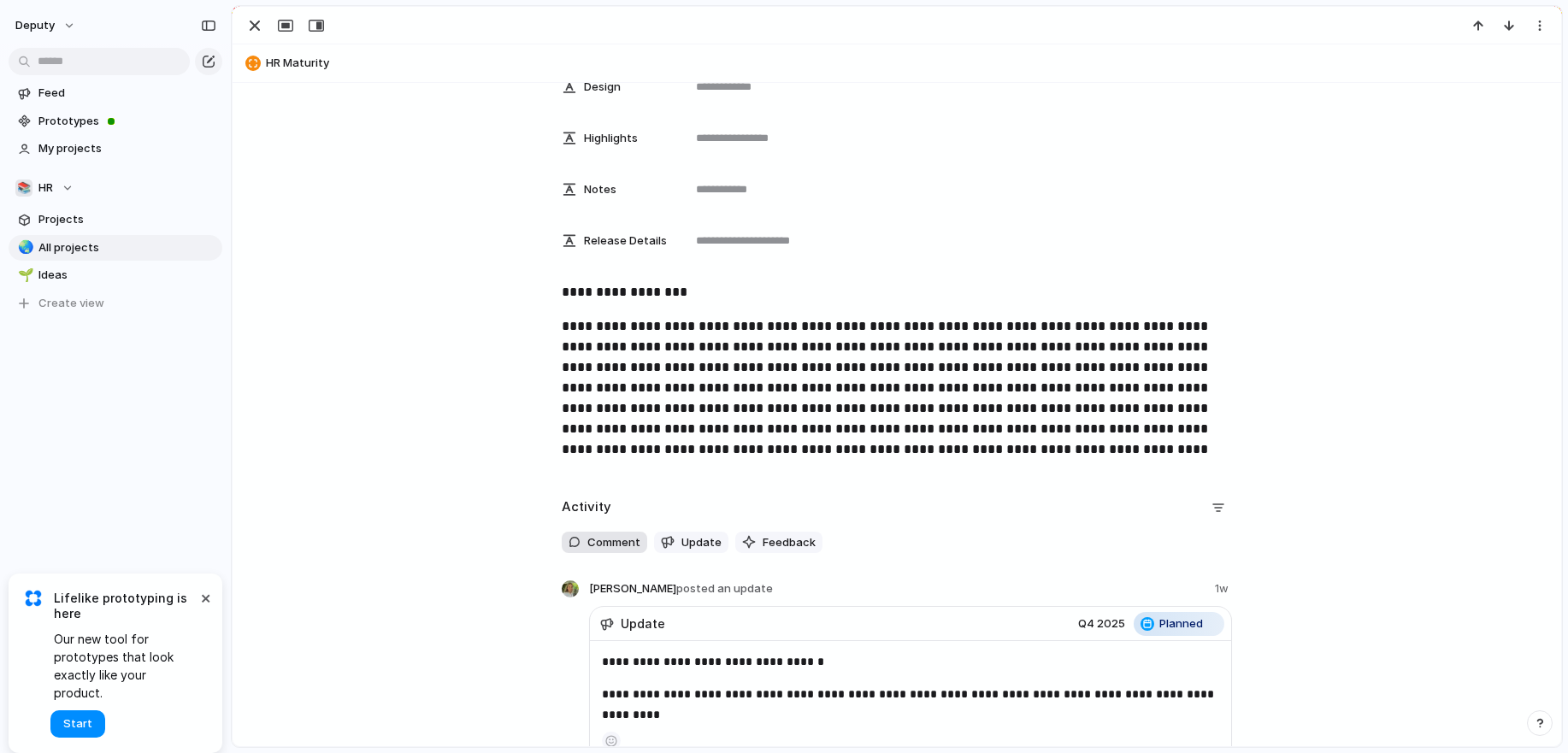
click at [594, 548] on span "Comment" at bounding box center [613, 542] width 53 height 17
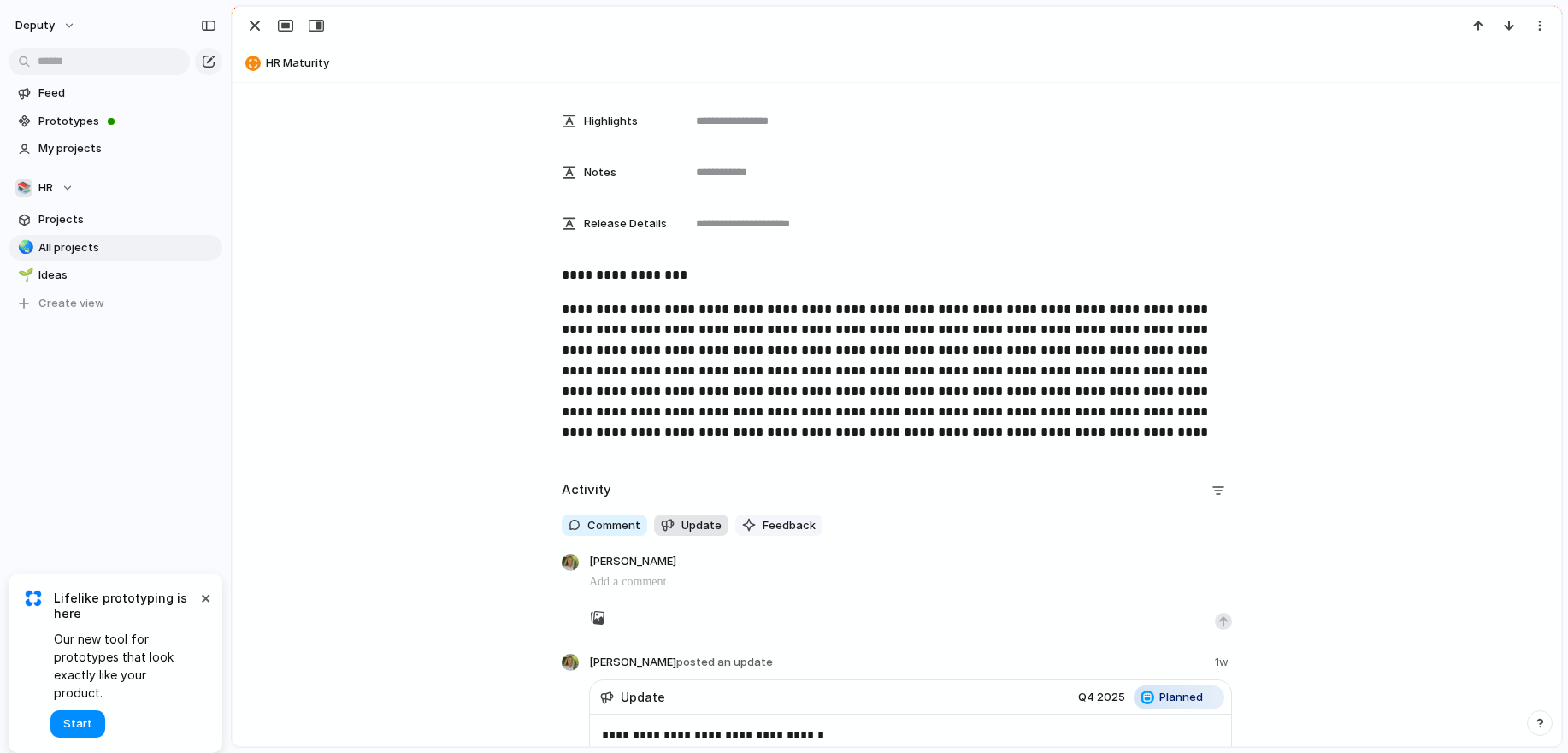
click at [693, 526] on span "Update" at bounding box center [701, 525] width 40 height 17
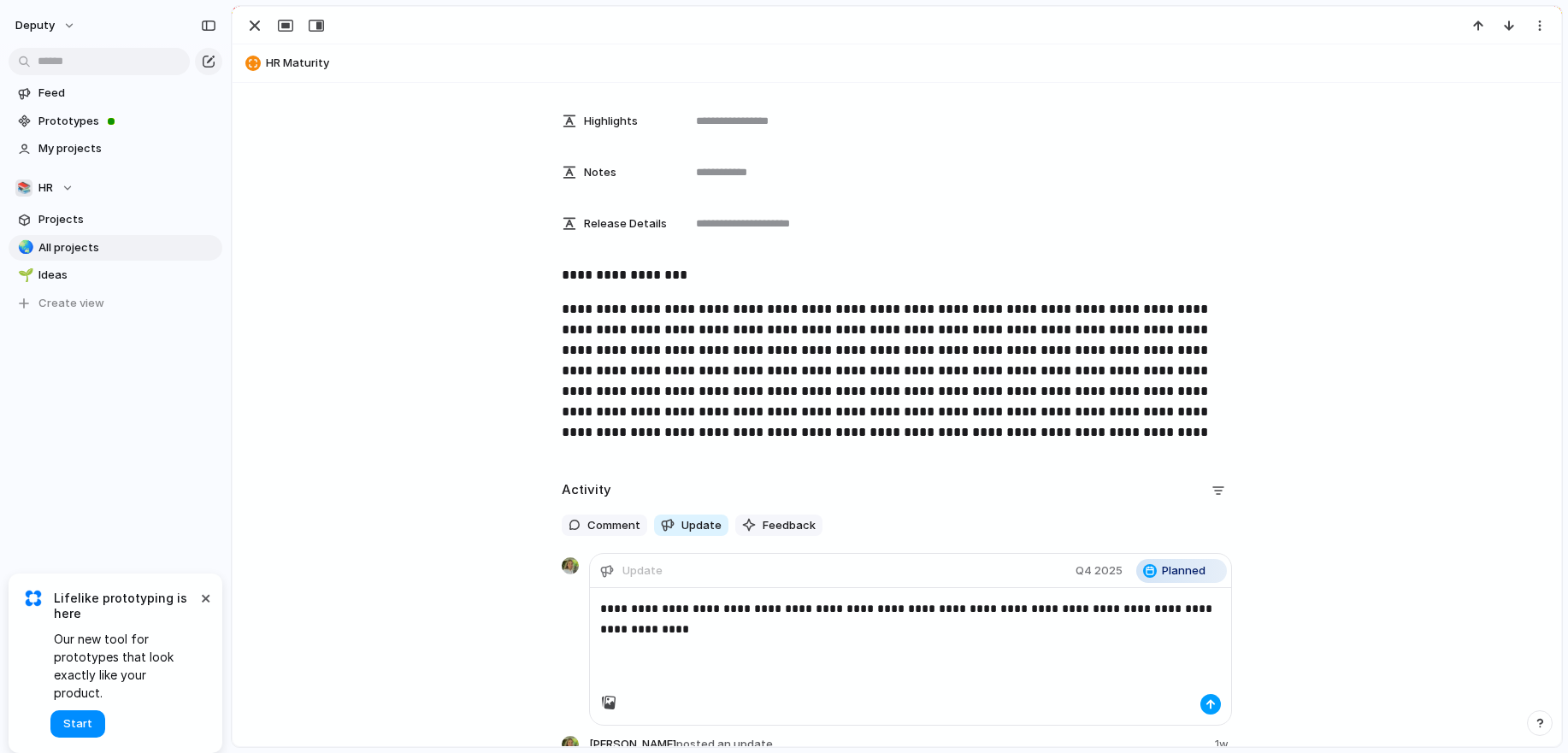
click at [1145, 699] on div "button" at bounding box center [1210, 704] width 10 height 10
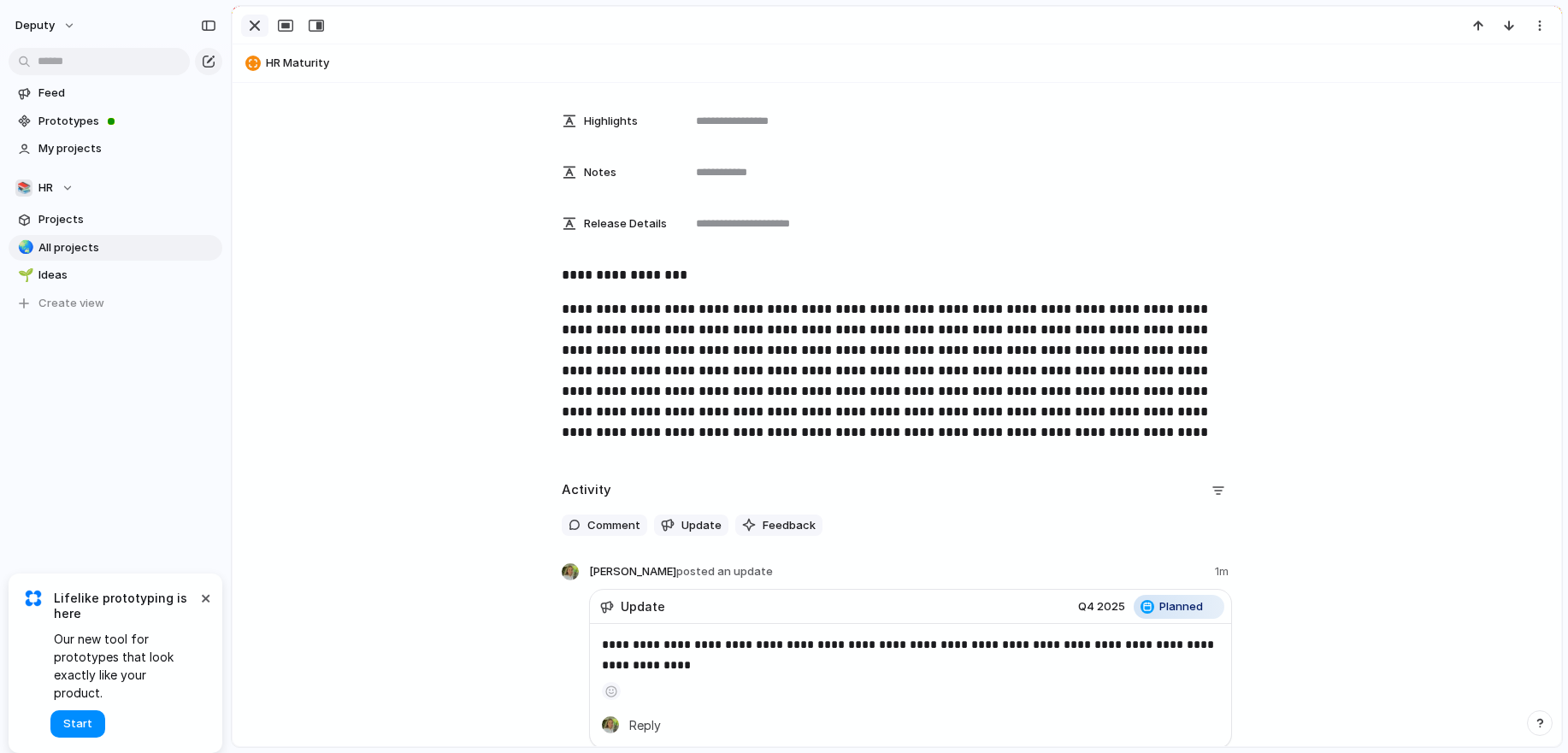
click at [248, 28] on div "button" at bounding box center [255, 25] width 21 height 21
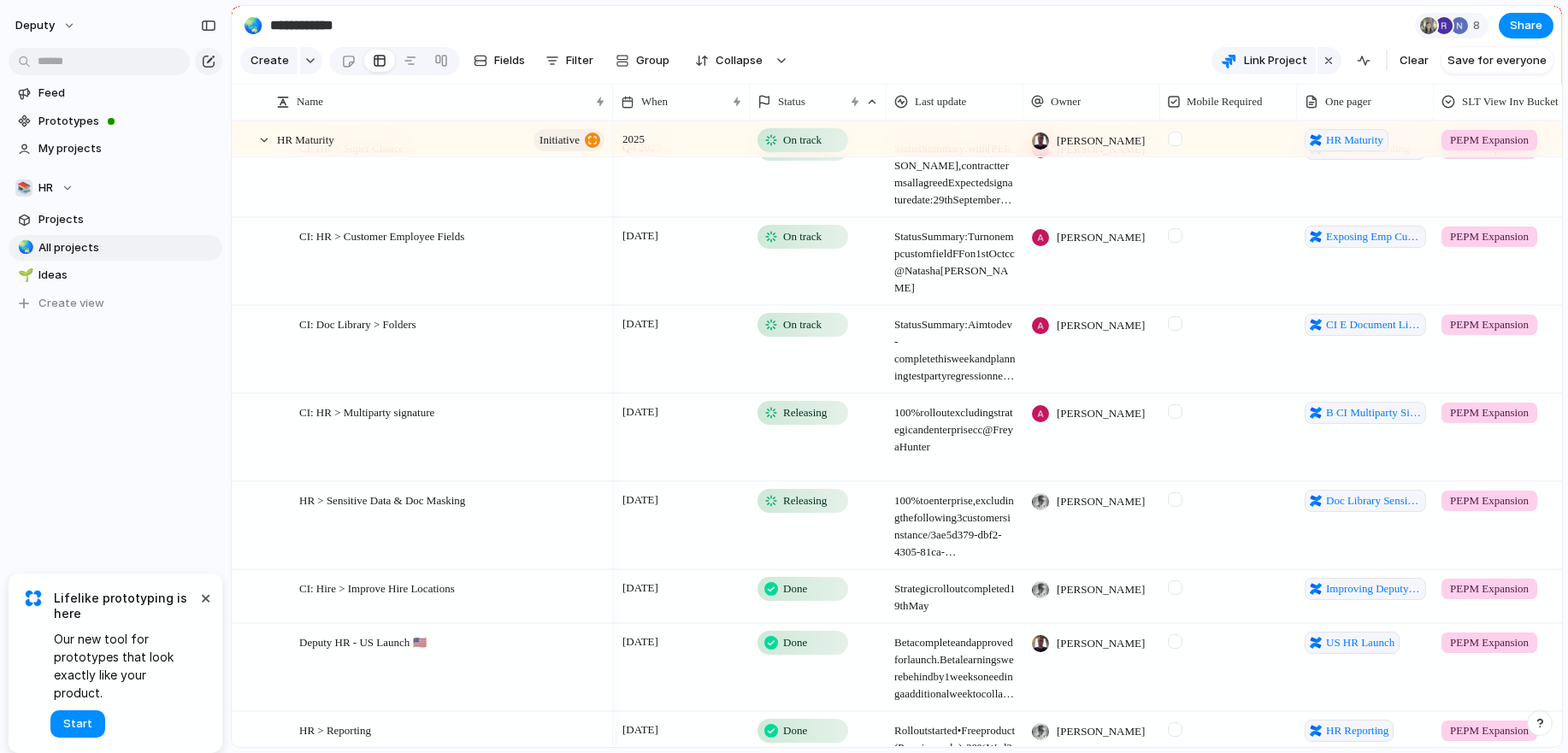
scroll to position [3149, 0]
